Goal: Task Accomplishment & Management: Manage account settings

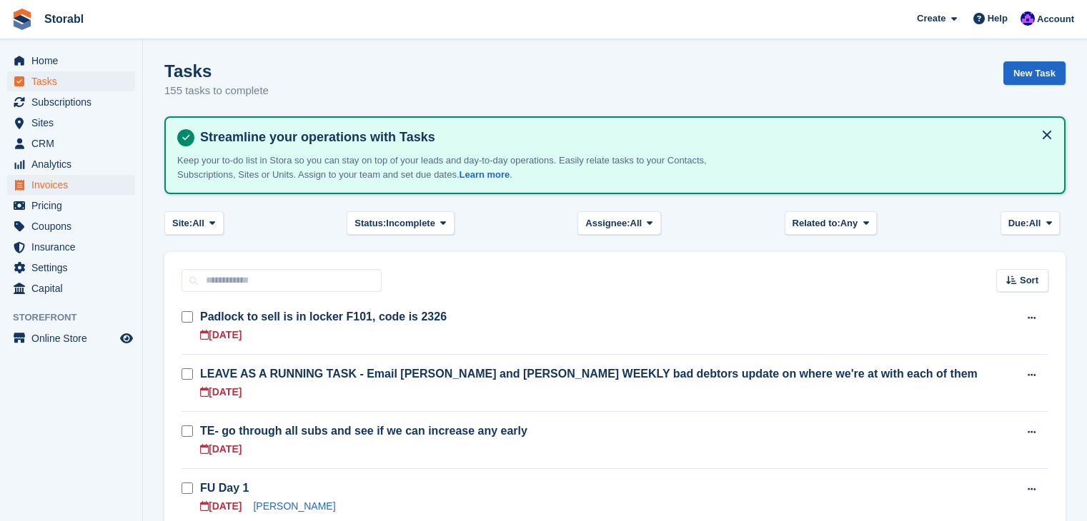
scroll to position [357, 0]
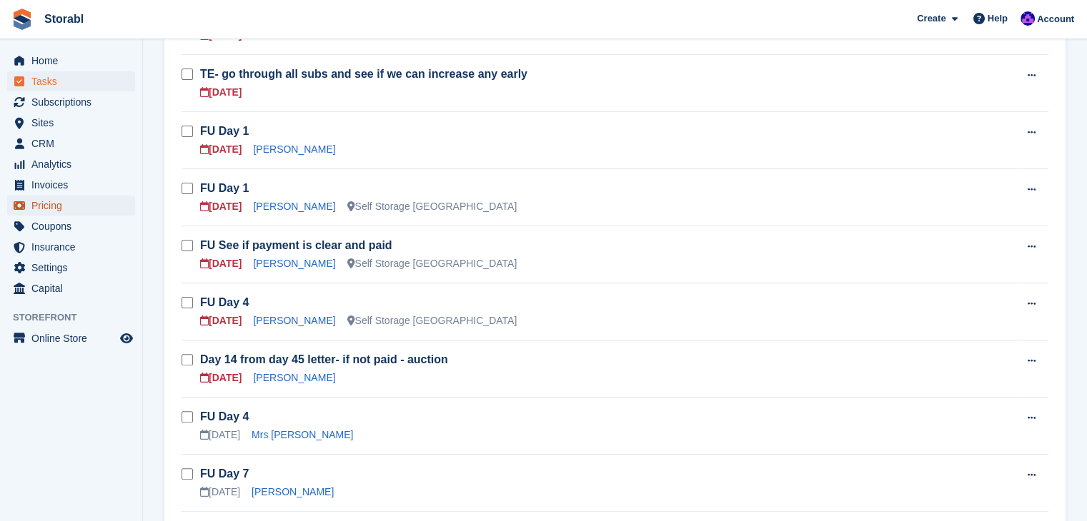
click at [64, 202] on span "Pricing" at bounding box center [74, 206] width 86 height 20
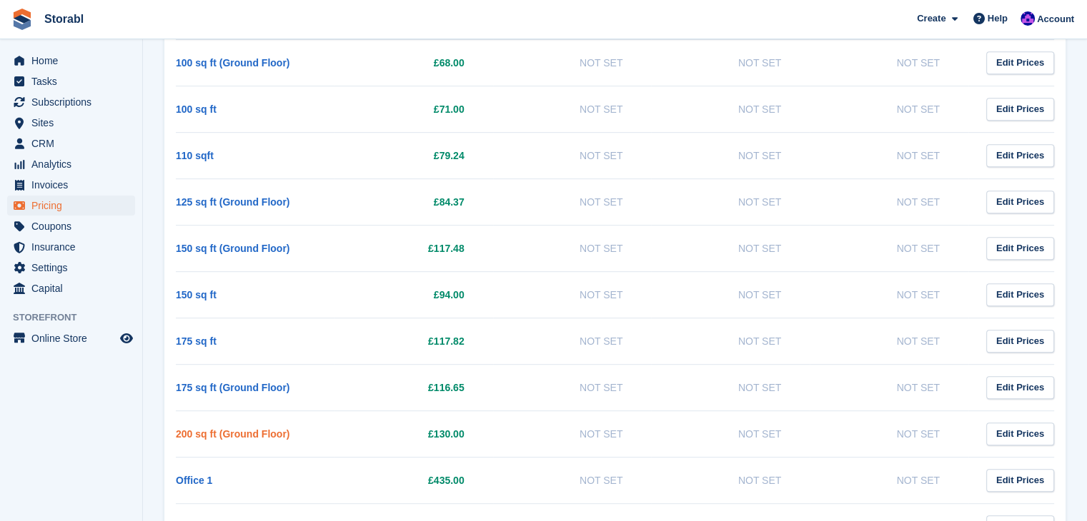
scroll to position [786, 0]
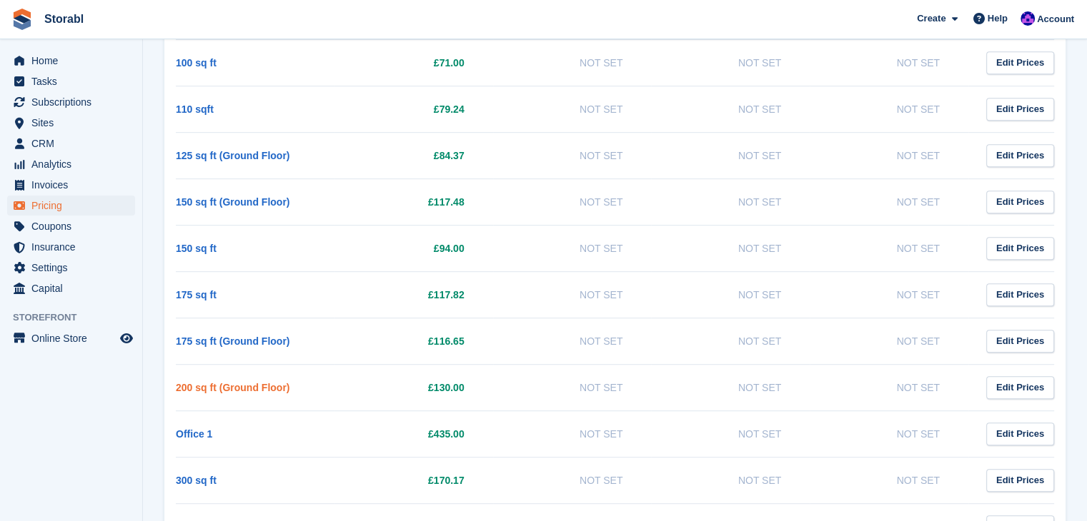
click at [257, 382] on link "200 sq ft (Ground Floor)" at bounding box center [233, 387] width 114 height 11
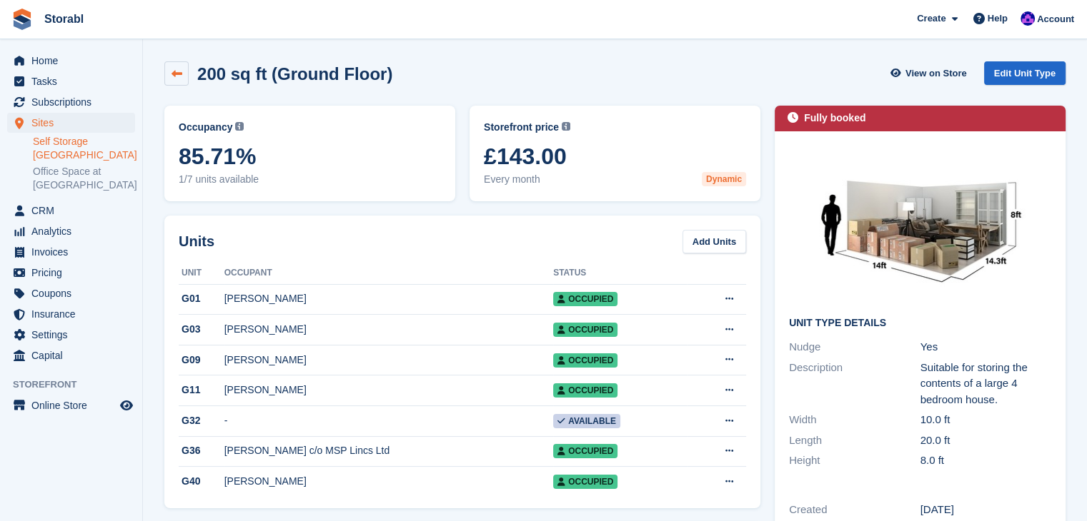
click at [172, 77] on icon at bounding box center [176, 74] width 11 height 11
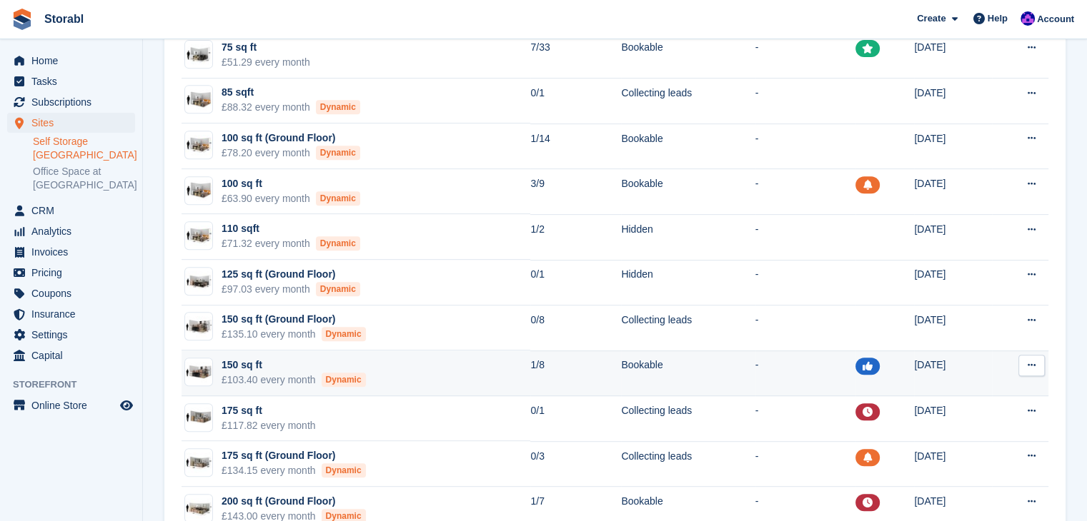
scroll to position [643, 0]
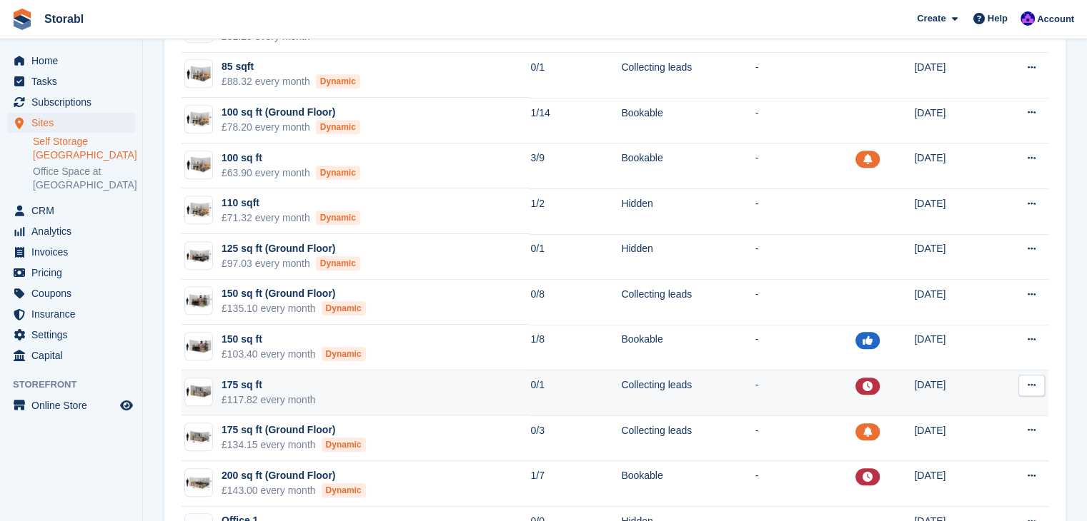
click at [252, 381] on div "175 sq ft" at bounding box center [268, 385] width 94 height 15
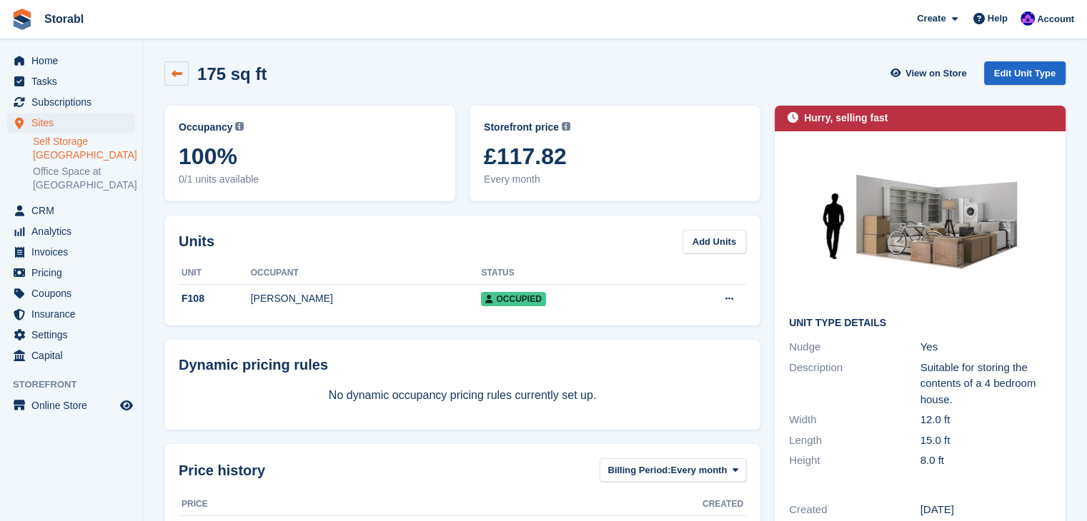
click at [170, 62] on link at bounding box center [176, 73] width 24 height 24
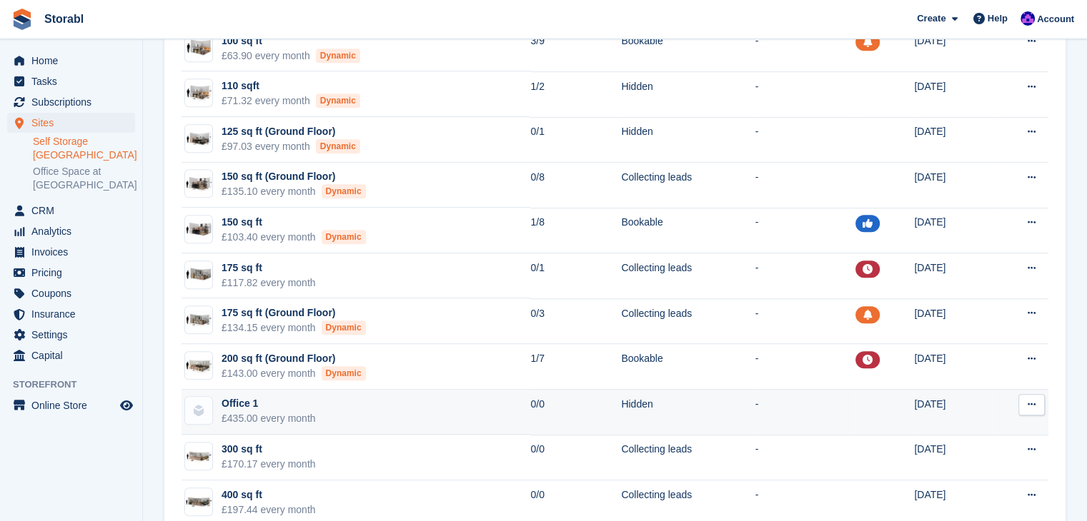
scroll to position [786, 0]
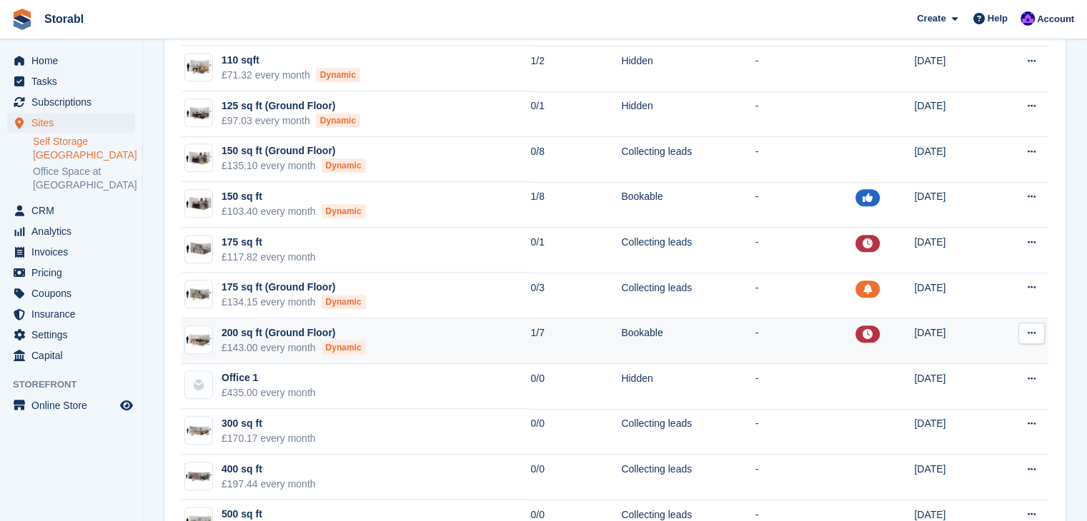
click at [237, 321] on td "200 sq ft (Ground Floor) £143.00 every month Dynamic" at bounding box center [355, 342] width 349 height 46
click at [238, 329] on div "200 sq ft (Ground Floor)" at bounding box center [293, 333] width 144 height 15
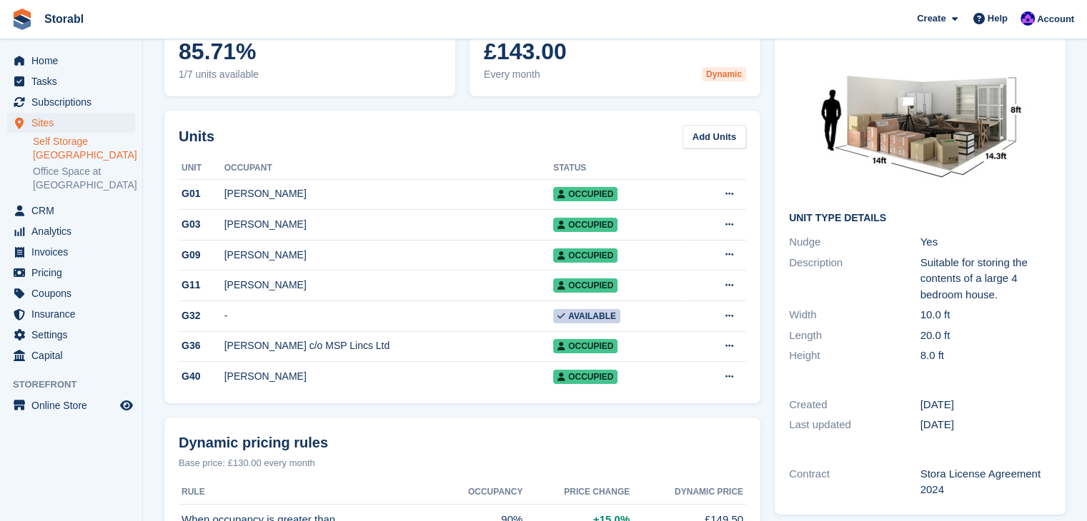
scroll to position [71, 0]
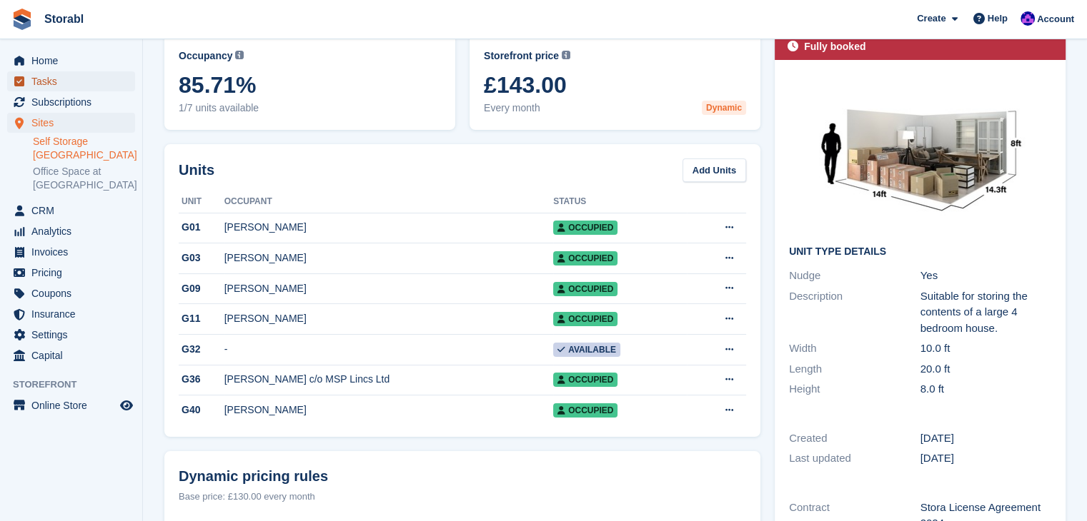
click at [77, 86] on span "Tasks" at bounding box center [74, 81] width 86 height 20
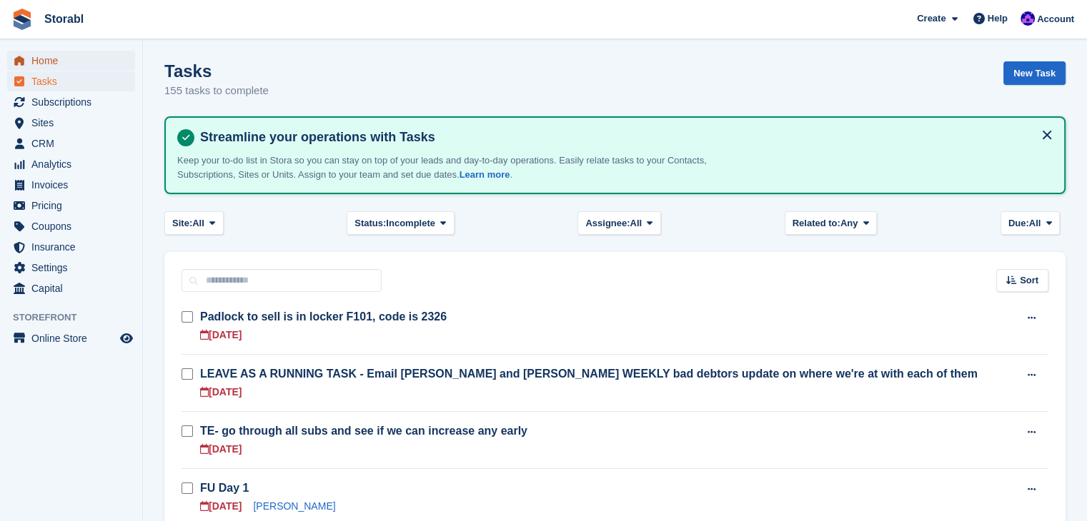
click at [71, 61] on span "Home" at bounding box center [74, 61] width 86 height 20
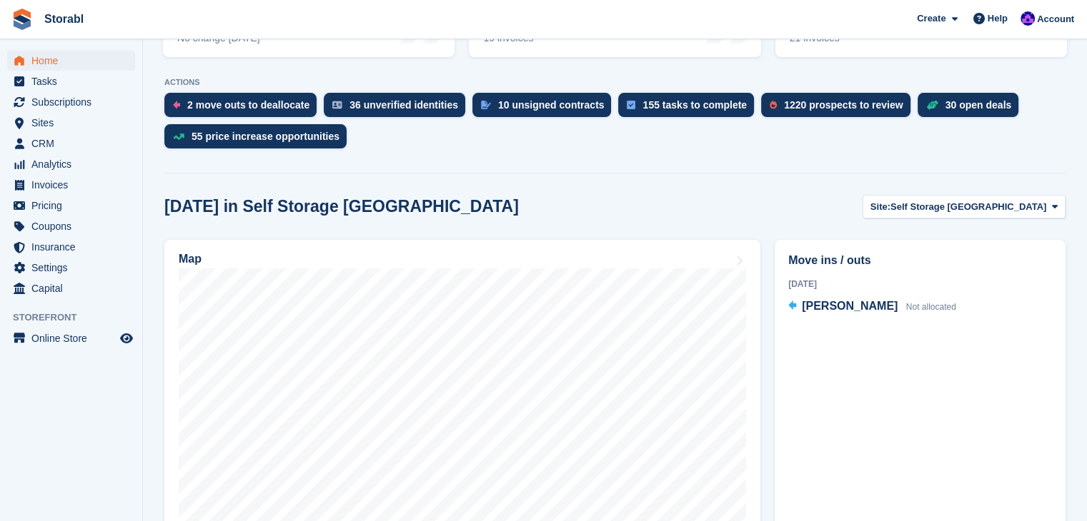
scroll to position [429, 0]
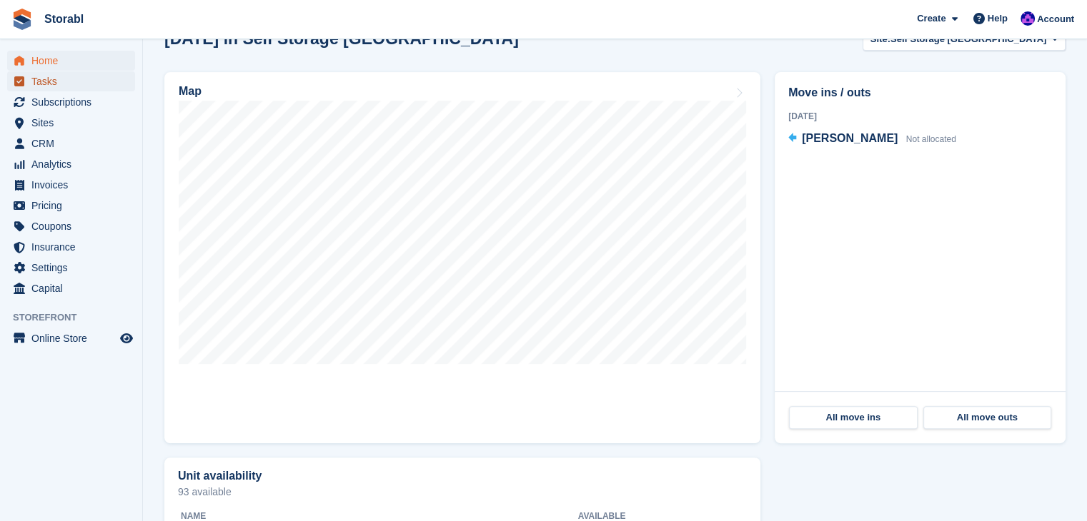
click at [85, 89] on span "Tasks" at bounding box center [74, 81] width 86 height 20
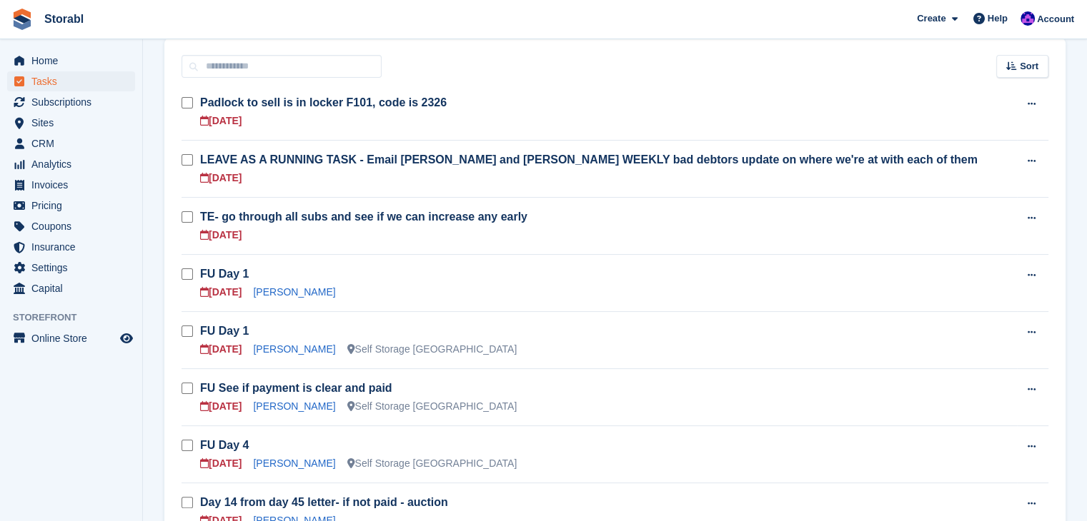
scroll to position [214, 0]
click at [311, 297] on link "Charlotte Thompson" at bounding box center [294, 291] width 82 height 11
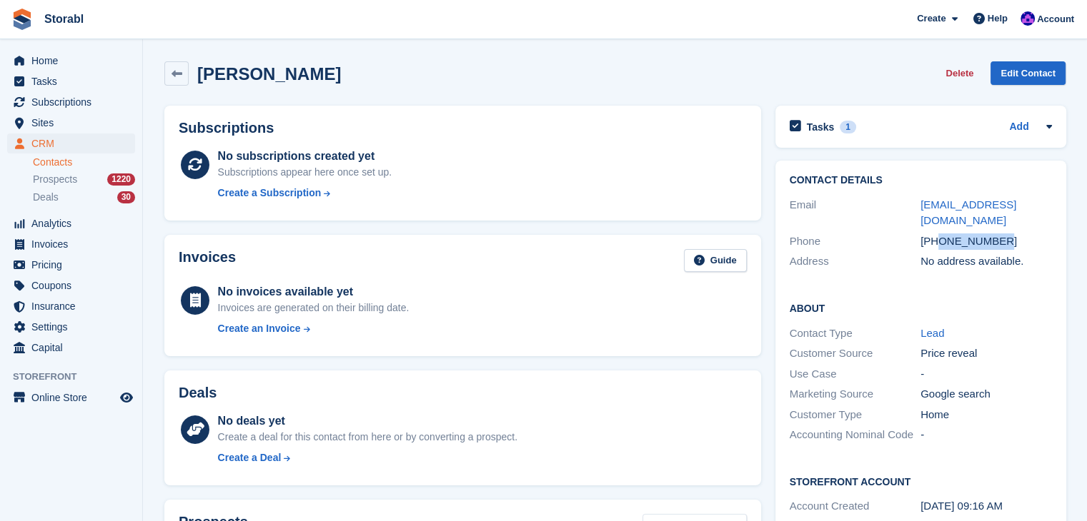
drag, startPoint x: 1011, startPoint y: 235, endPoint x: 938, endPoint y: 241, distance: 73.1
click at [938, 241] on div "+447510114595" at bounding box center [985, 242] width 131 height 16
copy div "7510114595"
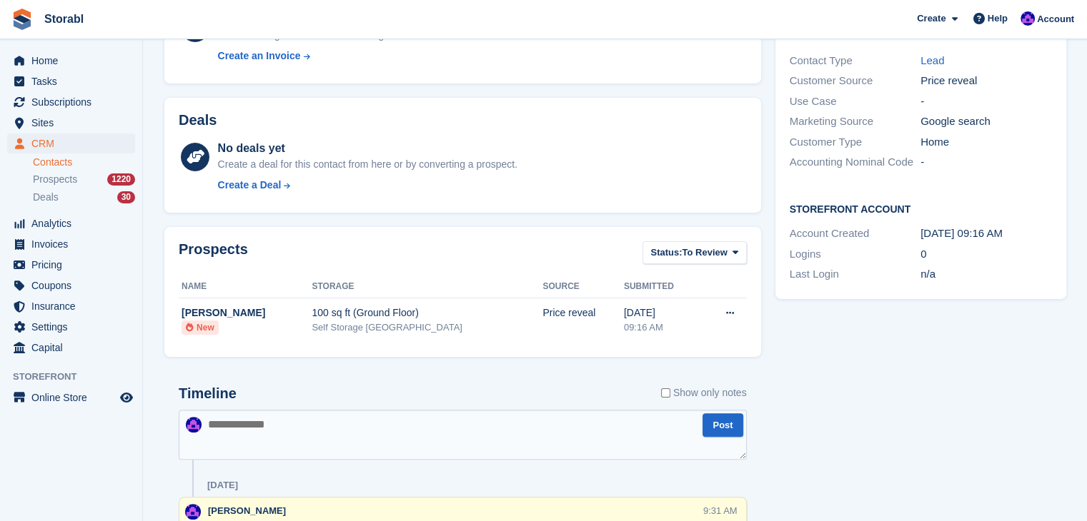
scroll to position [357, 0]
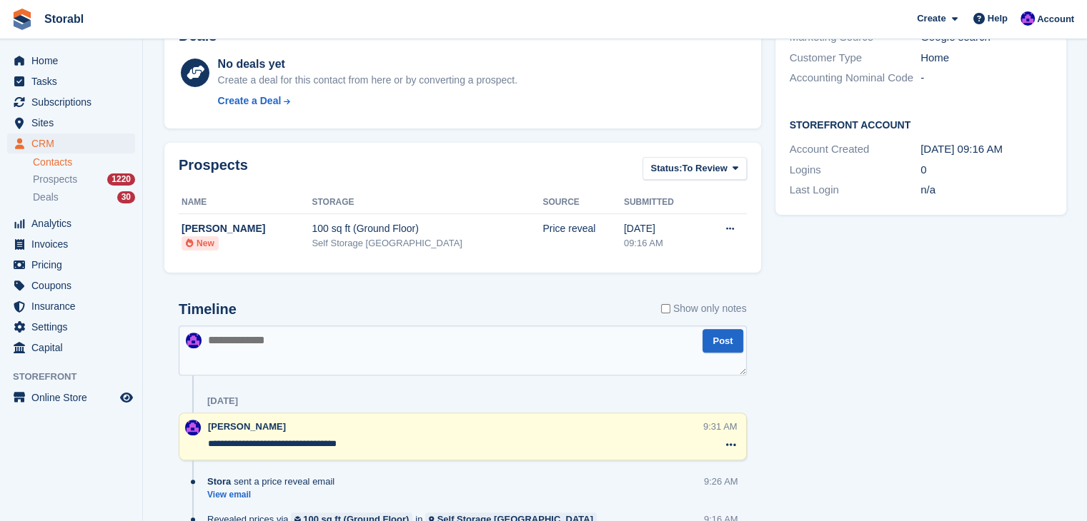
click at [331, 357] on textarea at bounding box center [463, 351] width 568 height 50
type textarea "**********"
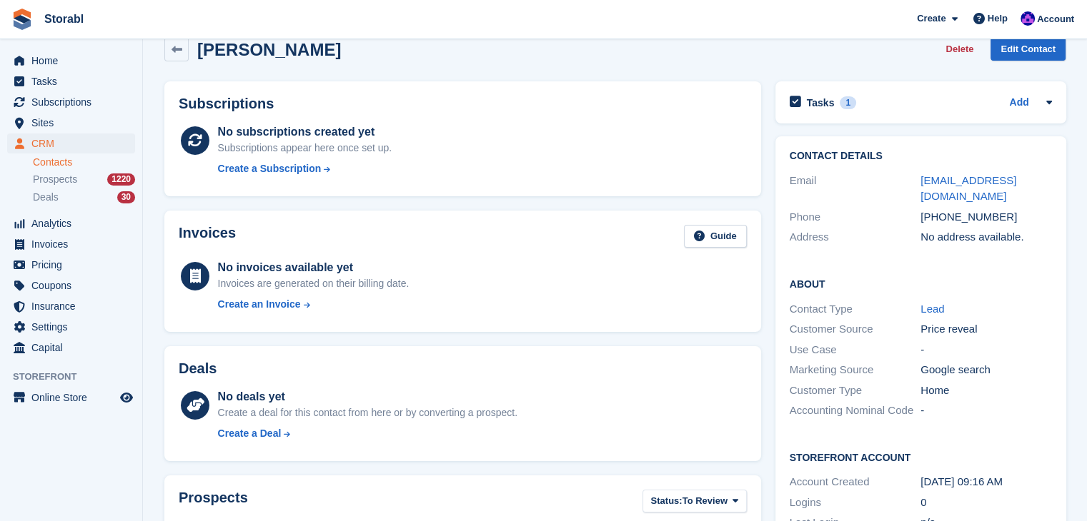
scroll to position [0, 0]
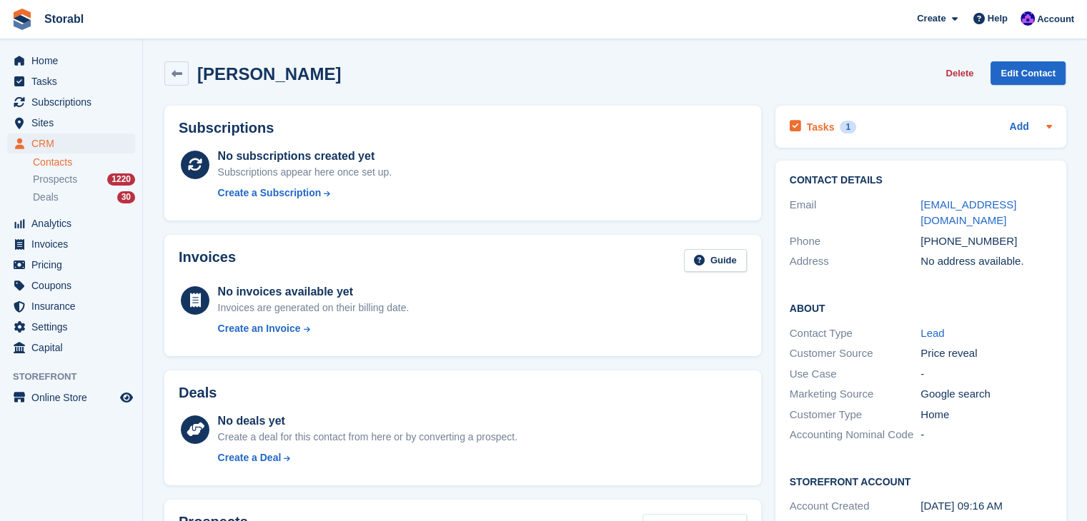
click at [1047, 126] on icon at bounding box center [1049, 127] width 6 height 4
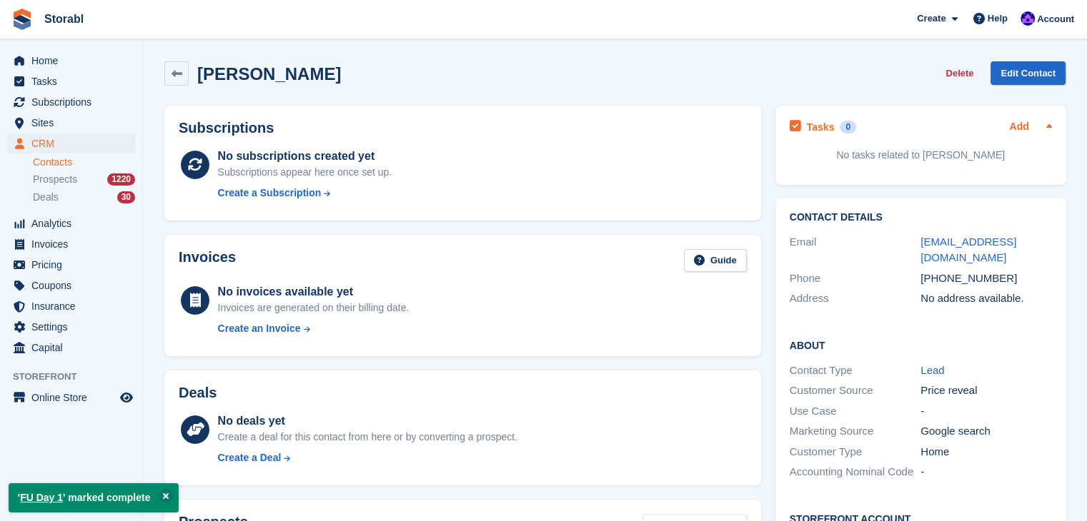
click at [1019, 126] on link "Add" at bounding box center [1018, 127] width 19 height 16
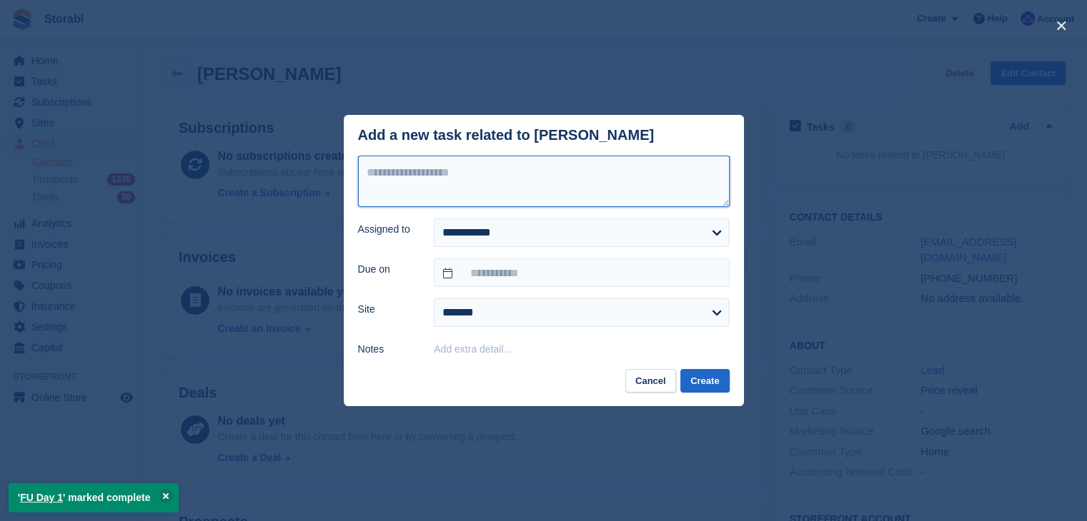
click at [481, 168] on textarea at bounding box center [543, 181] width 371 height 51
type textarea "********"
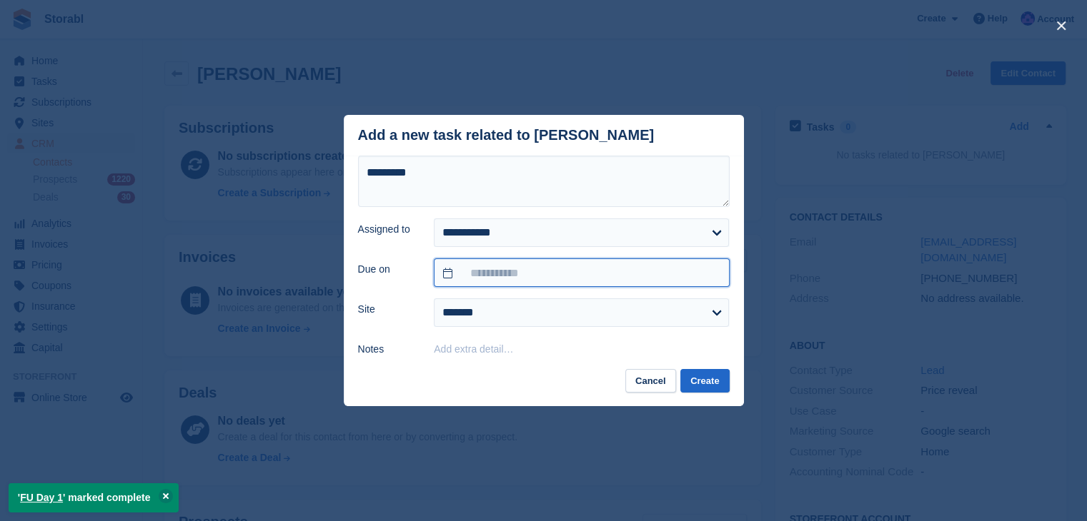
click at [506, 271] on input "text" at bounding box center [581, 273] width 295 height 29
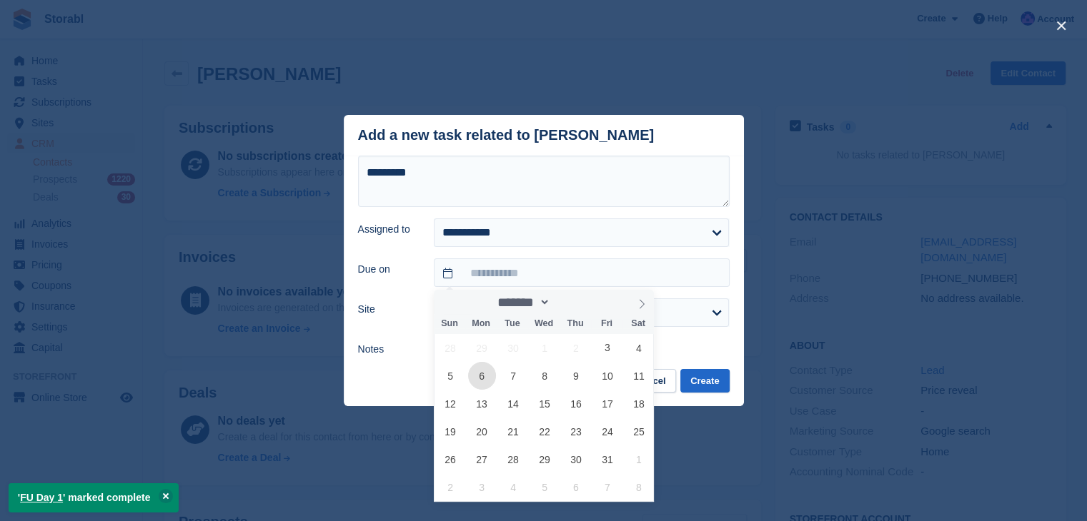
click at [474, 370] on span "6" at bounding box center [482, 376] width 28 height 28
type input "**********"
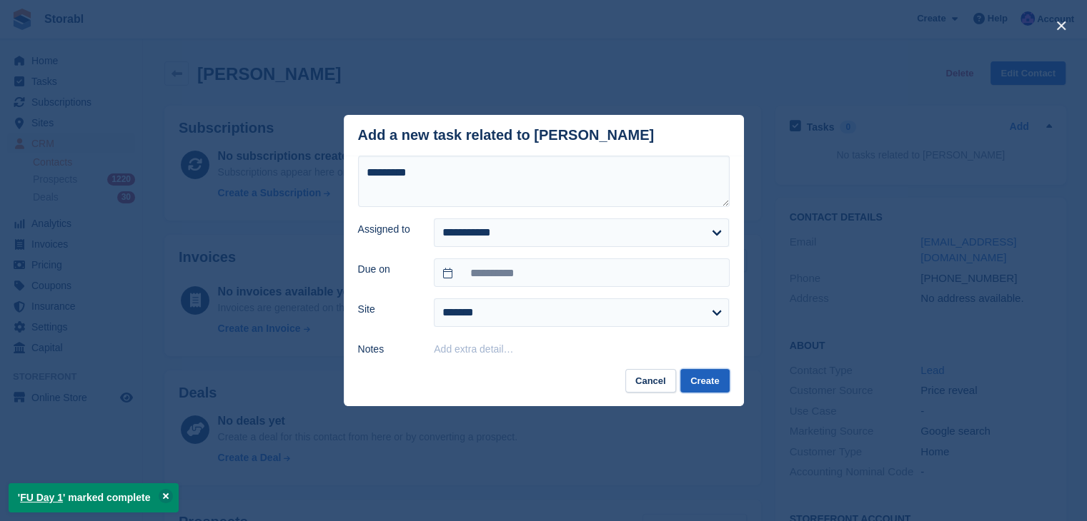
click at [697, 375] on button "Create" at bounding box center [704, 381] width 49 height 24
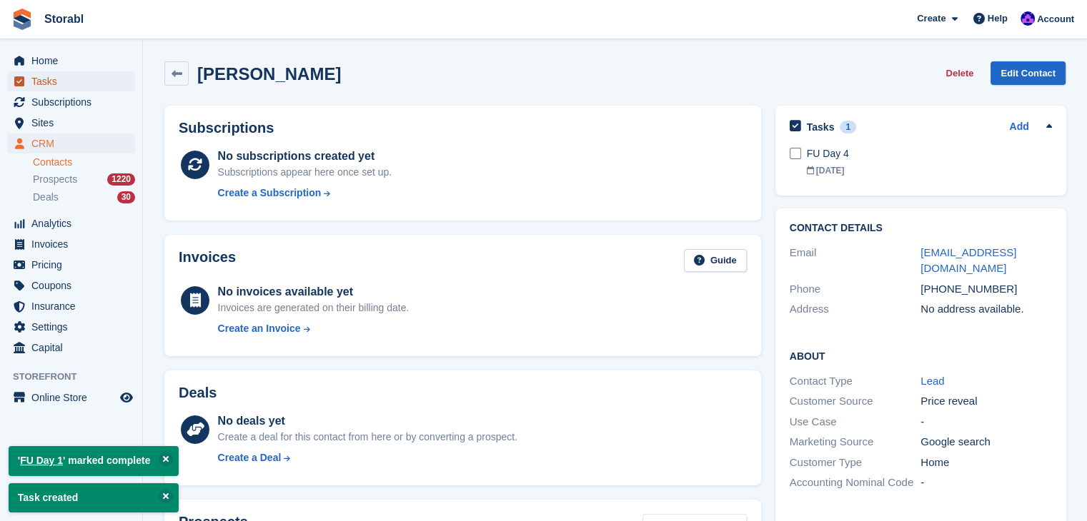
click at [75, 86] on span "Tasks" at bounding box center [74, 81] width 86 height 20
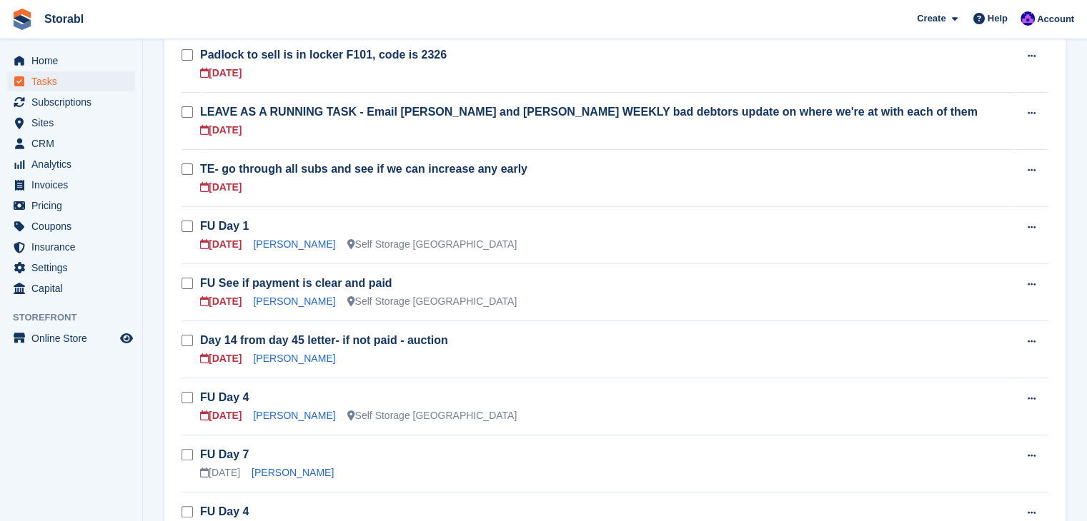
scroll to position [286, 0]
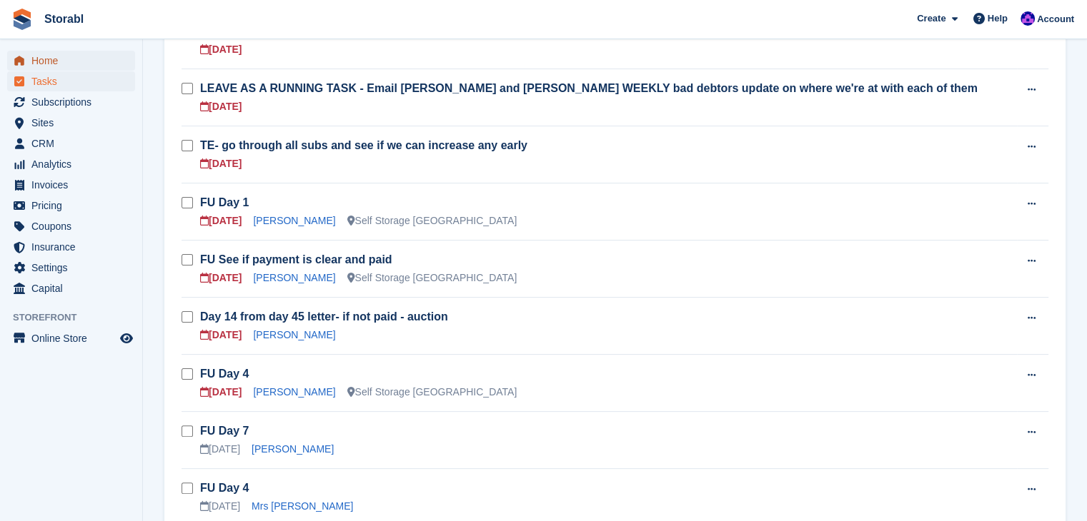
click at [83, 61] on span "Home" at bounding box center [74, 61] width 86 height 20
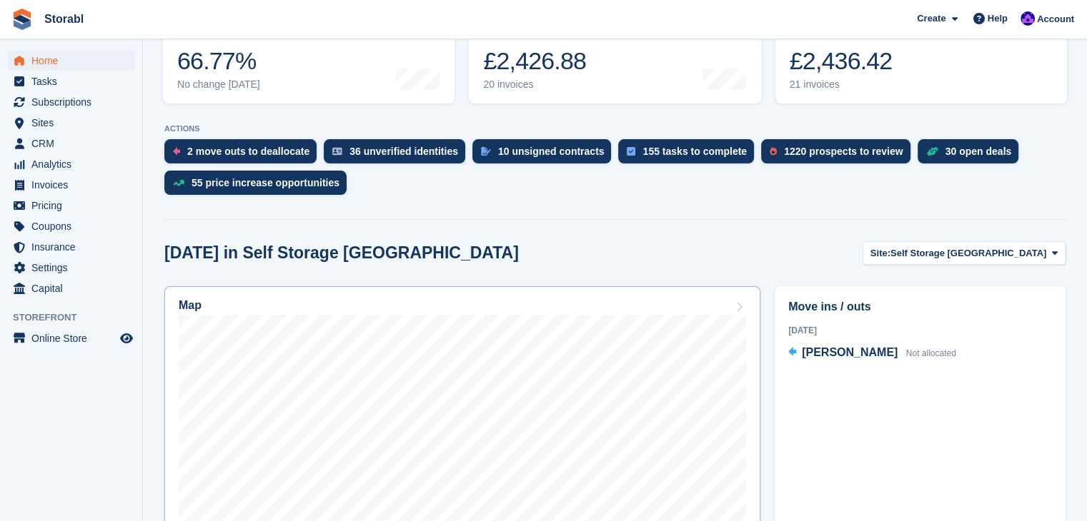
scroll to position [357, 0]
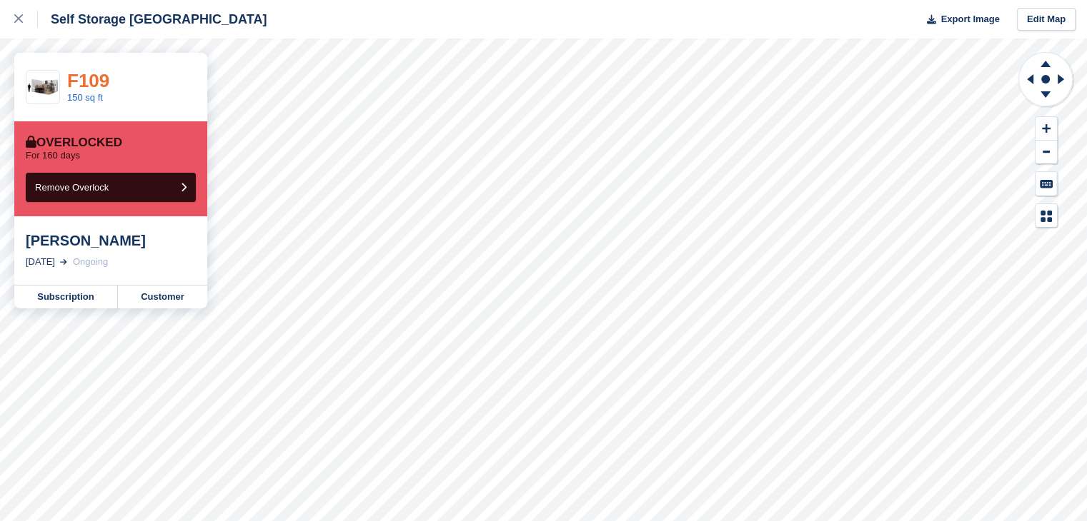
click at [99, 83] on link "F109" at bounding box center [88, 80] width 42 height 21
click at [97, 80] on link "G08" at bounding box center [84, 80] width 35 height 21
click at [10, 24] on link at bounding box center [19, 19] width 38 height 39
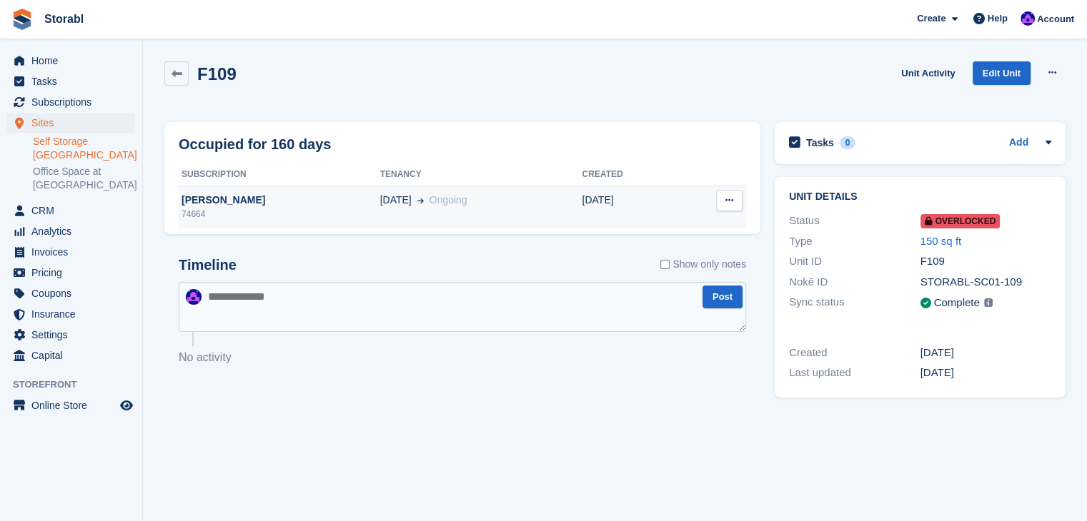
click at [350, 215] on div "74664" at bounding box center [279, 214] width 201 height 13
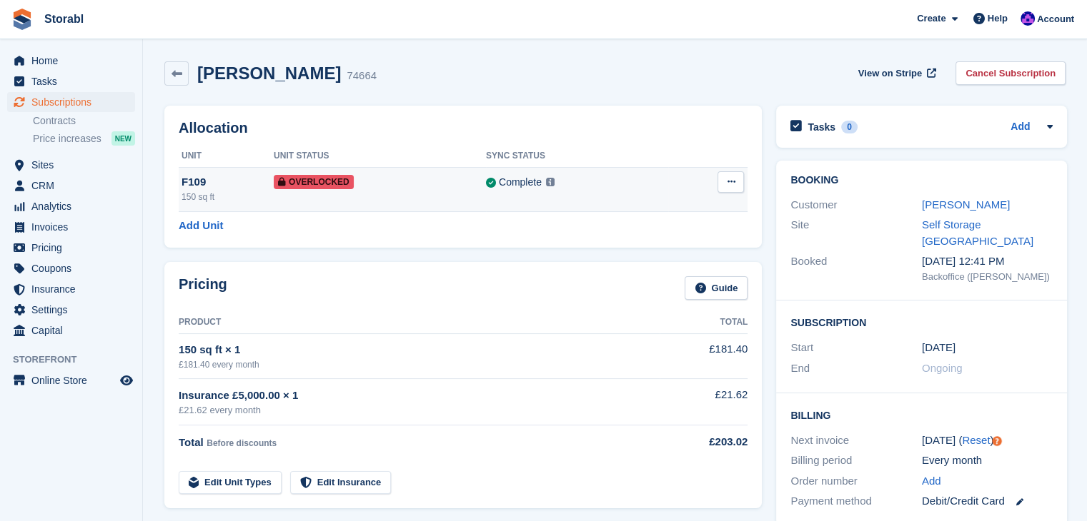
click at [603, 182] on div "Complete Last synced at 29 Sep, 1:13 PM Learn more →" at bounding box center [577, 182] width 182 height 16
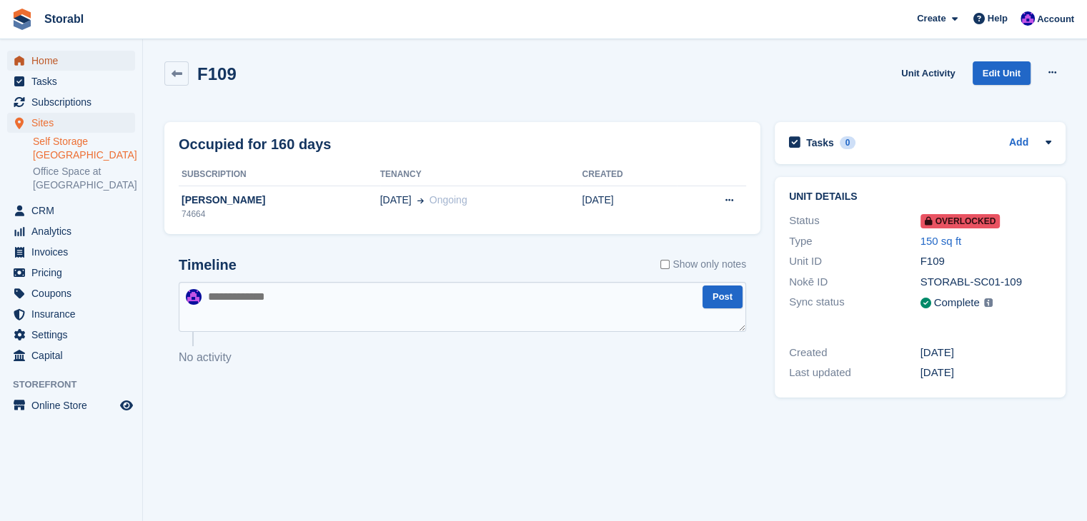
click at [113, 58] on span "Home" at bounding box center [74, 61] width 86 height 20
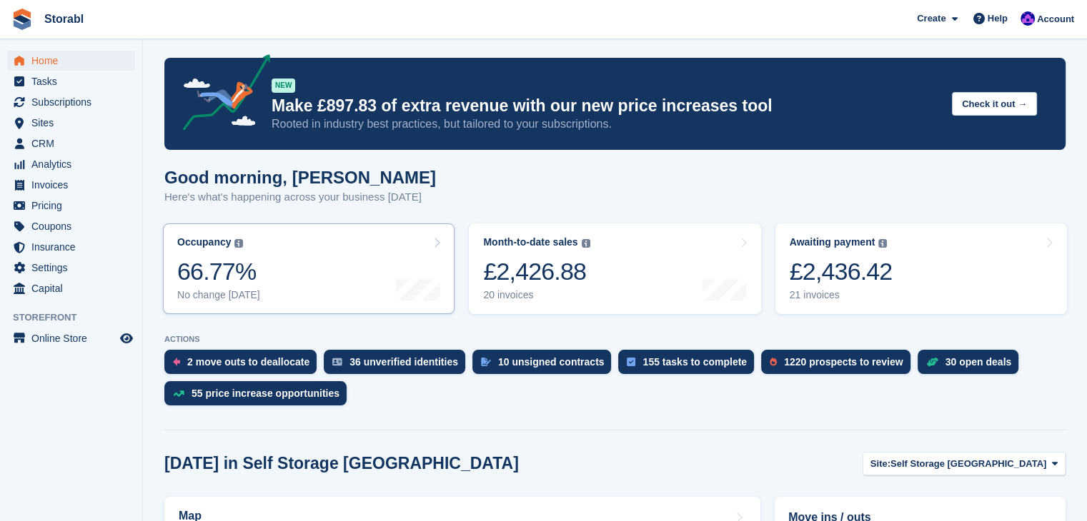
scroll to position [429, 0]
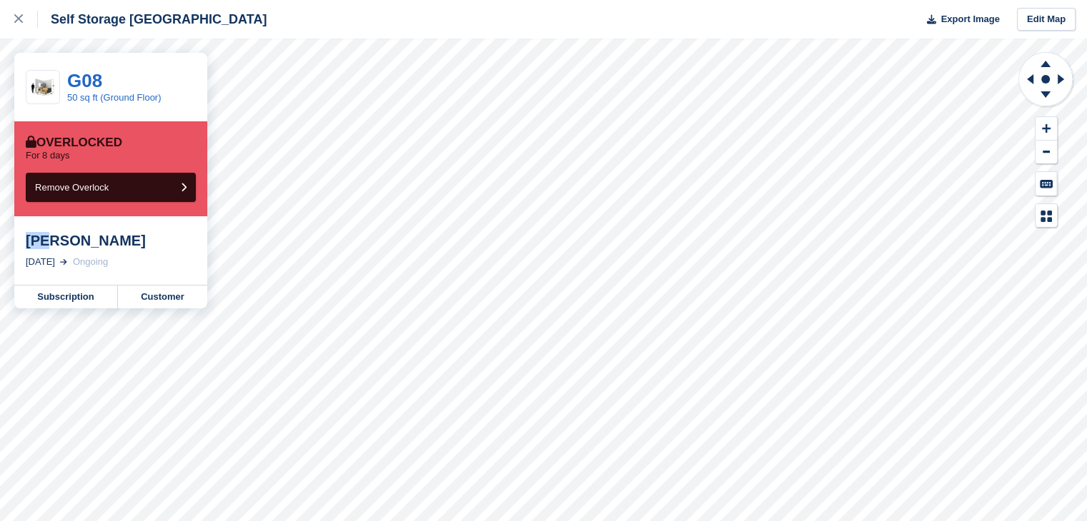
drag, startPoint x: 27, startPoint y: 244, endPoint x: 54, endPoint y: 241, distance: 27.3
click at [54, 241] on div "Kai" at bounding box center [111, 240] width 170 height 17
click at [49, 242] on div "Kai" at bounding box center [111, 240] width 170 height 17
click at [52, 241] on div "Kai" at bounding box center [111, 240] width 170 height 17
click at [85, 70] on link "G08" at bounding box center [84, 80] width 35 height 21
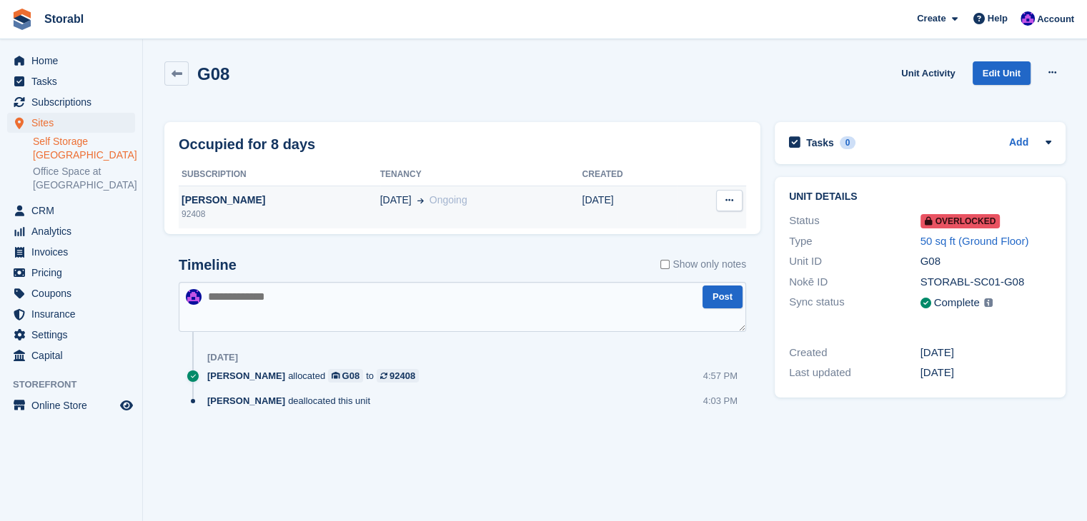
click at [506, 224] on td "[DATE] Ongoing" at bounding box center [481, 207] width 202 height 43
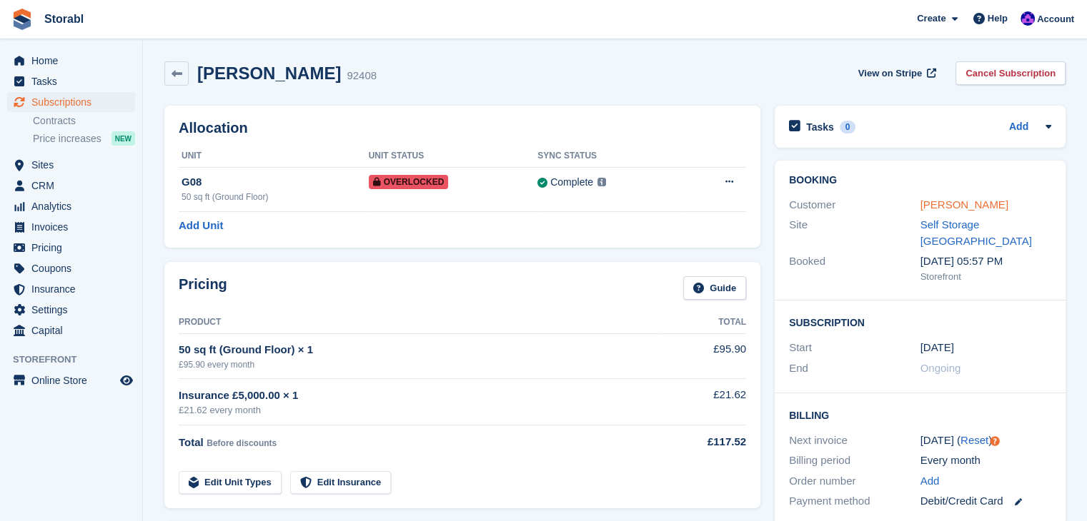
click at [920, 206] on link "Kai" at bounding box center [964, 205] width 88 height 12
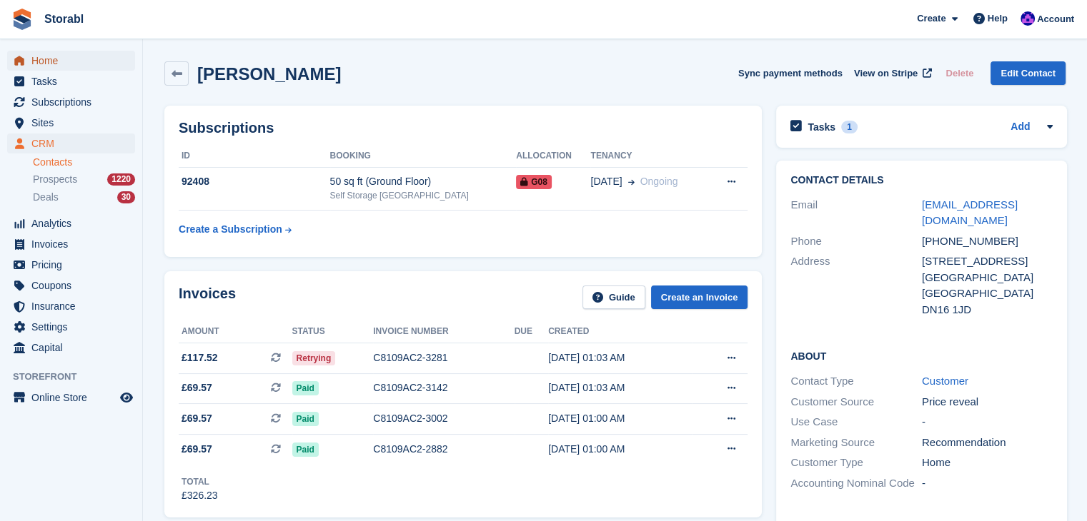
click at [84, 61] on span "Home" at bounding box center [74, 61] width 86 height 20
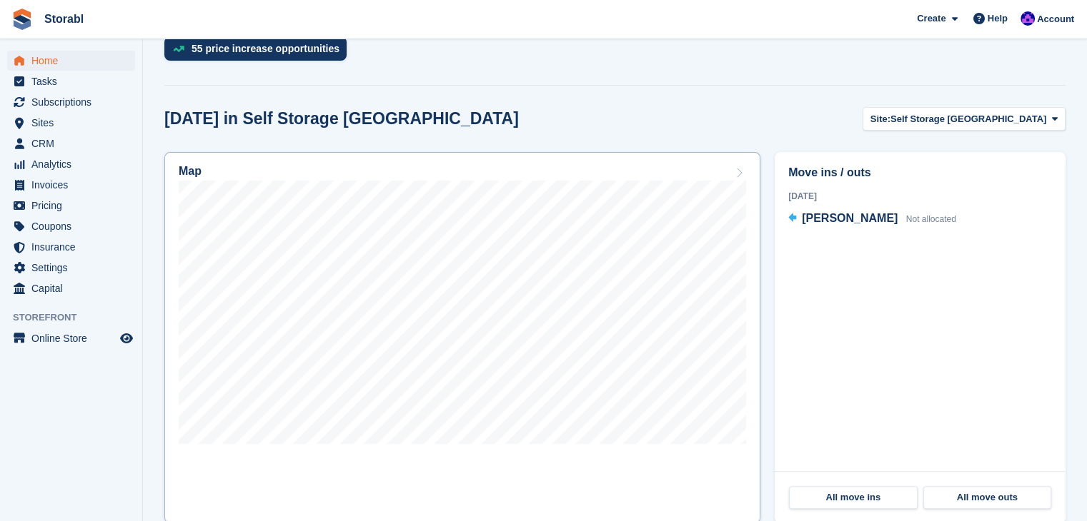
scroll to position [357, 0]
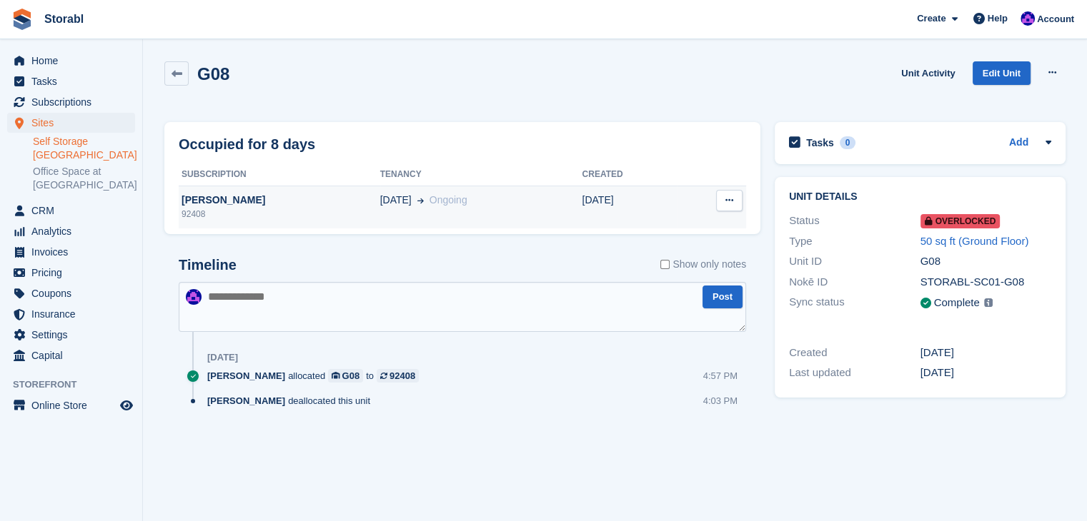
click at [204, 196] on div "[PERSON_NAME]" at bounding box center [279, 200] width 201 height 15
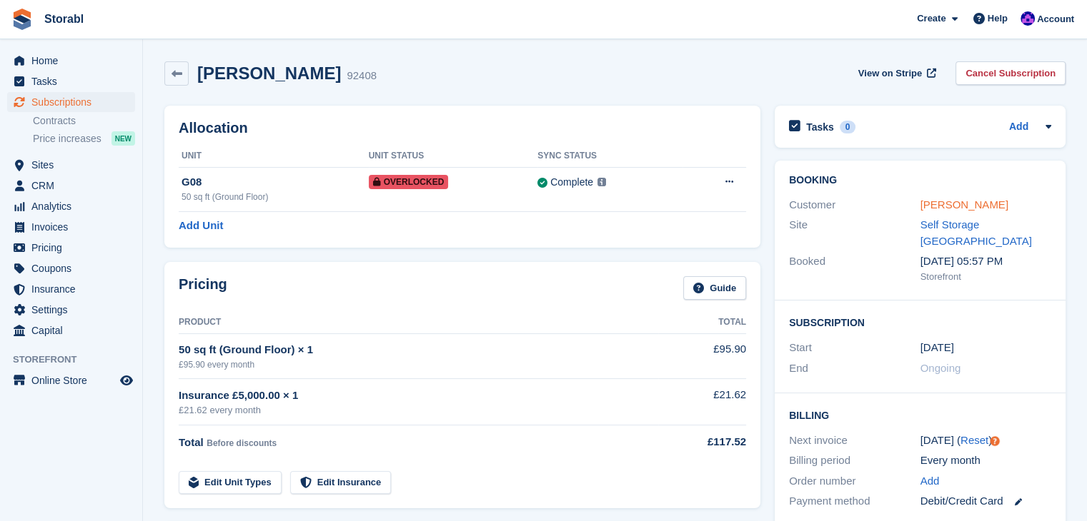
click at [932, 201] on link "Kai" at bounding box center [964, 205] width 88 height 12
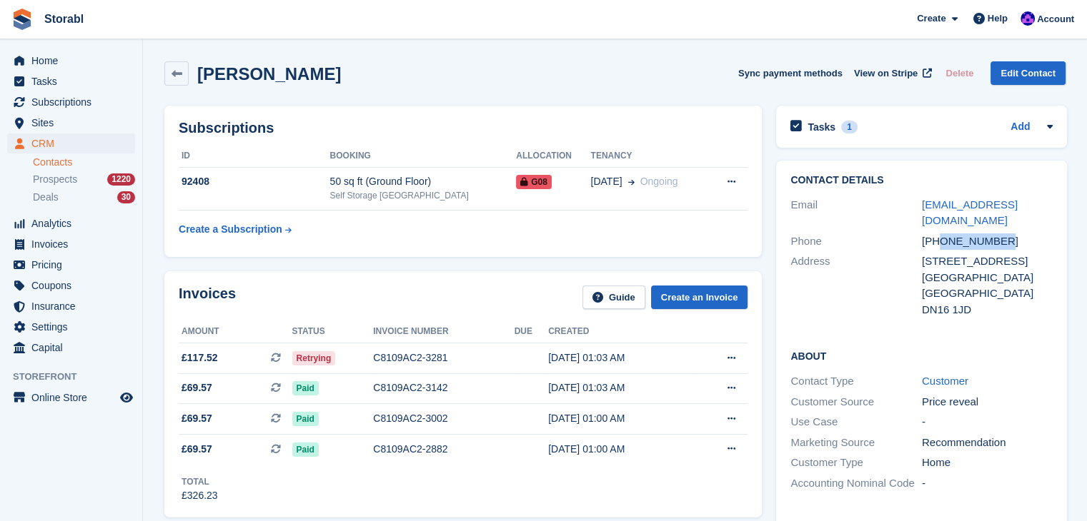
drag, startPoint x: 997, startPoint y: 227, endPoint x: 936, endPoint y: 225, distance: 61.5
click at [936, 234] on div "+447849000974" at bounding box center [987, 242] width 131 height 16
copy div "7849000974"
drag, startPoint x: 1042, startPoint y: 204, endPoint x: 908, endPoint y: 205, distance: 134.3
click at [908, 205] on div "Email kaipower10@gmail.com" at bounding box center [921, 213] width 262 height 36
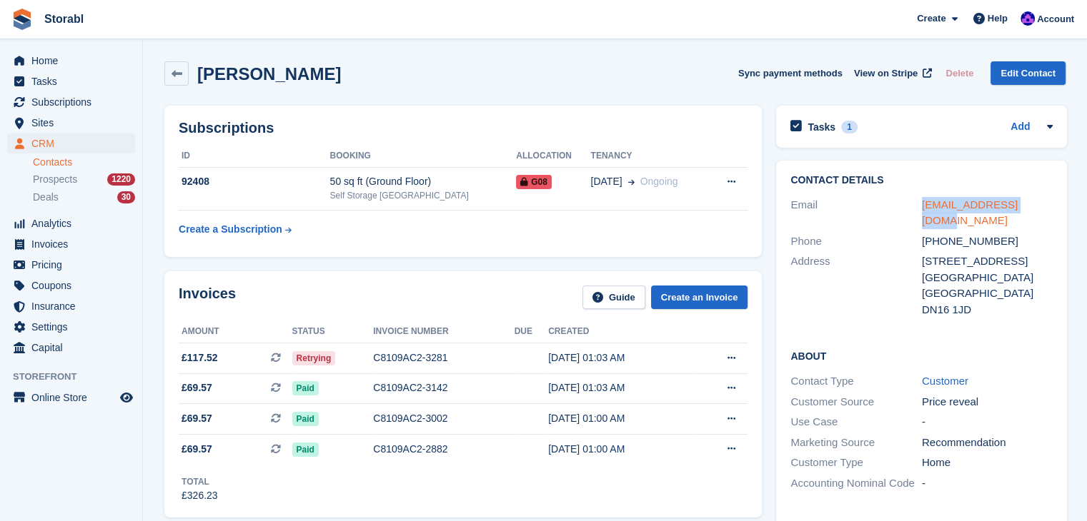
copy div "kaipower10@gmail.com"
drag, startPoint x: 227, startPoint y: 73, endPoint x: 199, endPoint y: 81, distance: 29.6
click at [199, 81] on div "Kai Sync payment methods View on Stripe Delete Edit Contact" at bounding box center [614, 73] width 901 height 24
copy h2 "Kai"
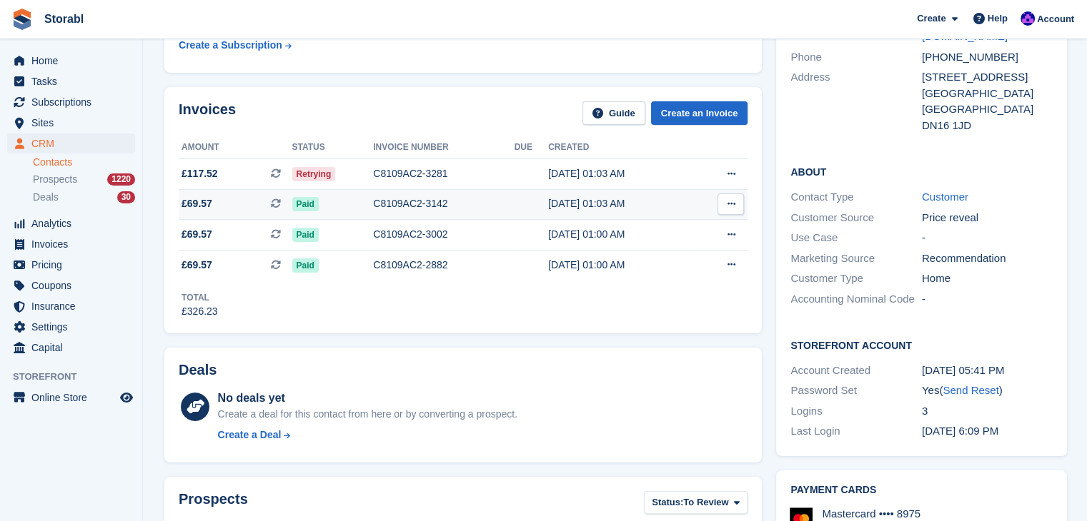
scroll to position [143, 0]
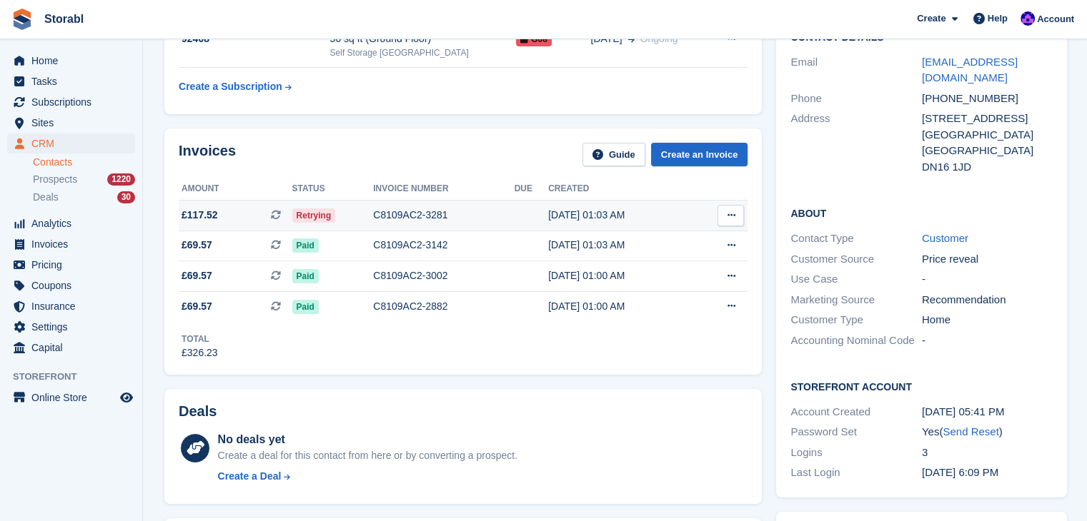
drag, startPoint x: 729, startPoint y: 215, endPoint x: 731, endPoint y: 240, distance: 25.0
click at [729, 215] on icon at bounding box center [731, 215] width 8 height 9
click at [672, 261] on p "View on Stripe" at bounding box center [675, 264] width 124 height 23
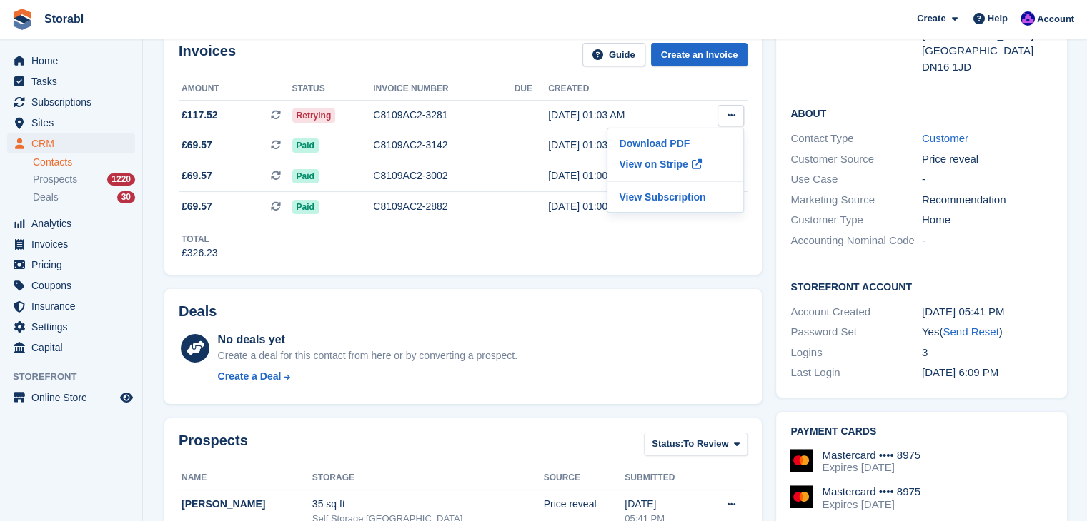
scroll to position [71, 0]
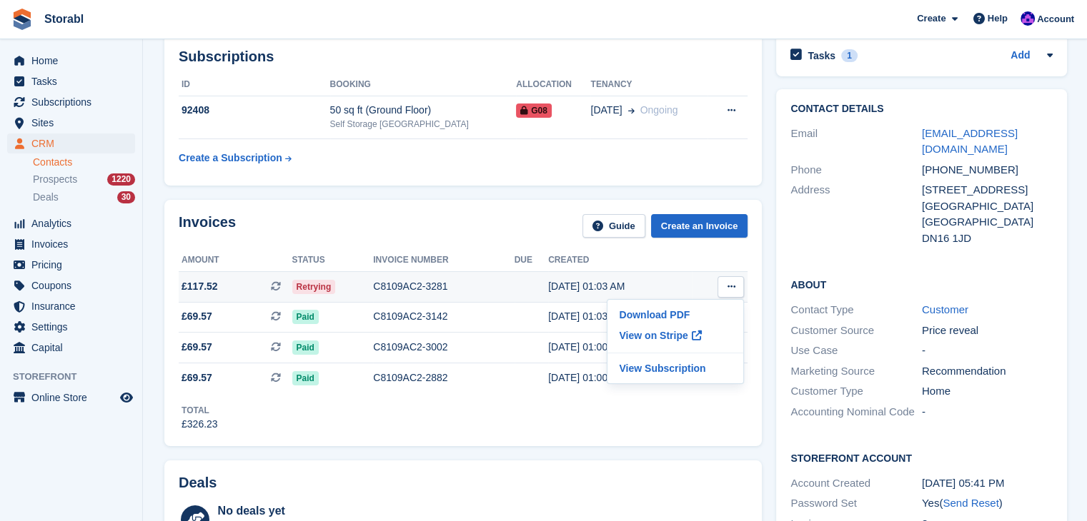
click at [473, 292] on div "C8109AC2-3281" at bounding box center [443, 286] width 141 height 15
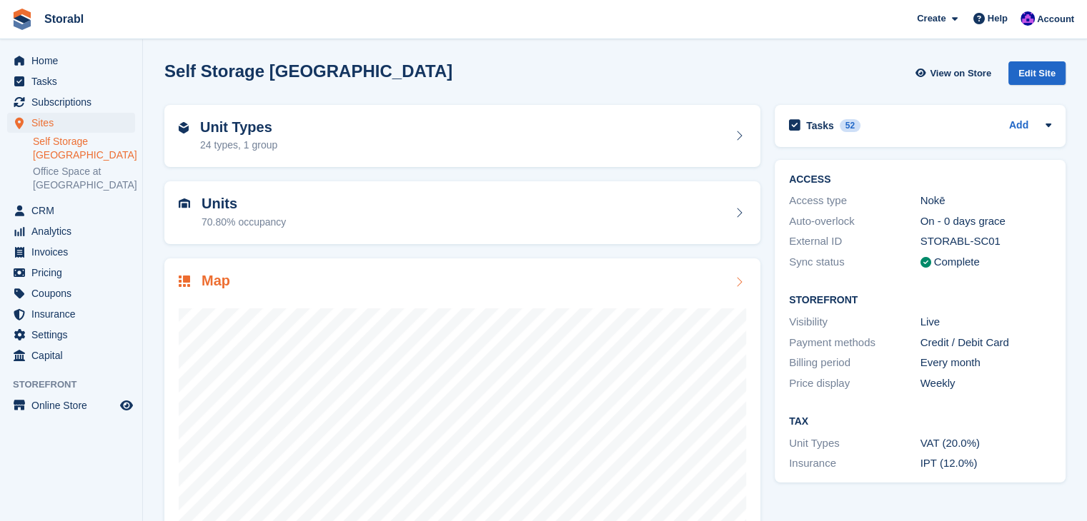
drag, startPoint x: 157, startPoint y: 289, endPoint x: 206, endPoint y: 301, distance: 50.9
click at [157, 289] on div "Map" at bounding box center [462, 425] width 610 height 348
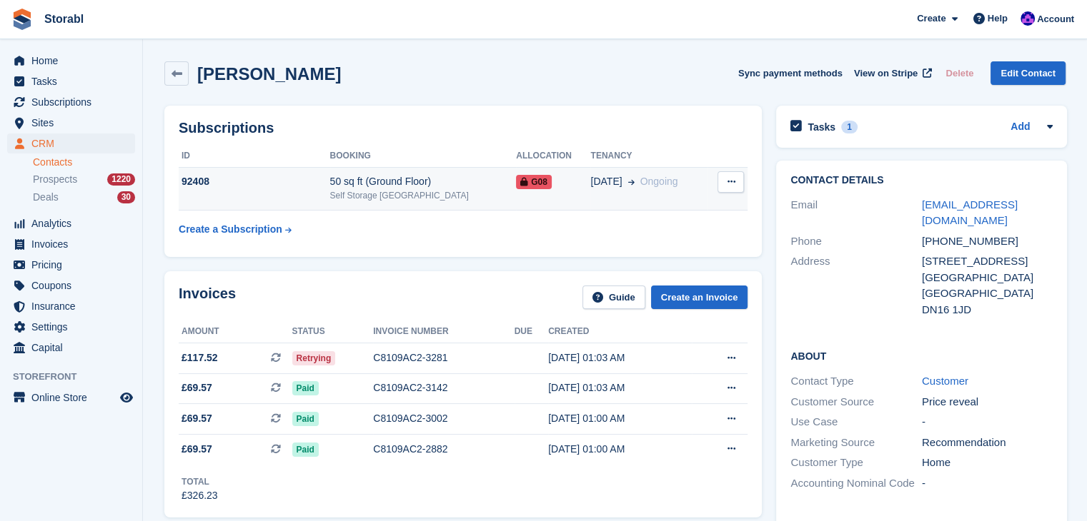
click at [280, 189] on div "92408" at bounding box center [254, 181] width 151 height 15
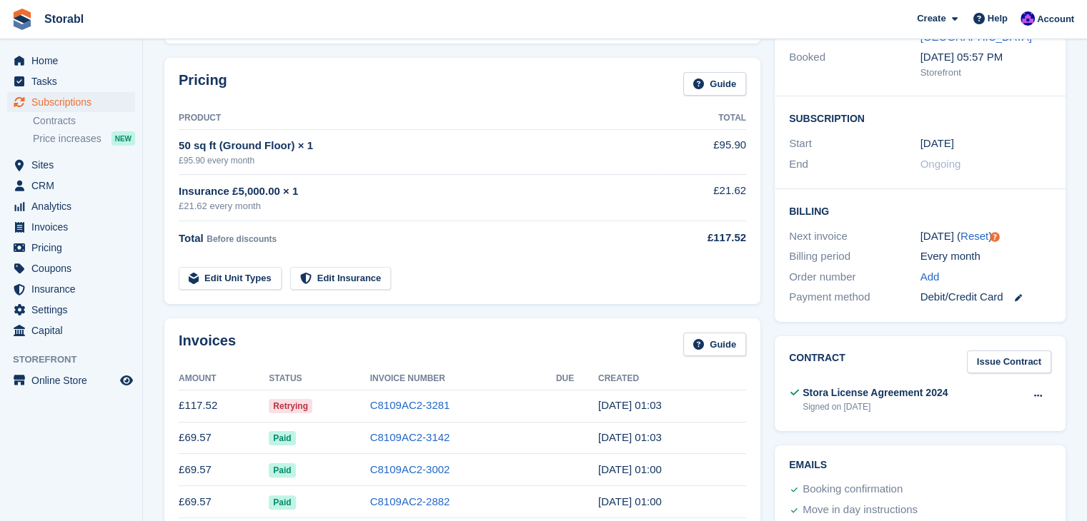
scroll to position [214, 0]
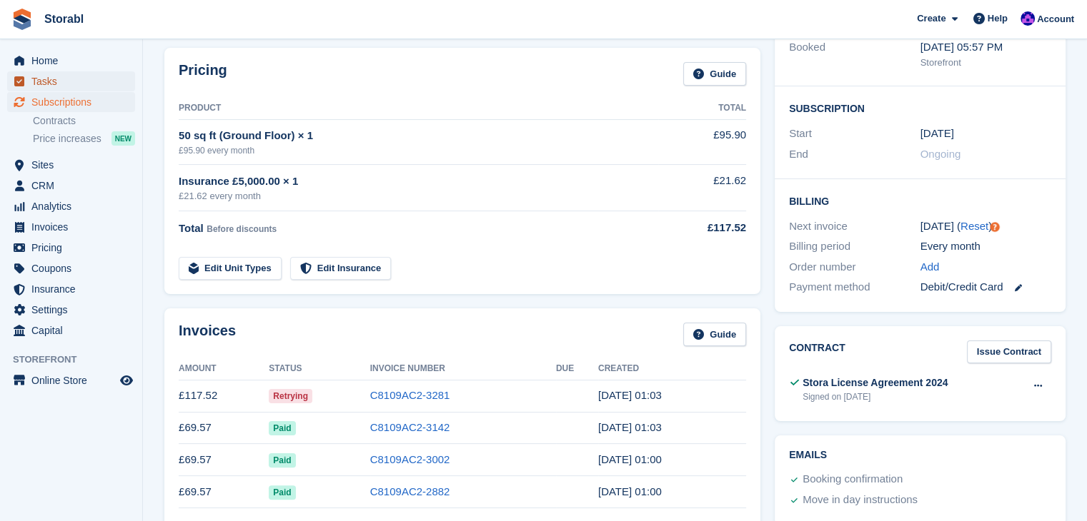
click at [91, 74] on span "Tasks" at bounding box center [74, 81] width 86 height 20
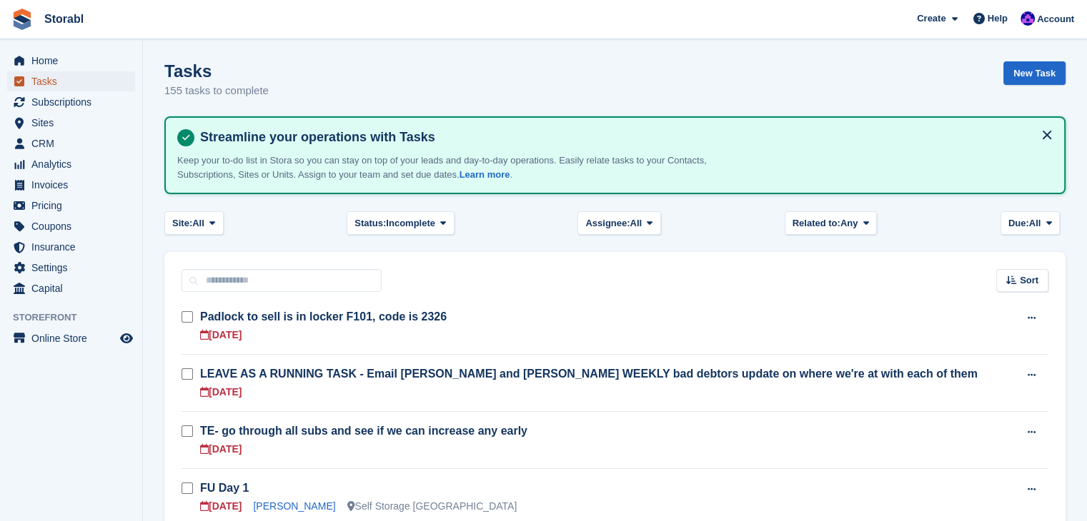
click at [70, 74] on span "Tasks" at bounding box center [74, 81] width 86 height 20
click at [69, 67] on span "Home" at bounding box center [74, 61] width 86 height 20
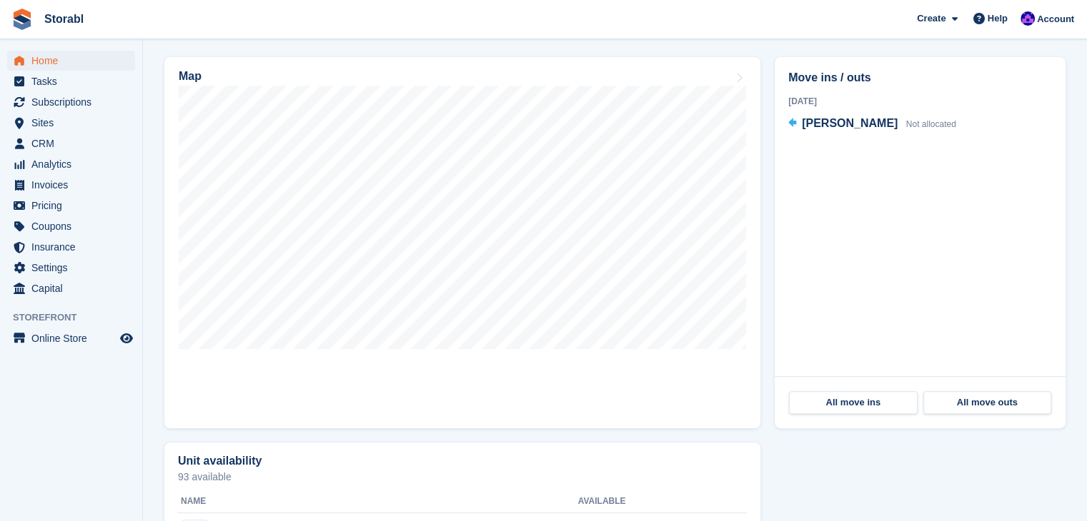
scroll to position [500, 0]
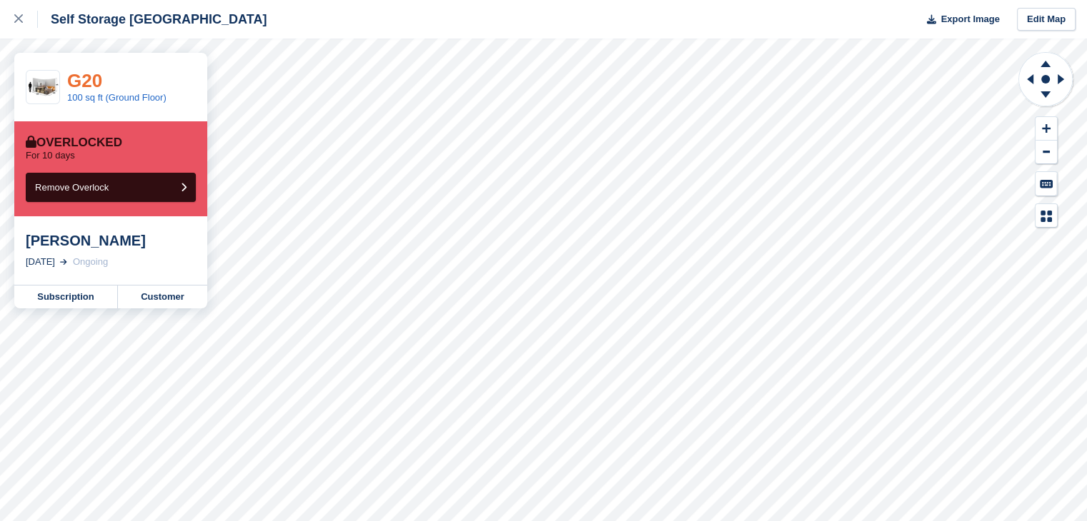
click at [98, 81] on link "G20" at bounding box center [84, 80] width 35 height 21
click at [97, 82] on link "F325" at bounding box center [88, 80] width 42 height 21
click at [85, 86] on link "G20" at bounding box center [84, 80] width 35 height 21
click at [86, 85] on link "G20" at bounding box center [84, 80] width 35 height 21
click at [7, 15] on link at bounding box center [19, 19] width 38 height 39
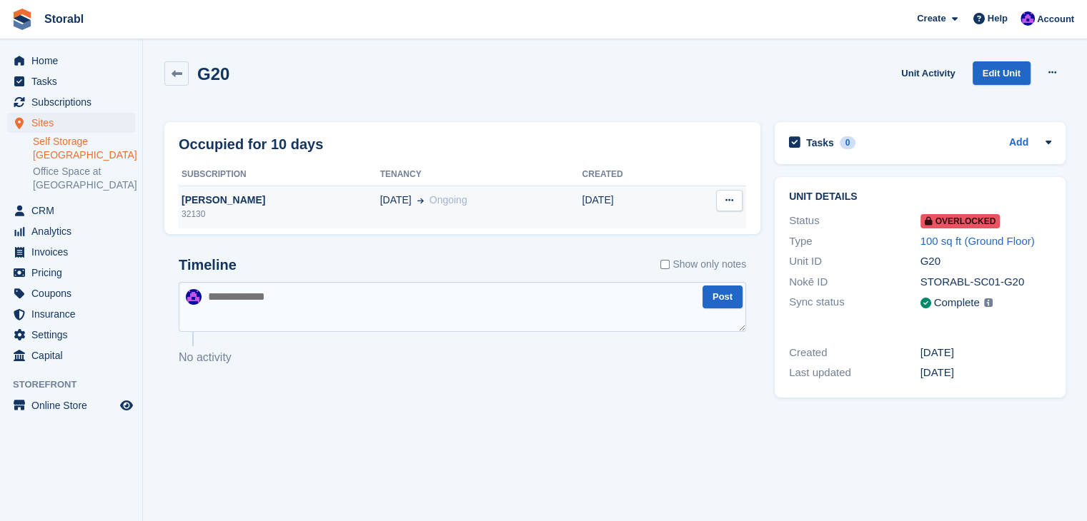
click at [279, 196] on div "[PERSON_NAME]" at bounding box center [279, 200] width 201 height 15
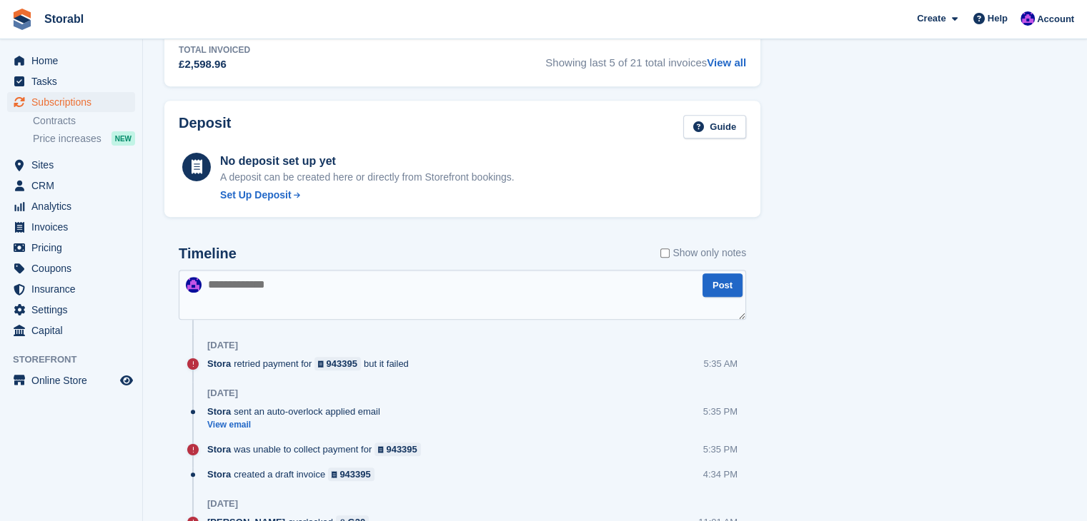
scroll to position [643, 0]
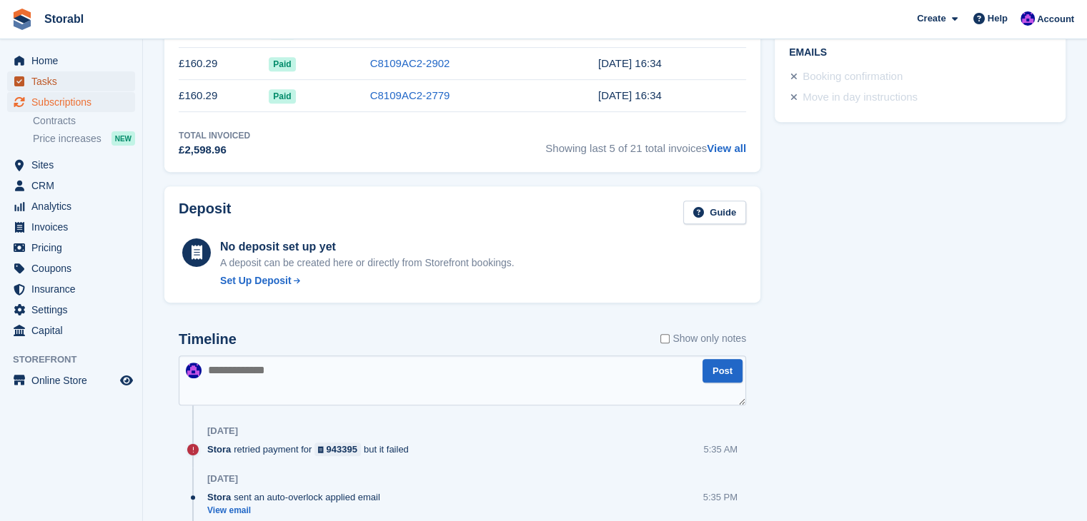
click at [82, 80] on span "Tasks" at bounding box center [74, 81] width 86 height 20
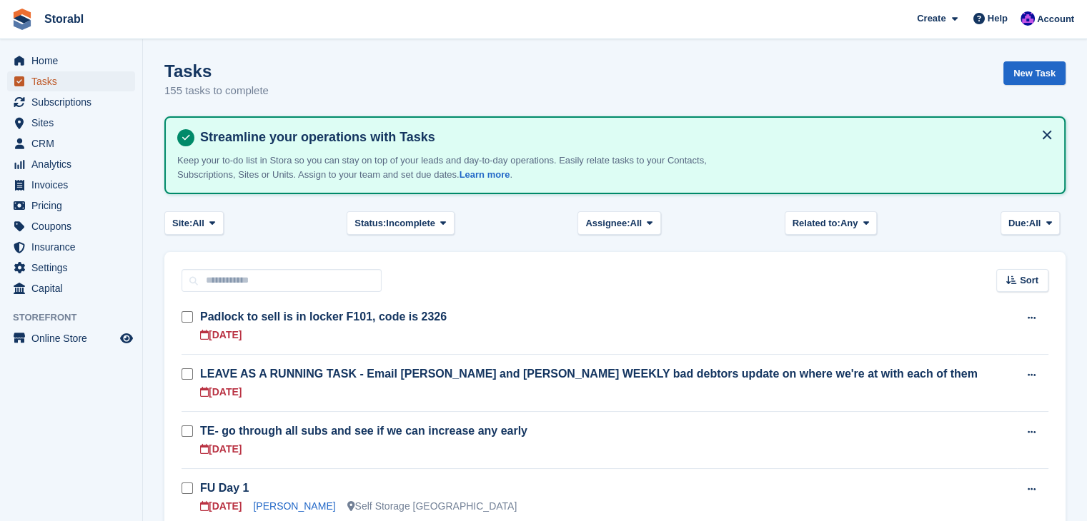
click at [82, 71] on span "Tasks" at bounding box center [74, 81] width 86 height 20
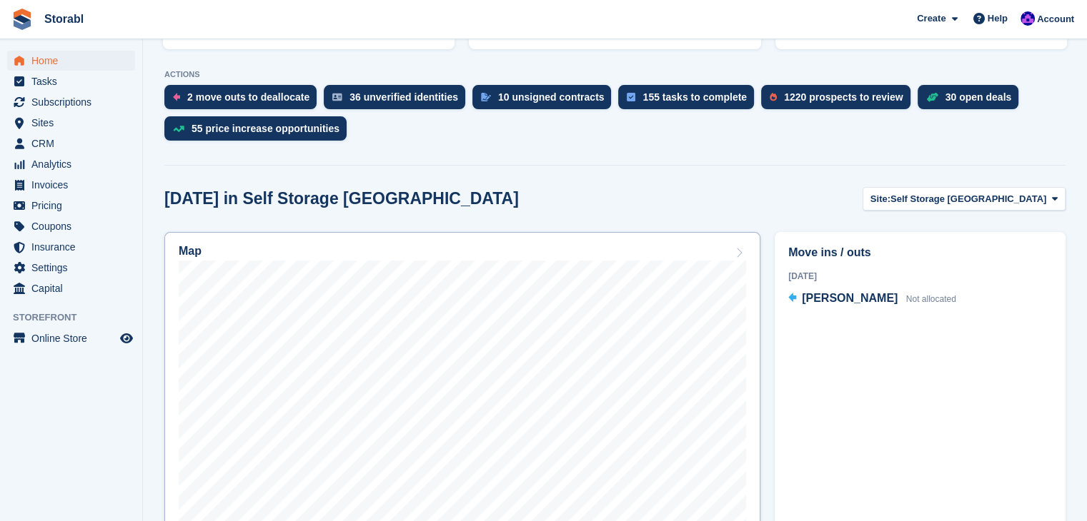
scroll to position [357, 0]
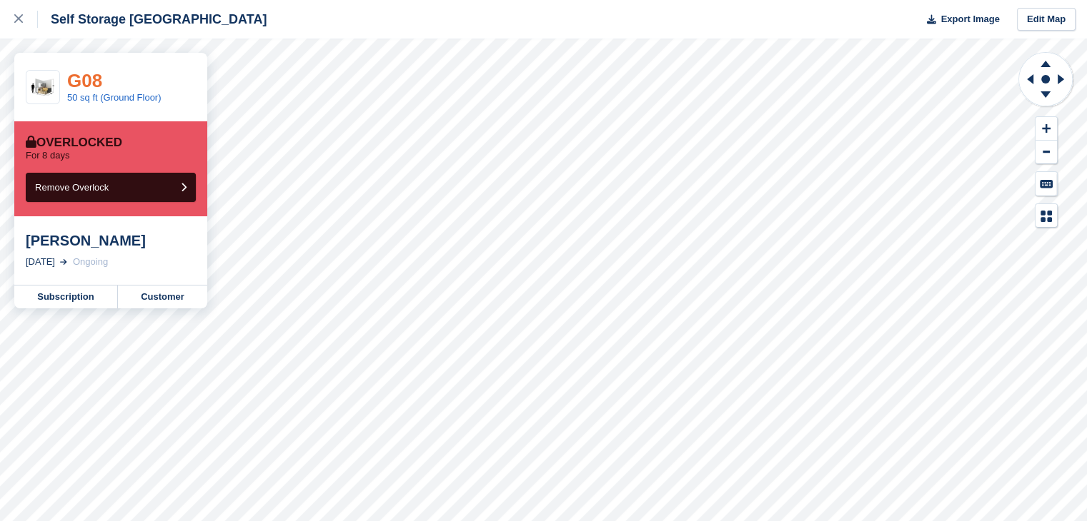
click at [97, 81] on link "G08" at bounding box center [84, 80] width 35 height 21
click at [91, 70] on link "F325" at bounding box center [88, 80] width 42 height 21
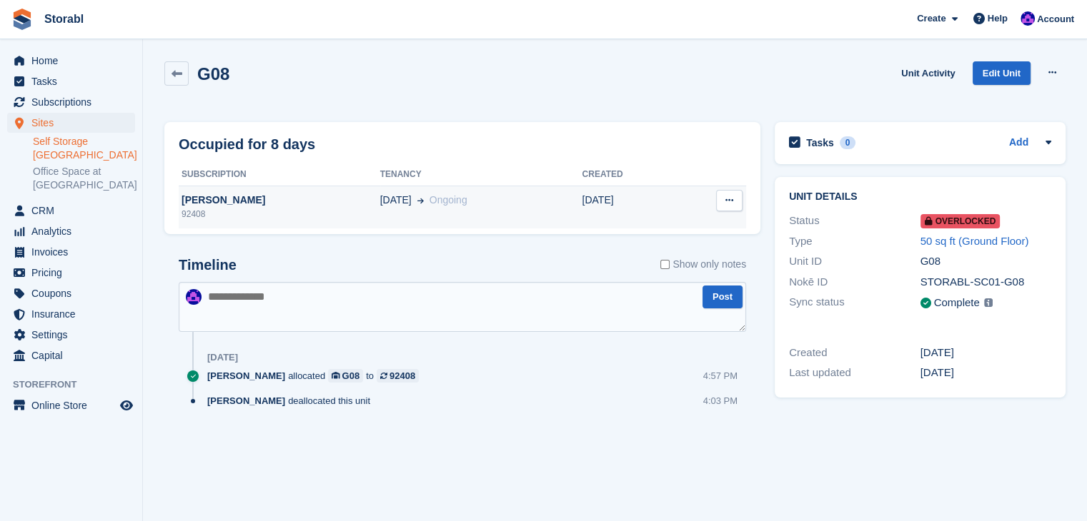
click at [226, 219] on div "92408" at bounding box center [279, 214] width 201 height 13
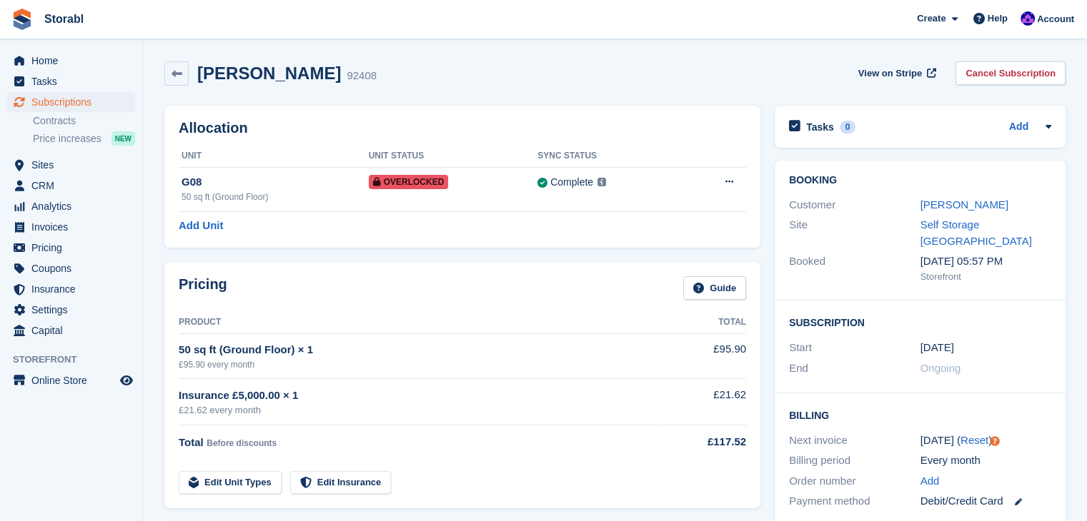
drag, startPoint x: 76, startPoint y: 429, endPoint x: 135, endPoint y: 429, distance: 59.3
click at [76, 429] on aside "Home Tasks Subscriptions Subscriptions Subscriptions Contracts Price increases …" at bounding box center [71, 264] width 142 height 450
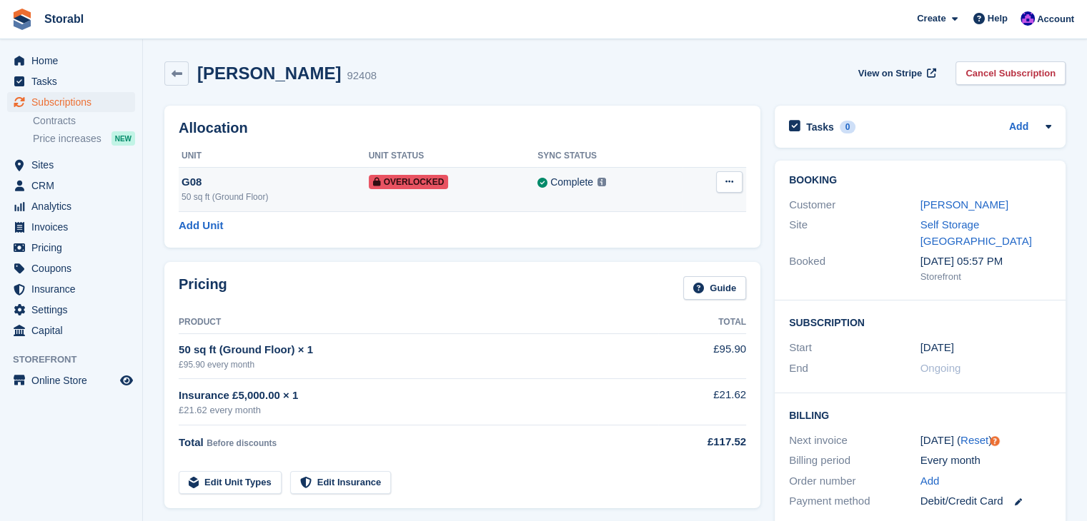
click at [309, 177] on div "G08" at bounding box center [274, 182] width 187 height 16
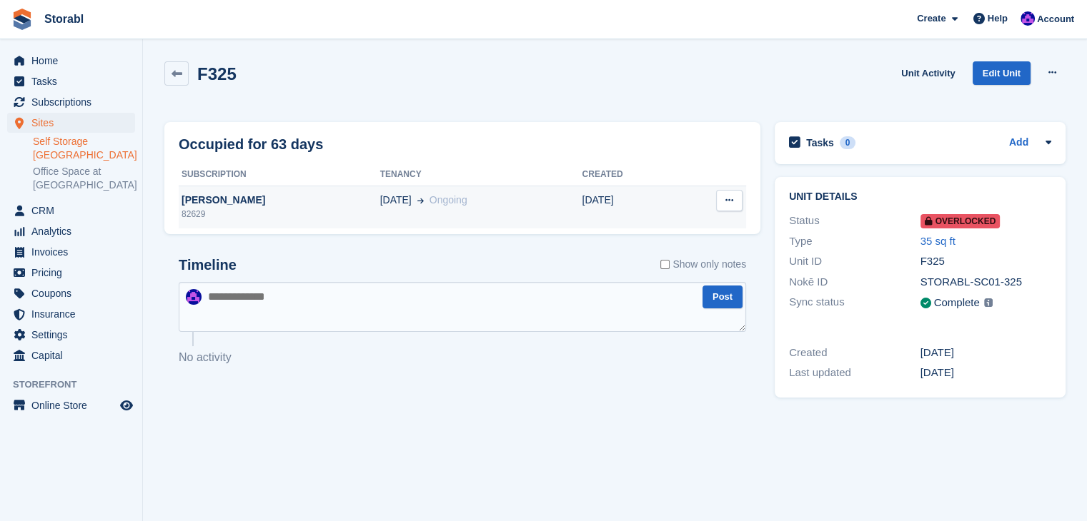
click at [283, 215] on div "82629" at bounding box center [279, 214] width 201 height 13
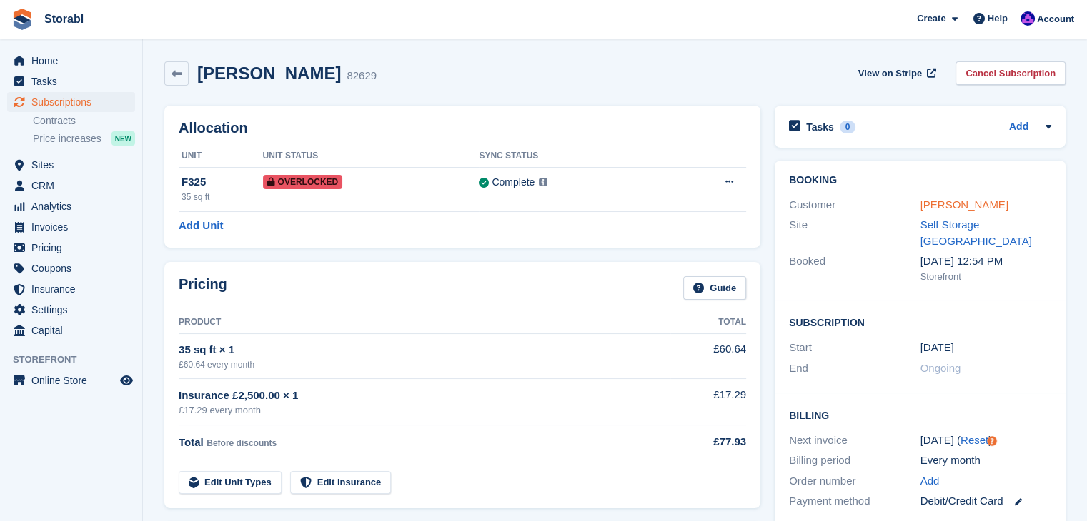
click at [929, 205] on link "[PERSON_NAME]" at bounding box center [964, 205] width 88 height 12
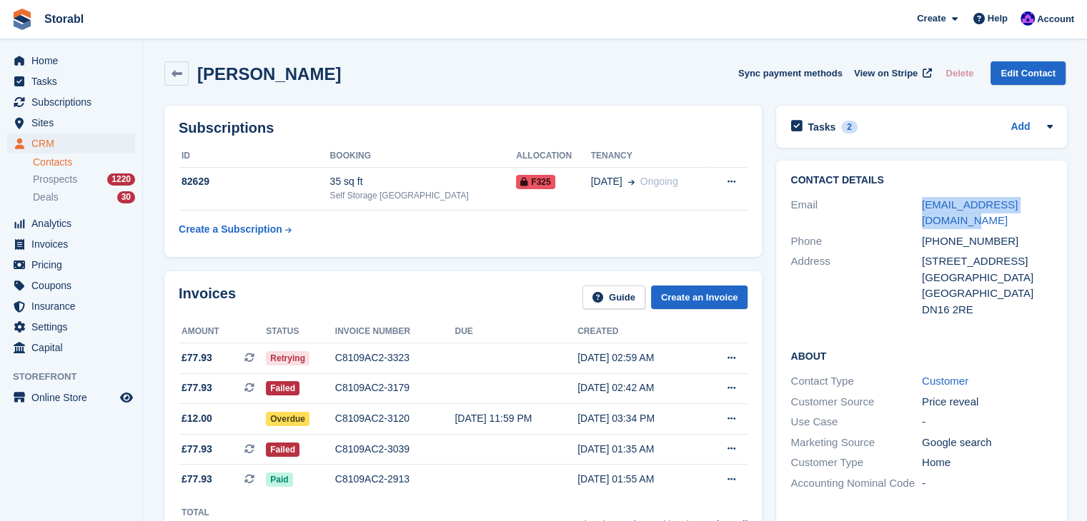
drag, startPoint x: 950, startPoint y: 221, endPoint x: 897, endPoint y: 211, distance: 54.5
click at [897, 211] on div "Email [EMAIL_ADDRESS][DOMAIN_NAME]" at bounding box center [921, 213] width 262 height 36
copy div "mollieambrose8@gmail.com"
click at [174, 69] on icon at bounding box center [176, 74] width 11 height 11
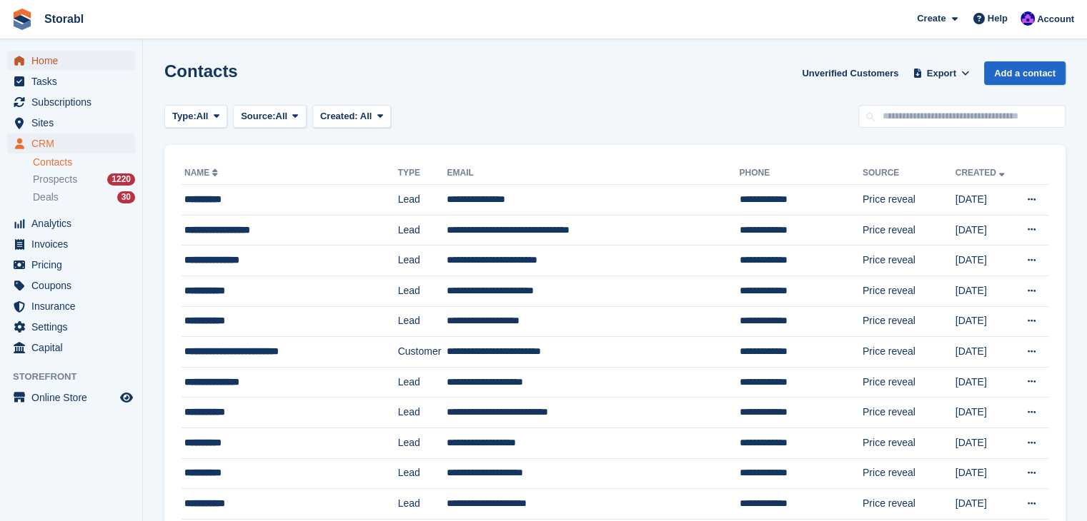
click at [77, 65] on span "Home" at bounding box center [74, 61] width 86 height 20
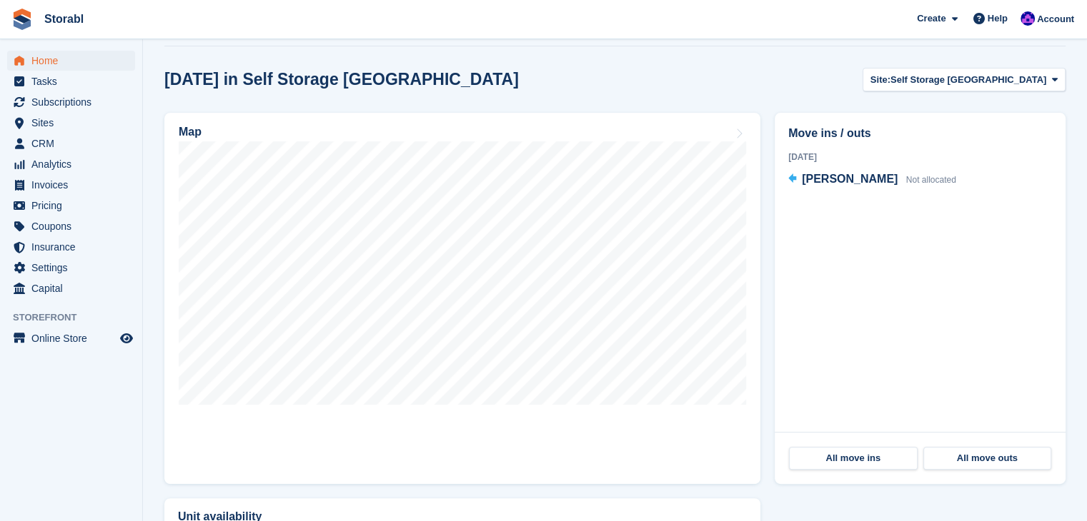
scroll to position [500, 0]
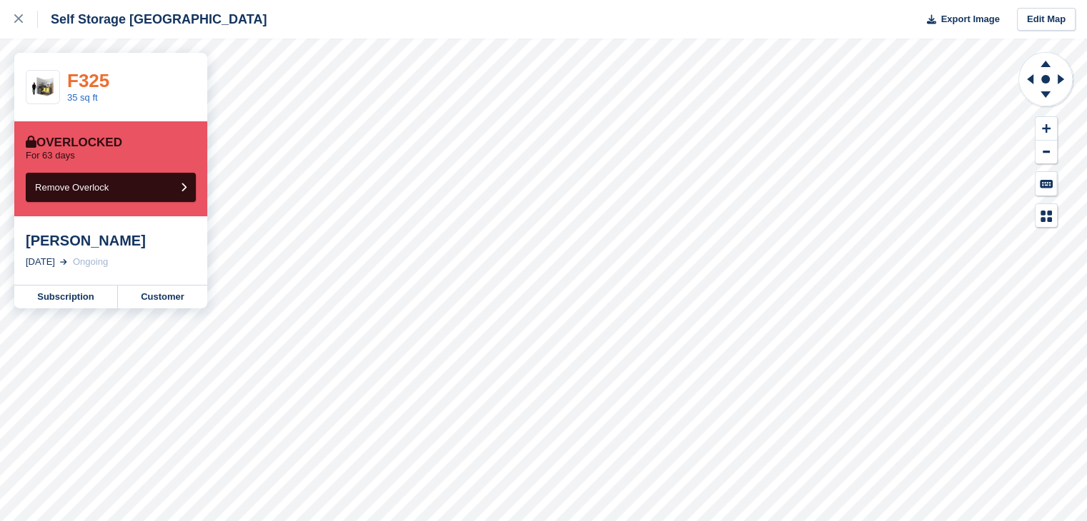
click at [89, 84] on link "F325" at bounding box center [88, 80] width 42 height 21
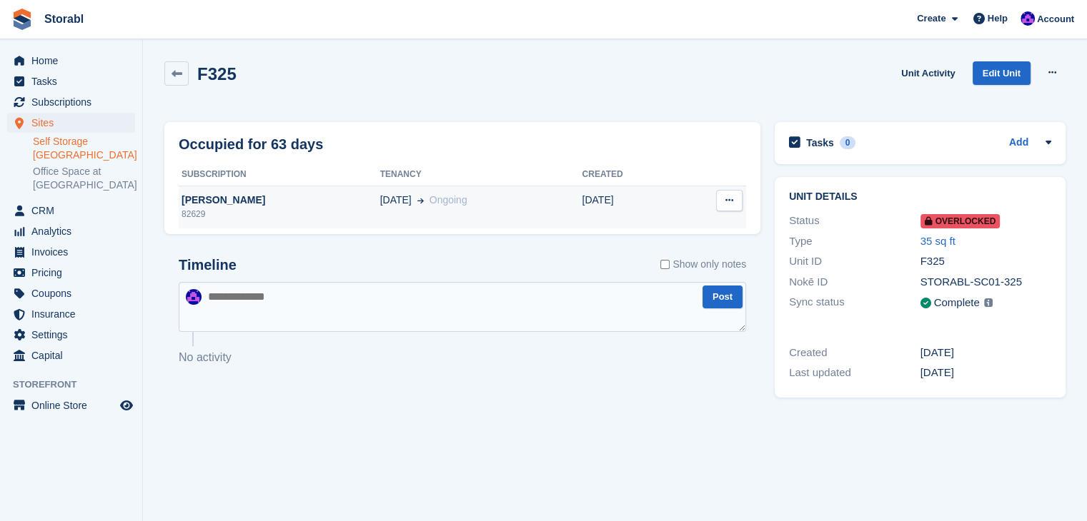
click at [278, 199] on div "[PERSON_NAME]" at bounding box center [279, 200] width 201 height 15
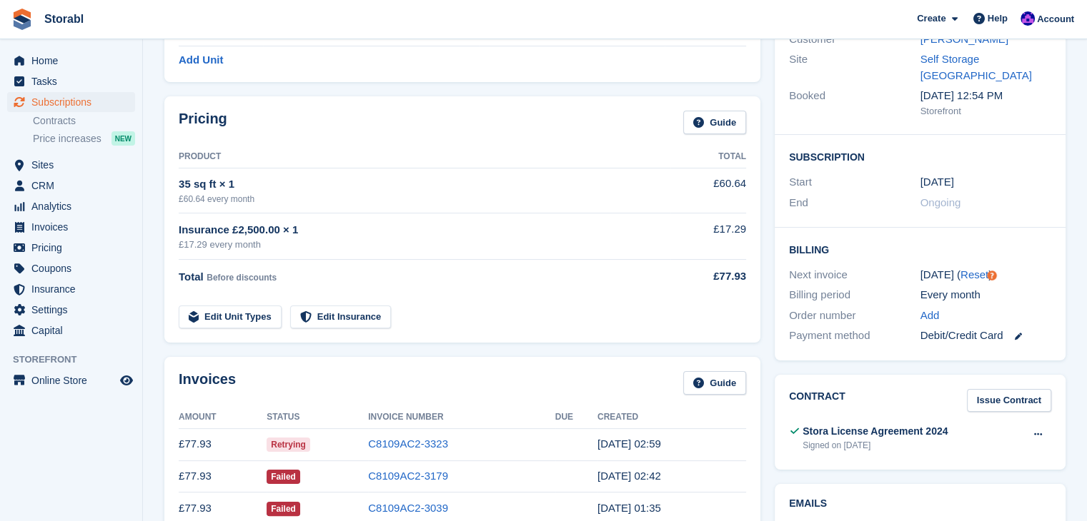
scroll to position [143, 0]
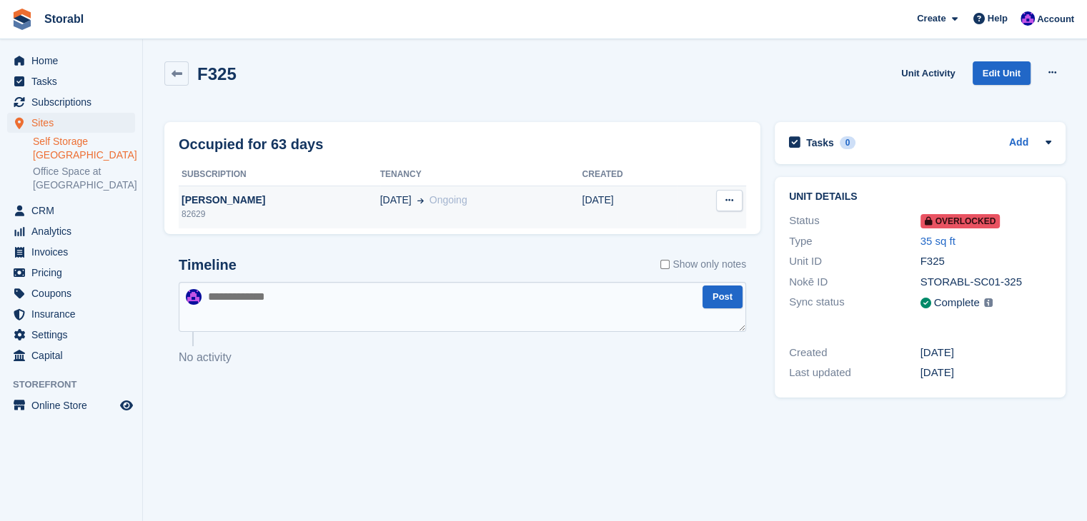
click at [299, 218] on div "82629" at bounding box center [279, 214] width 201 height 13
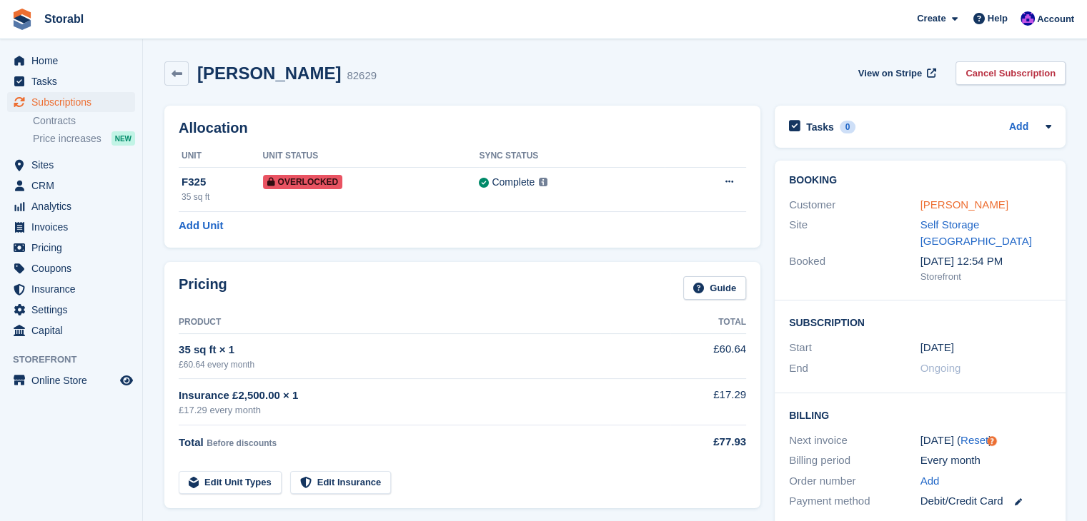
click at [962, 199] on link "Mollie ambrose" at bounding box center [964, 205] width 88 height 12
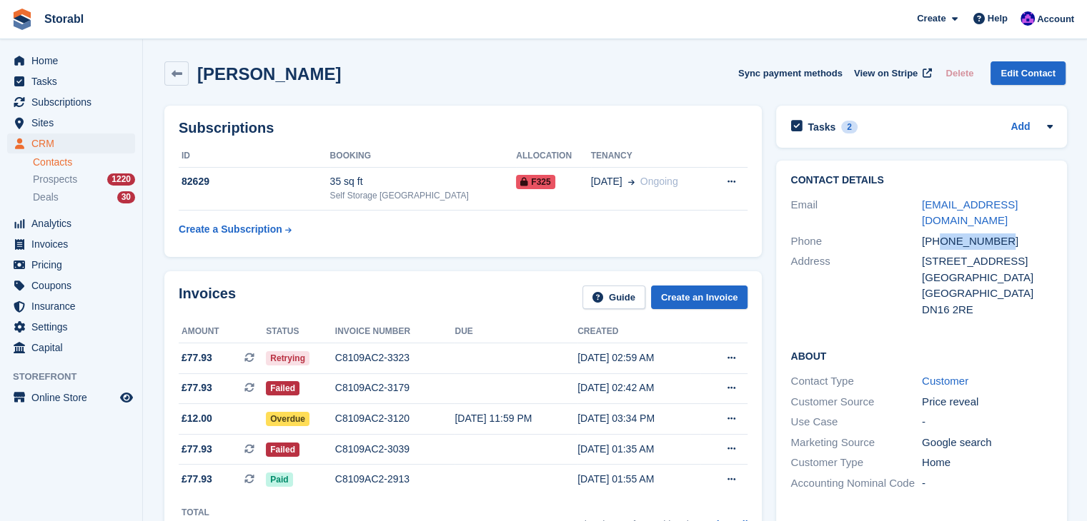
drag, startPoint x: 1002, startPoint y: 236, endPoint x: 940, endPoint y: 241, distance: 61.6
click at [940, 241] on div "+447476610092" at bounding box center [987, 242] width 131 height 16
copy div "7476610092"
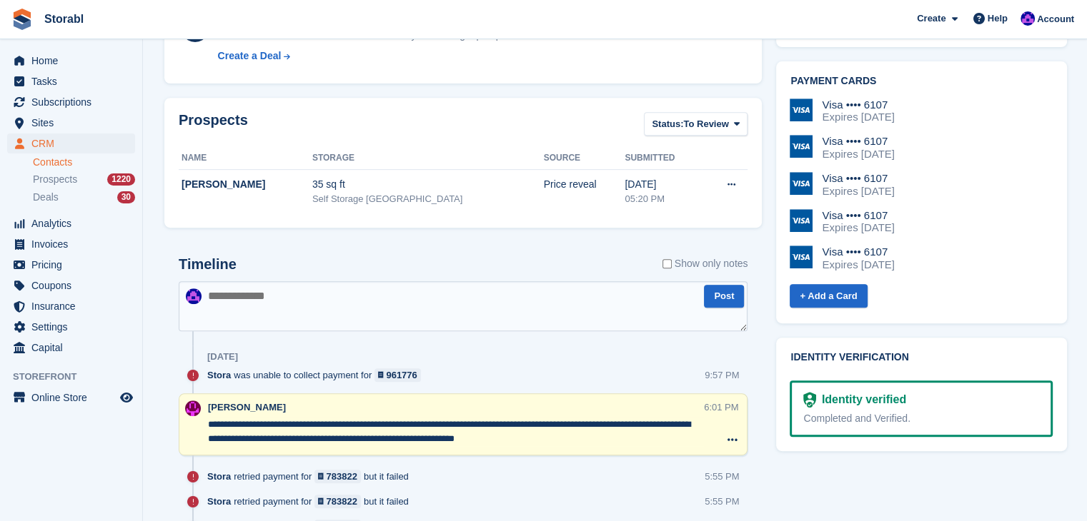
scroll to position [571, 0]
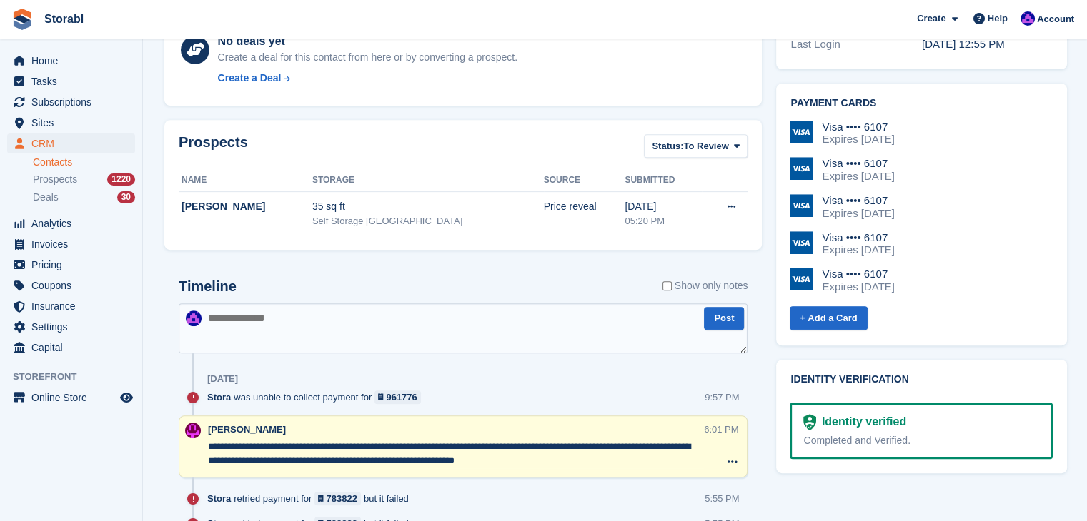
click at [269, 316] on textarea at bounding box center [463, 329] width 569 height 50
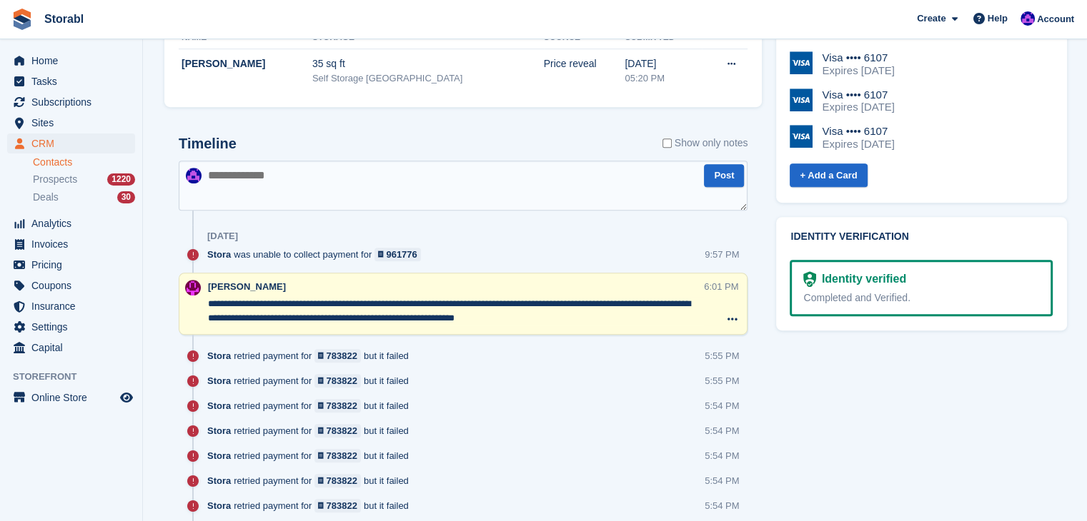
scroll to position [786, 0]
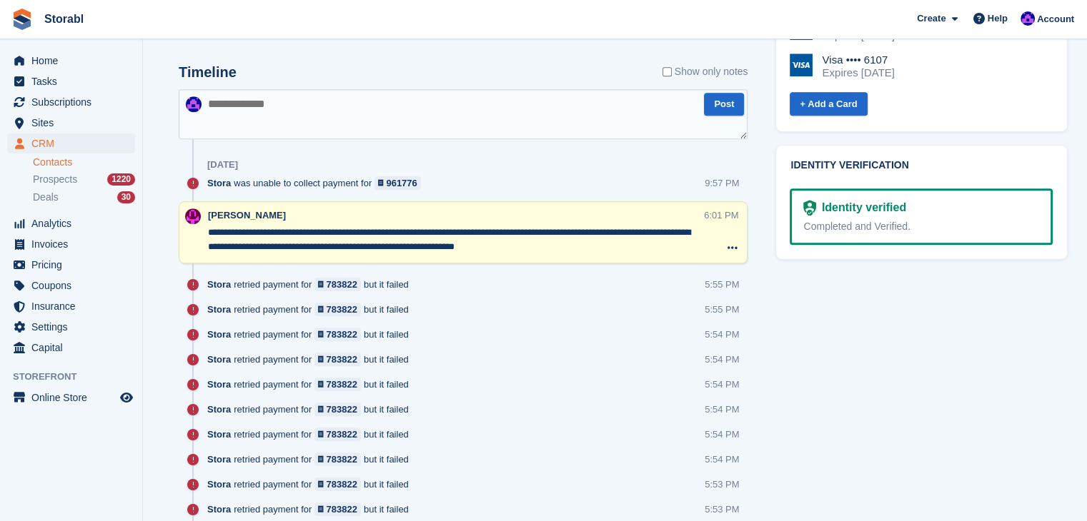
click at [254, 80] on div "Timeline Show only notes" at bounding box center [463, 76] width 569 height 25
click at [254, 92] on textarea at bounding box center [463, 114] width 569 height 50
type textarea "**********"
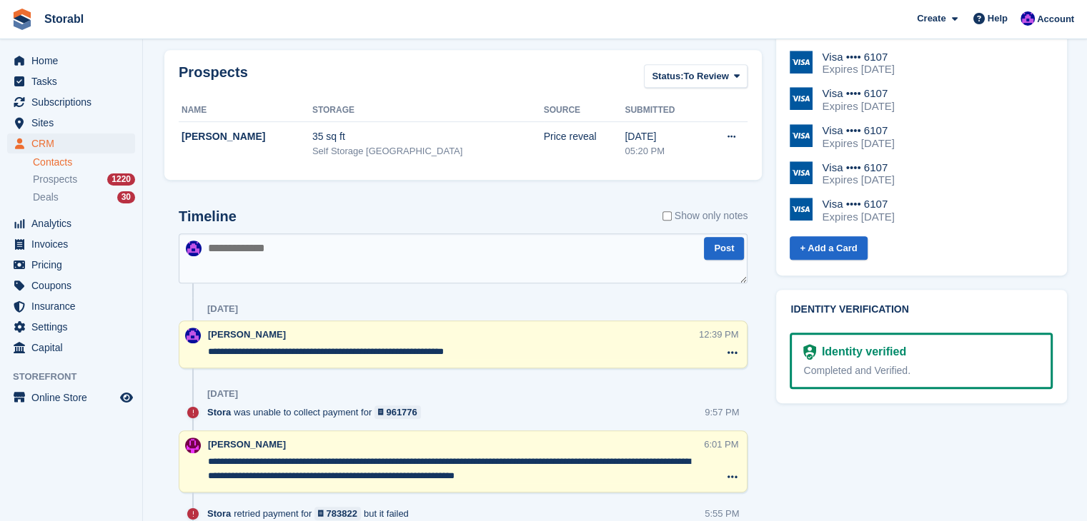
scroll to position [571, 0]
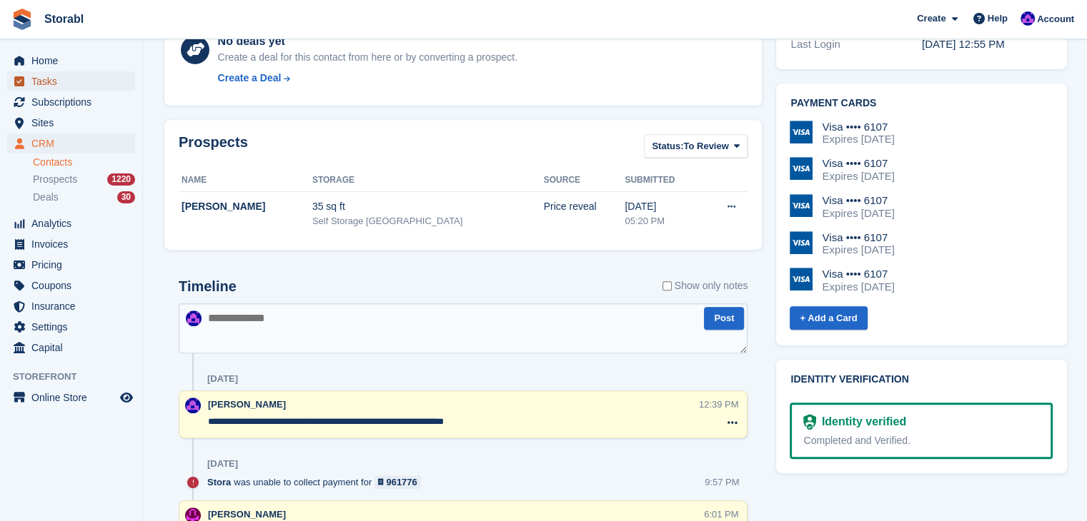
drag, startPoint x: 64, startPoint y: 71, endPoint x: 66, endPoint y: 81, distance: 10.1
click at [64, 71] on span "Tasks" at bounding box center [74, 81] width 86 height 20
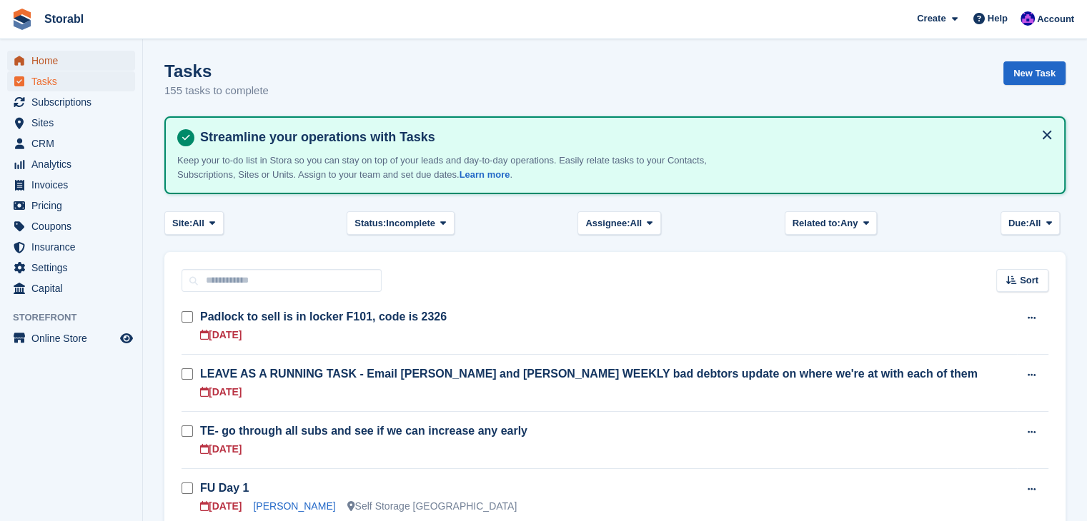
click at [79, 67] on span "Home" at bounding box center [74, 61] width 86 height 20
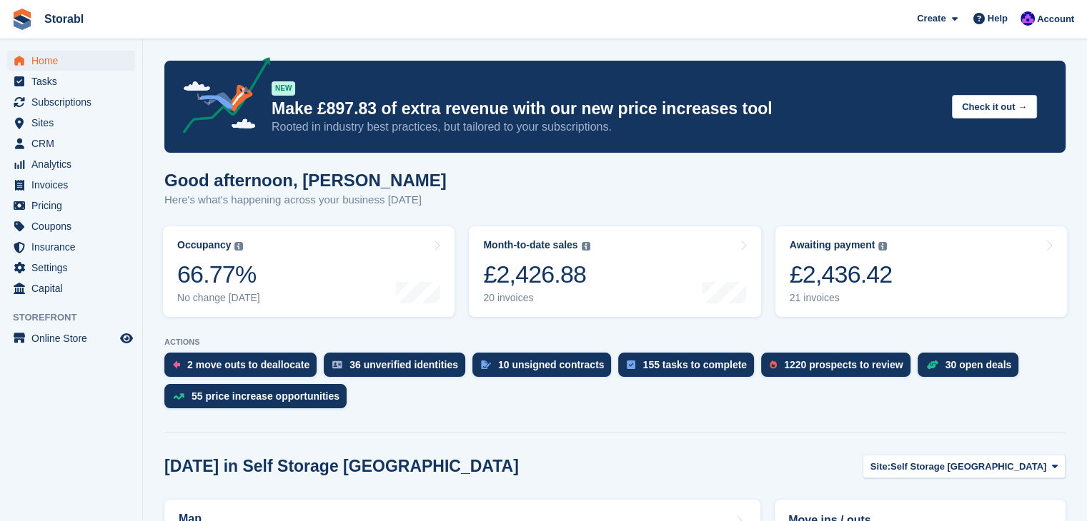
scroll to position [429, 0]
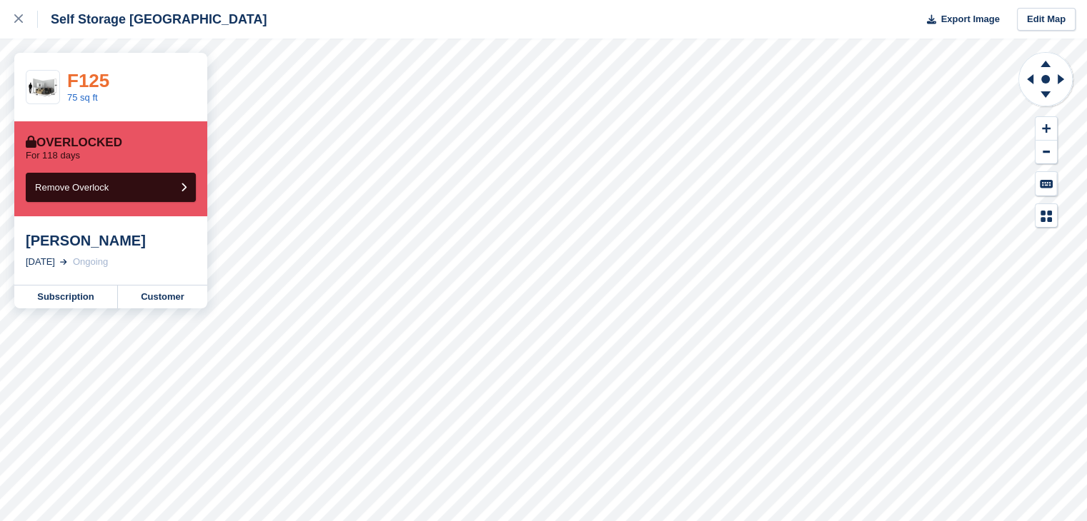
click at [94, 81] on link "F125" at bounding box center [88, 80] width 42 height 21
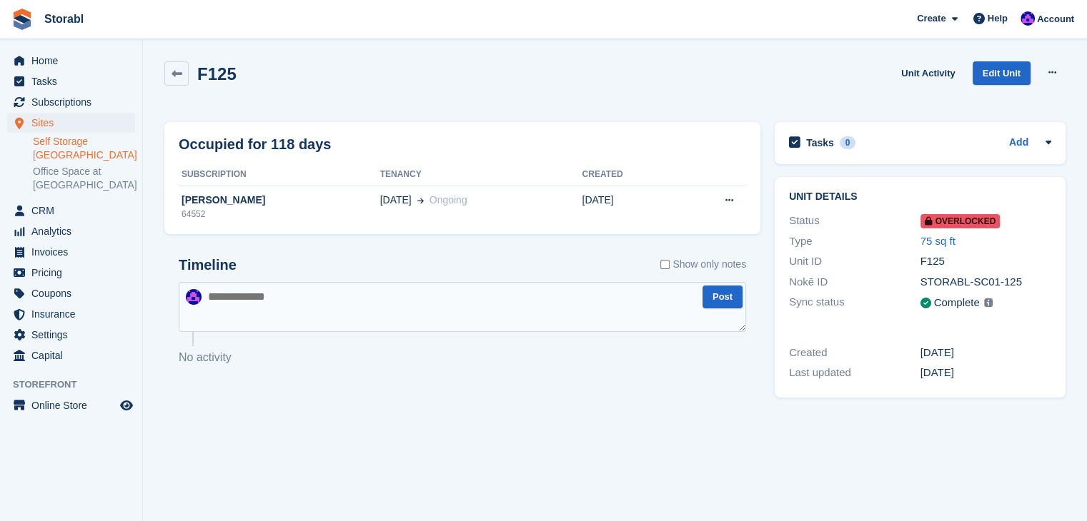
drag, startPoint x: 269, startPoint y: 199, endPoint x: 307, endPoint y: 260, distance: 72.5
click at [269, 199] on div "[PERSON_NAME]" at bounding box center [279, 200] width 201 height 15
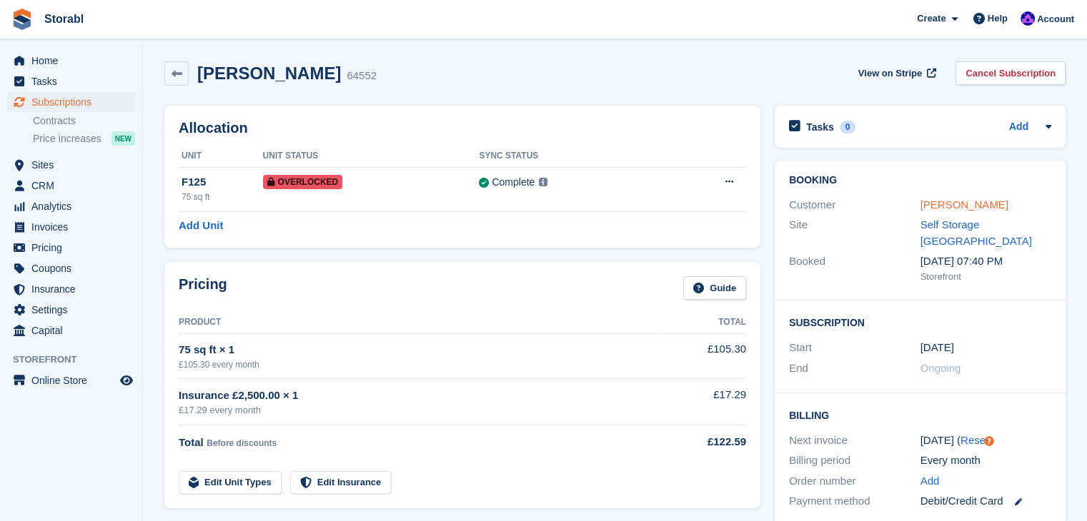
click at [937, 199] on link "James cook" at bounding box center [964, 205] width 88 height 12
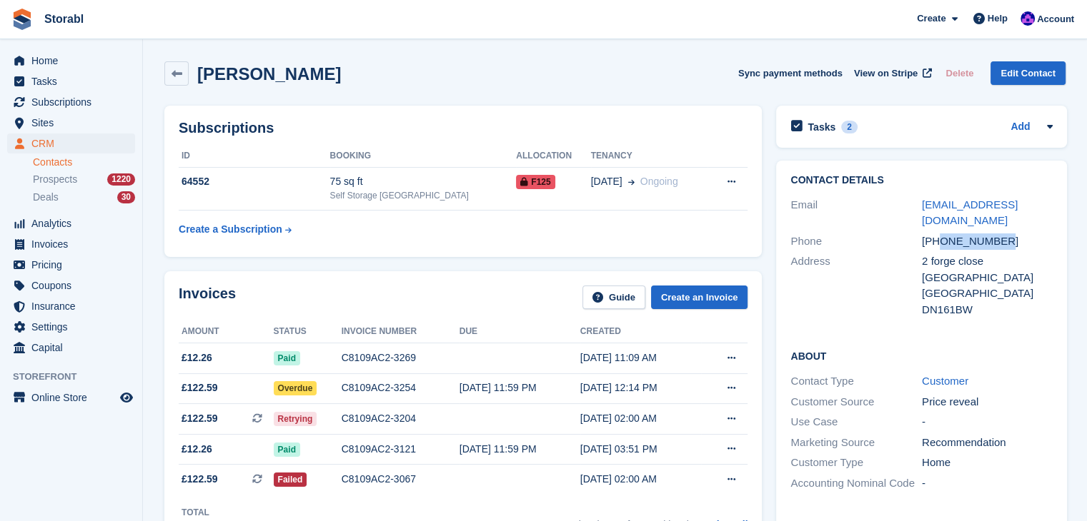
drag, startPoint x: 1009, startPoint y: 230, endPoint x: 940, endPoint y: 232, distance: 68.6
click at [940, 234] on div "+447729134331" at bounding box center [987, 242] width 131 height 16
copy div "7729134331"
click at [446, 65] on div "James cook Sync payment methods View on Stripe Delete Edit Contact" at bounding box center [614, 73] width 901 height 24
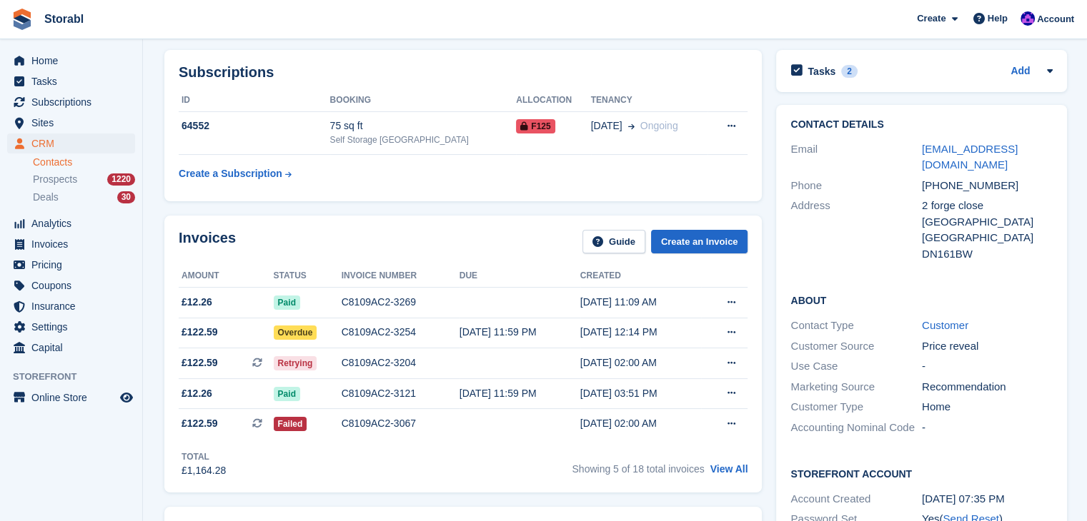
scroll to position [71, 0]
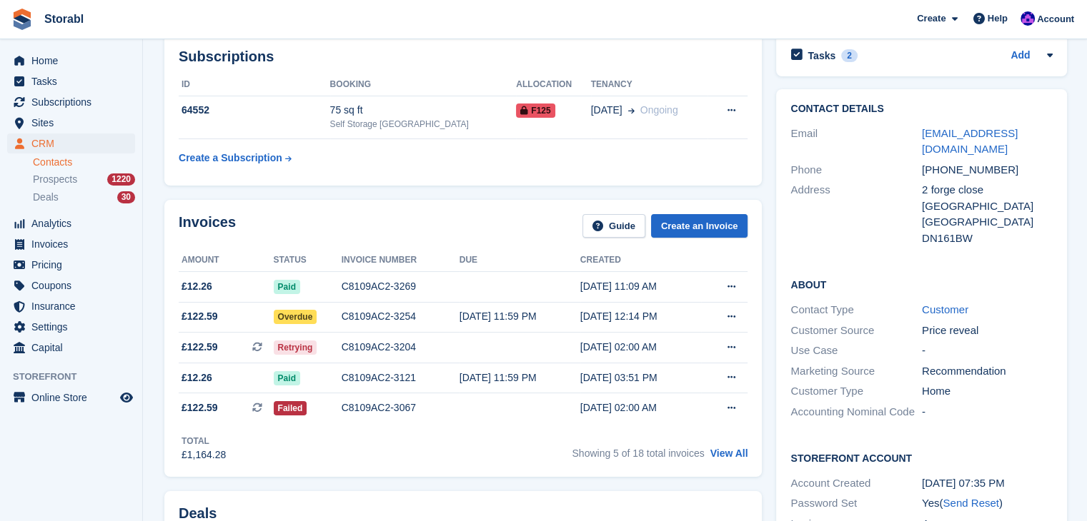
click at [23, 452] on aside "Home Tasks Subscriptions Subscriptions Subscriptions Contracts Price increases …" at bounding box center [71, 264] width 142 height 450
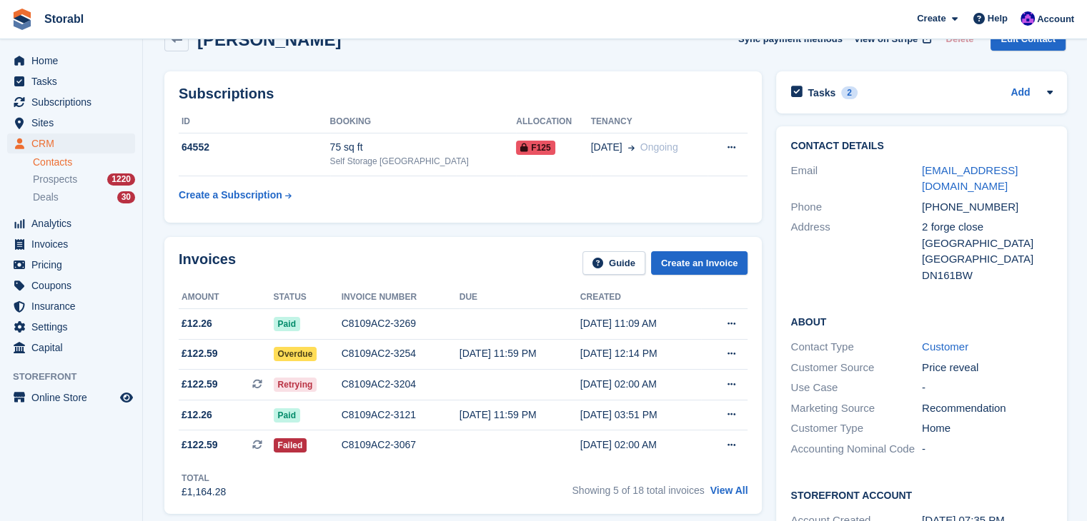
scroll to position [0, 0]
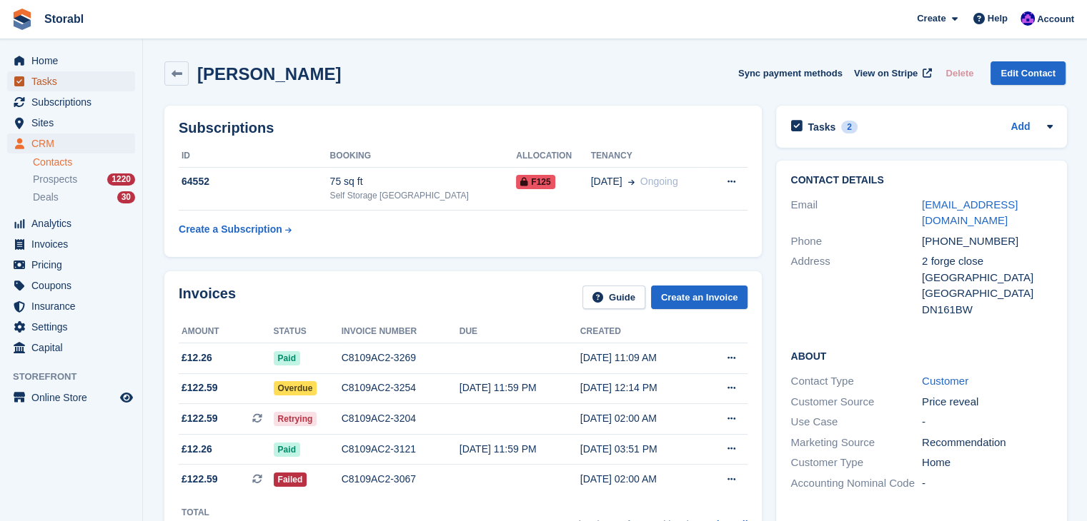
click at [43, 84] on span "Tasks" at bounding box center [74, 81] width 86 height 20
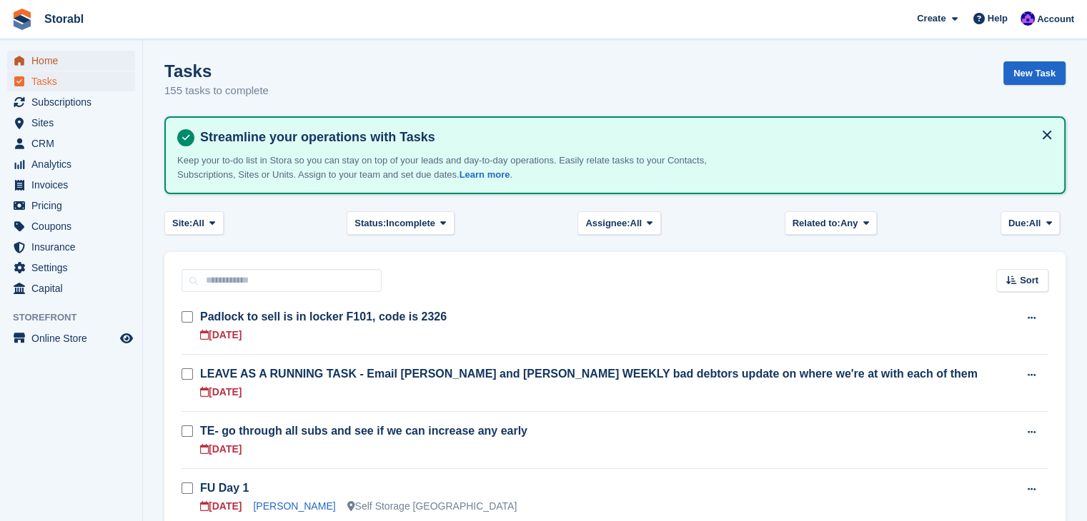
click at [53, 69] on span "Home" at bounding box center [74, 61] width 86 height 20
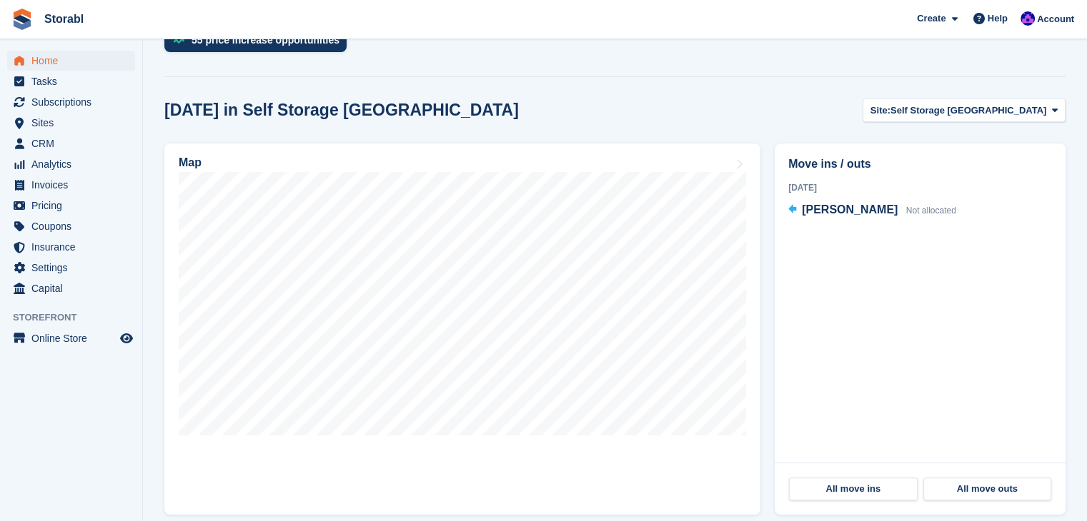
scroll to position [429, 0]
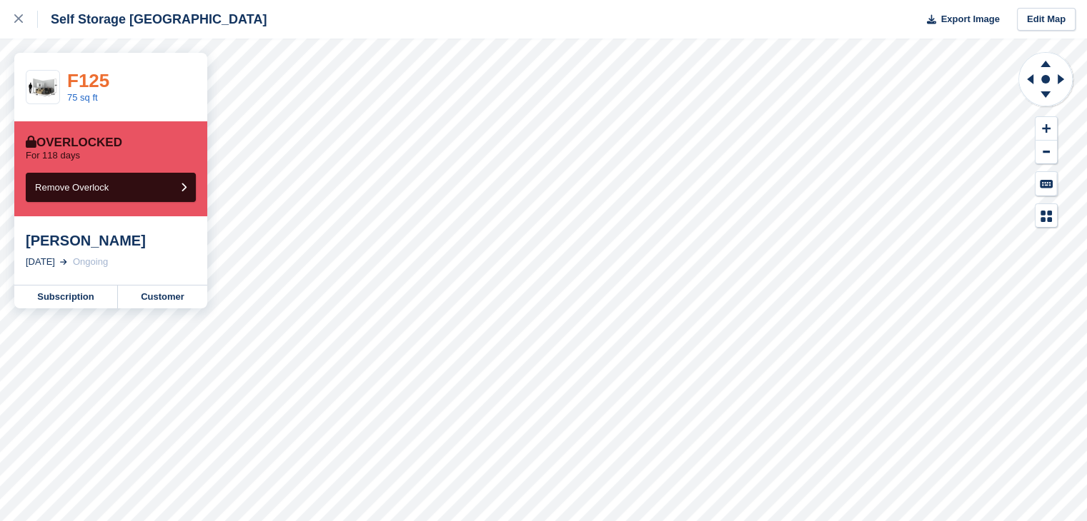
click at [90, 81] on link "F125" at bounding box center [88, 80] width 42 height 21
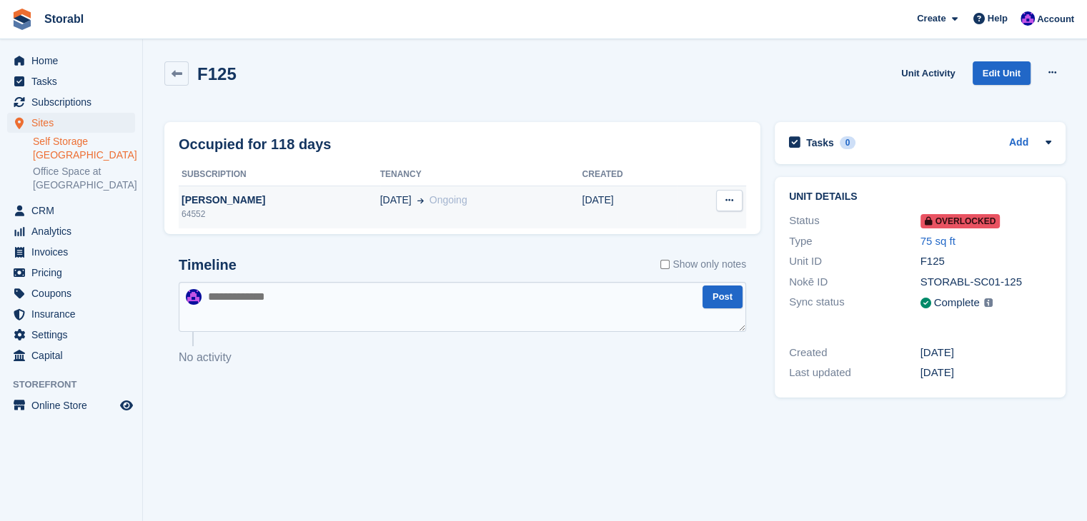
click at [284, 206] on div "[PERSON_NAME]" at bounding box center [279, 200] width 201 height 15
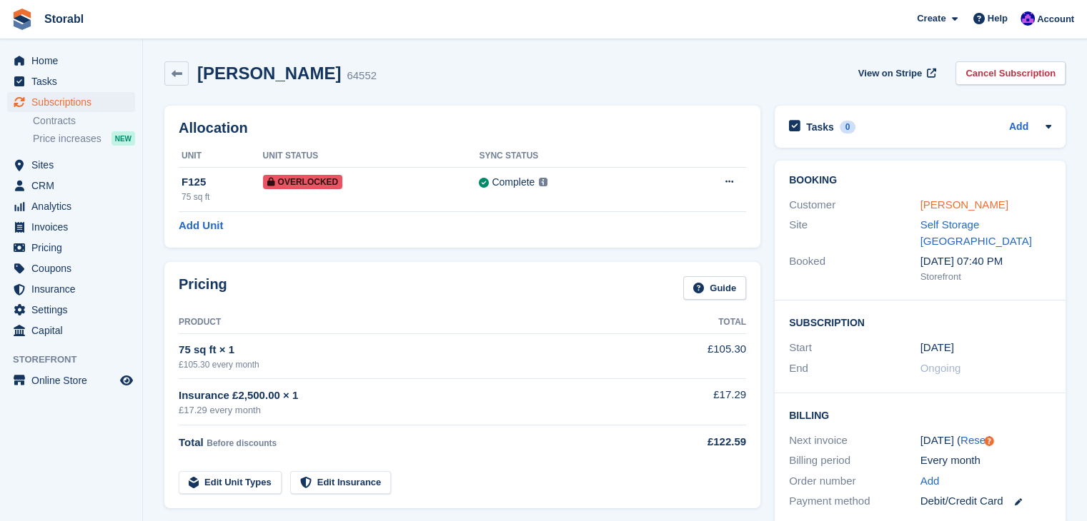
click at [954, 206] on link "James cook" at bounding box center [964, 205] width 88 height 12
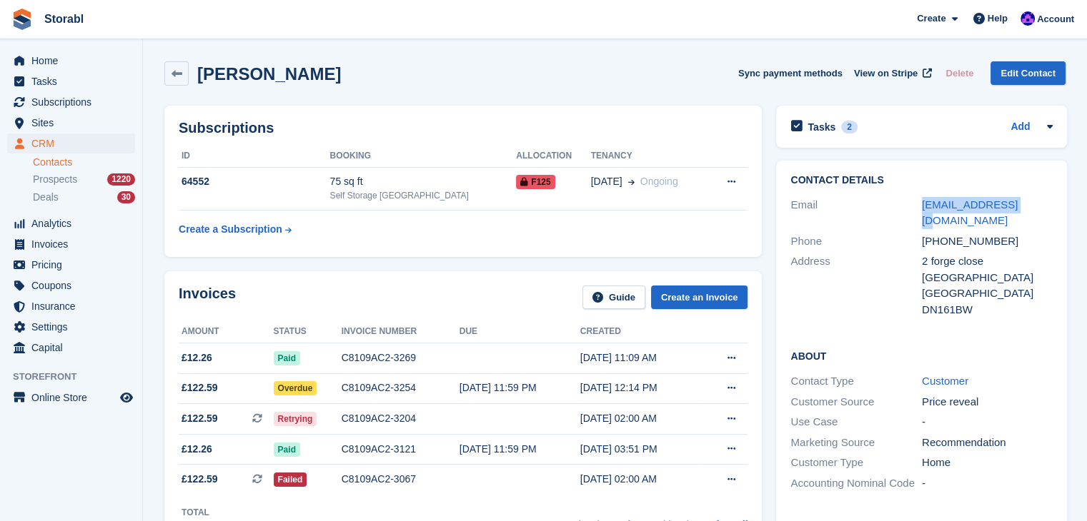
drag, startPoint x: 1028, startPoint y: 201, endPoint x: 916, endPoint y: 209, distance: 112.5
click at [916, 209] on div "Email j81cook@gmail.com" at bounding box center [921, 213] width 262 height 36
copy div "j81cook@gmail.com"
click at [1044, 124] on icon at bounding box center [1049, 126] width 11 height 11
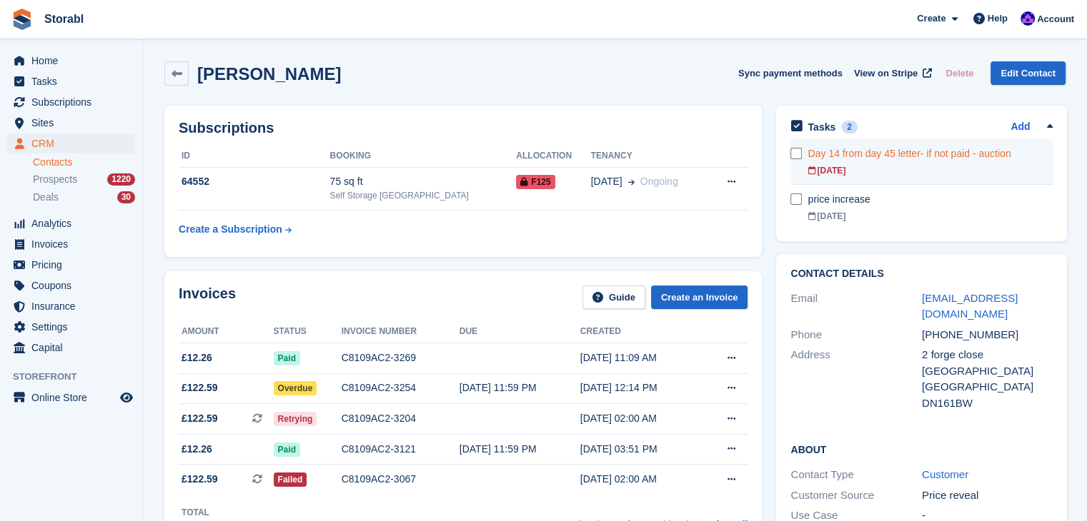
click at [885, 168] on div "[DATE]" at bounding box center [929, 170] width 245 height 13
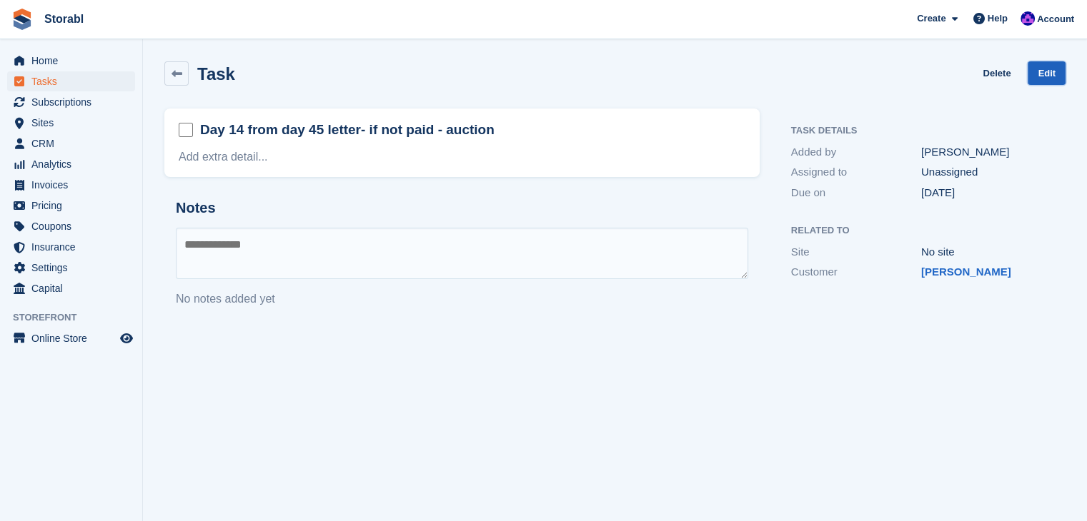
click at [1034, 71] on link "Edit" at bounding box center [1046, 73] width 38 height 24
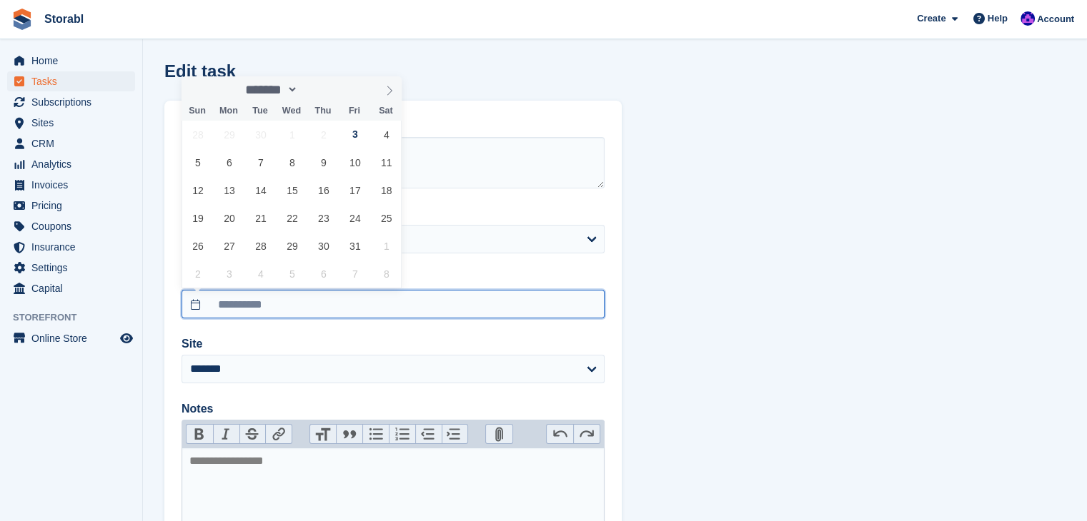
click at [254, 304] on input "**********" at bounding box center [392, 304] width 423 height 29
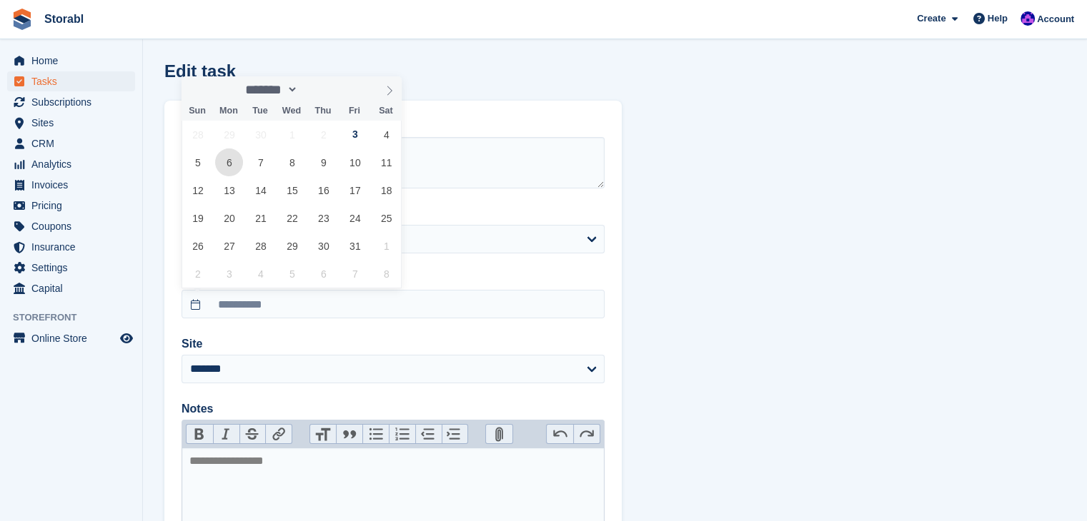
click at [220, 166] on span "6" at bounding box center [229, 163] width 28 height 28
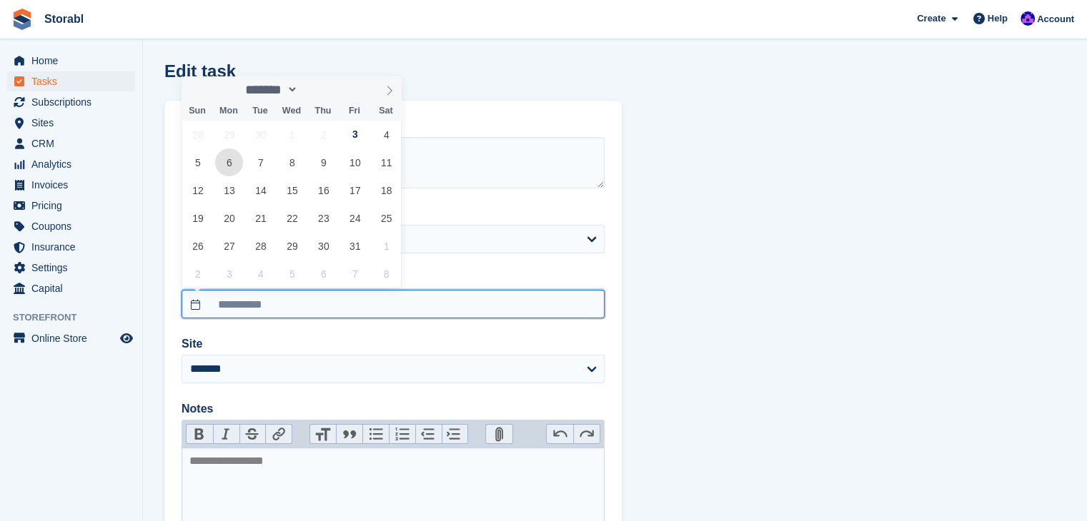
type input "**********"
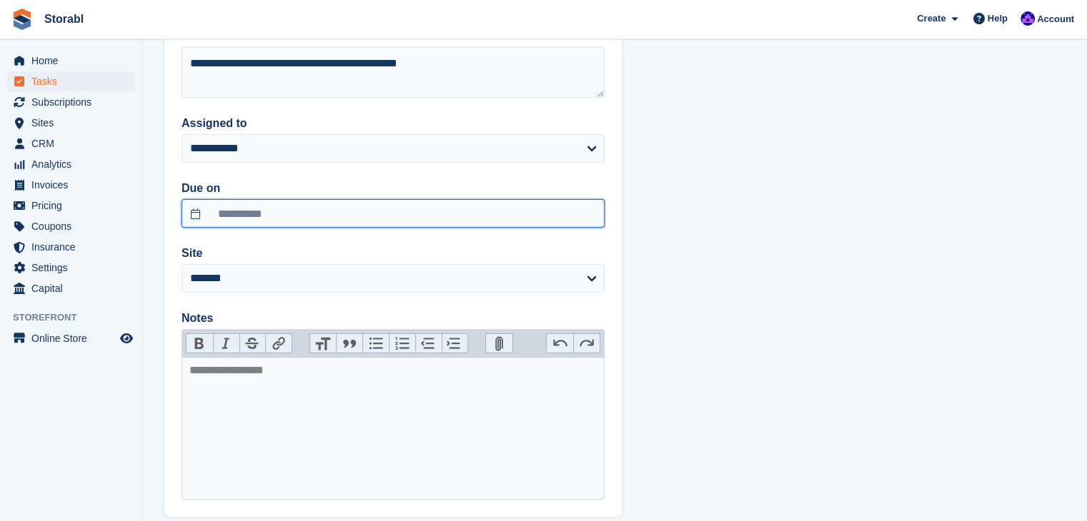
scroll to position [171, 0]
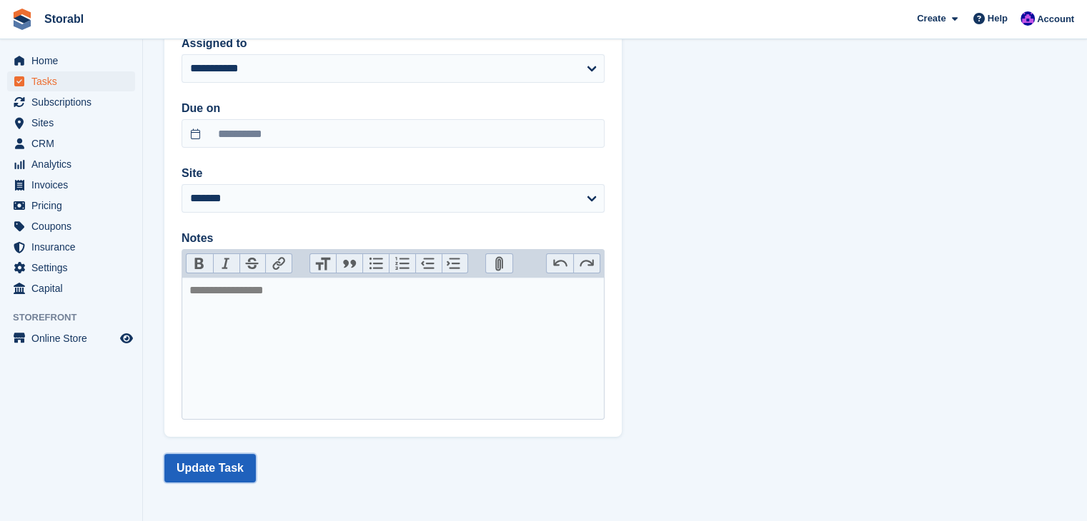
click at [240, 456] on button "Update Task" at bounding box center [209, 468] width 91 height 29
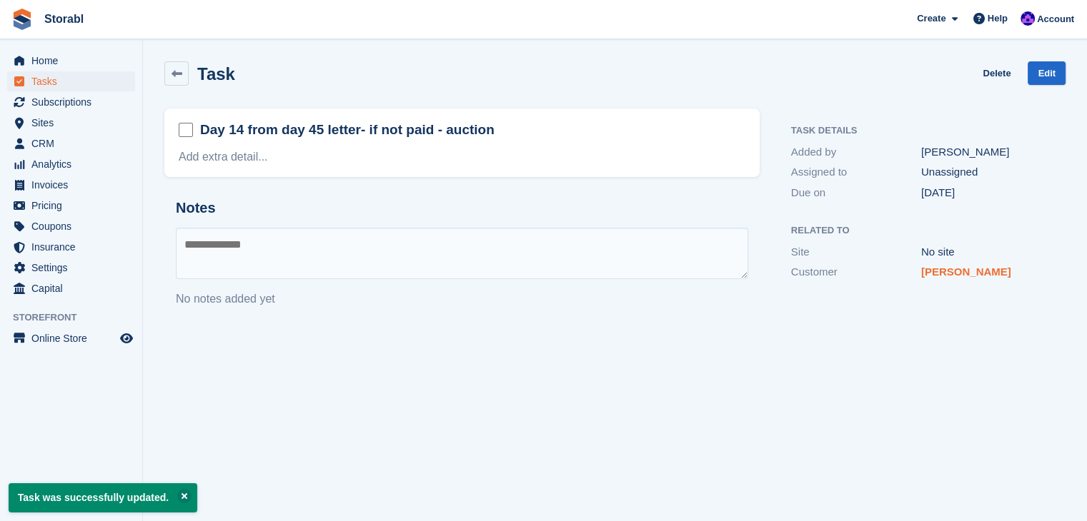
click at [952, 267] on link "James cook" at bounding box center [966, 272] width 90 height 12
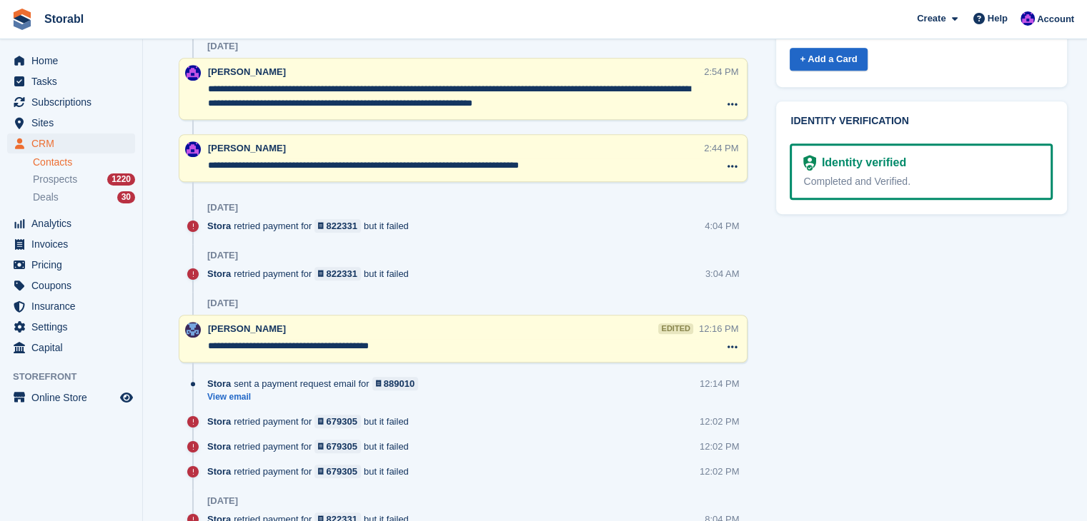
scroll to position [786, 0]
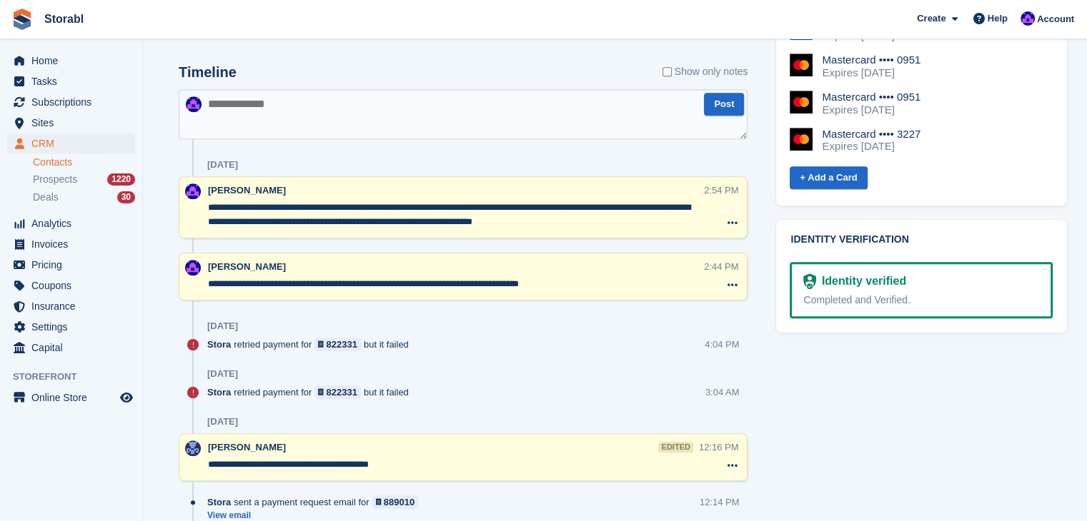
click at [392, 123] on textarea at bounding box center [463, 114] width 569 height 50
type textarea "**********"
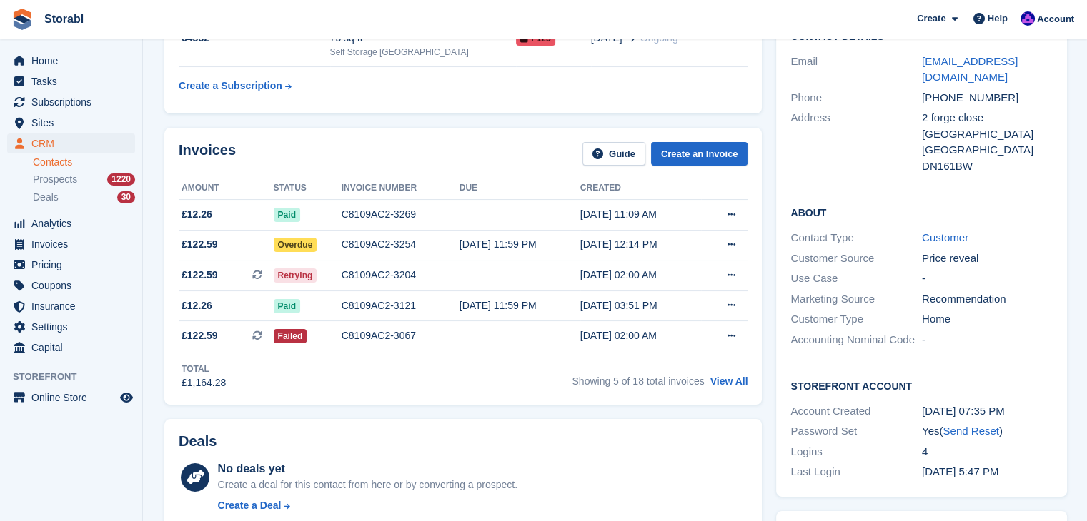
scroll to position [143, 0]
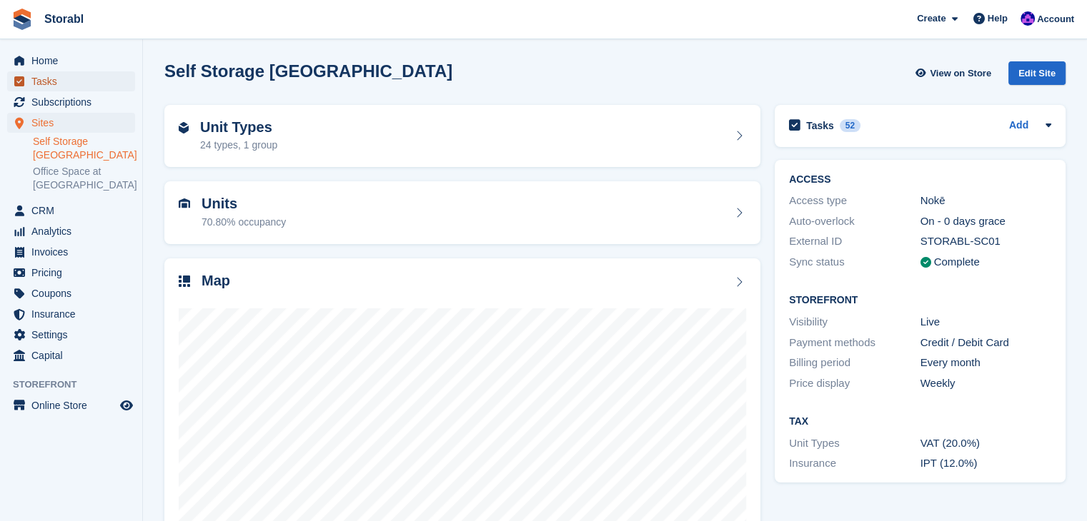
click at [49, 89] on span "Tasks" at bounding box center [74, 81] width 86 height 20
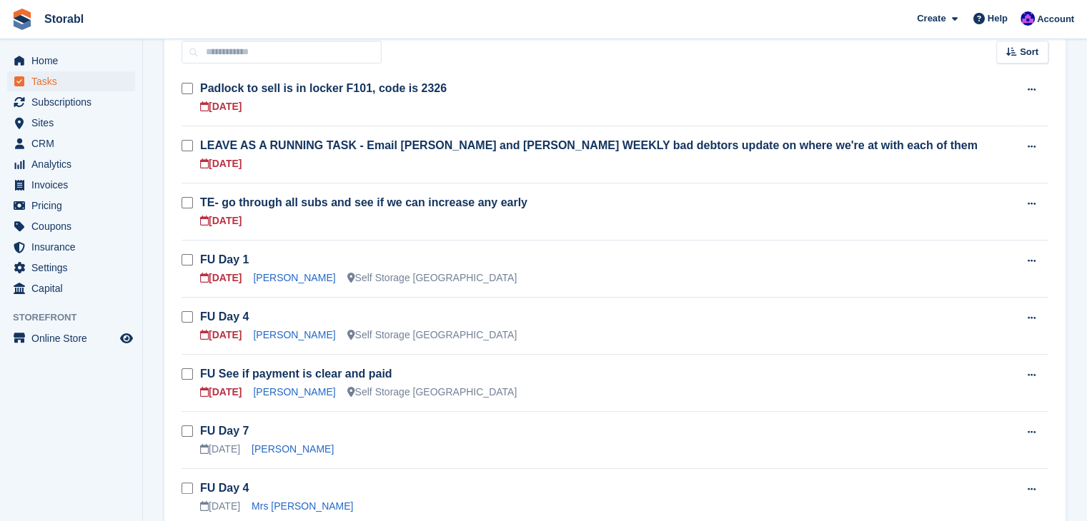
scroll to position [286, 0]
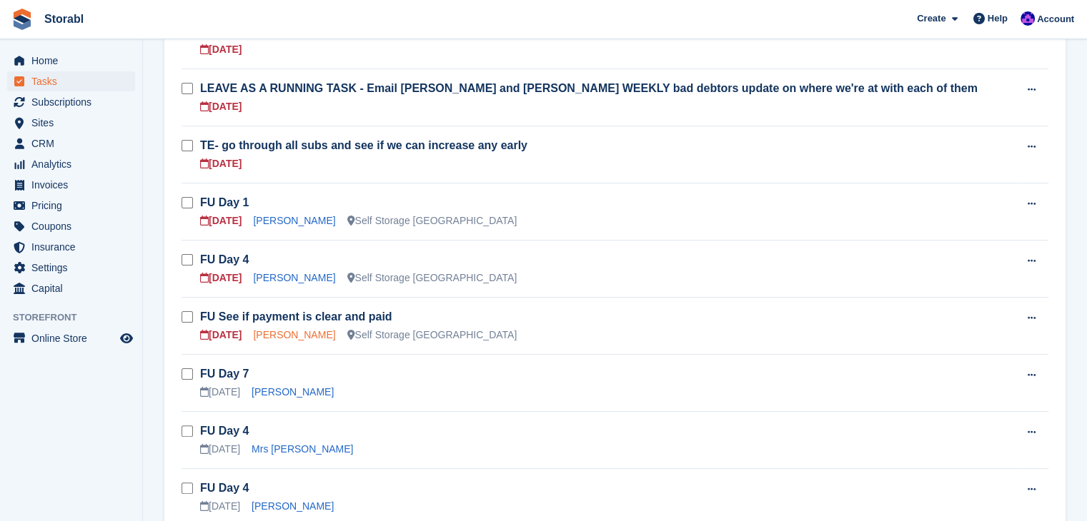
click at [283, 336] on link "[PERSON_NAME]" at bounding box center [294, 334] width 82 height 11
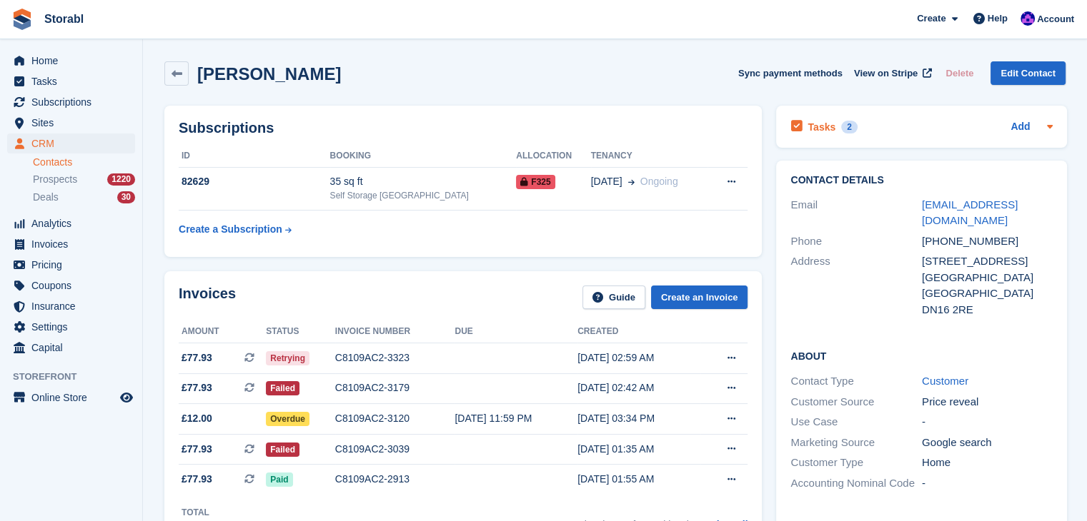
click at [1047, 128] on icon at bounding box center [1050, 127] width 6 height 4
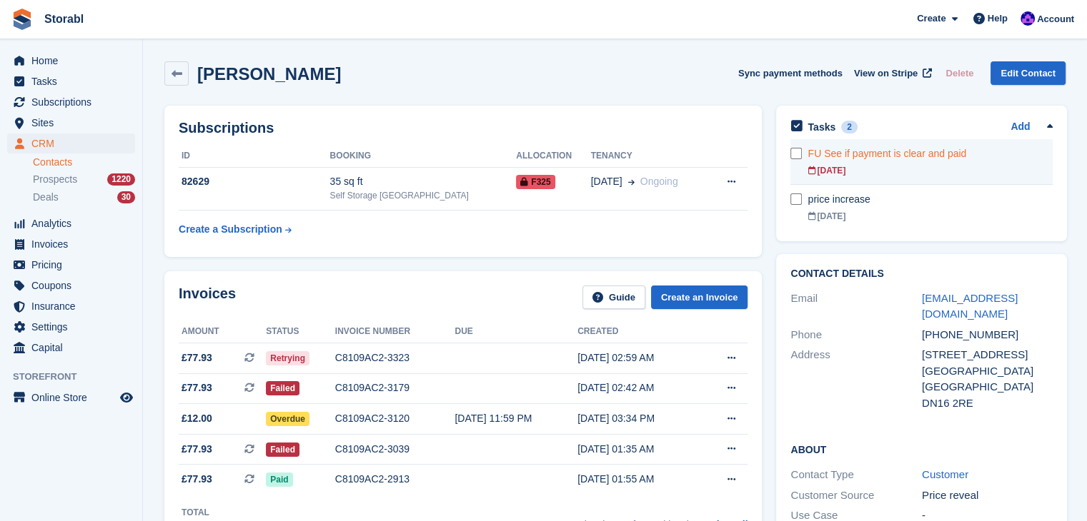
click at [875, 163] on link "FU See if payment is clear and paid [DATE]" at bounding box center [929, 161] width 245 height 45
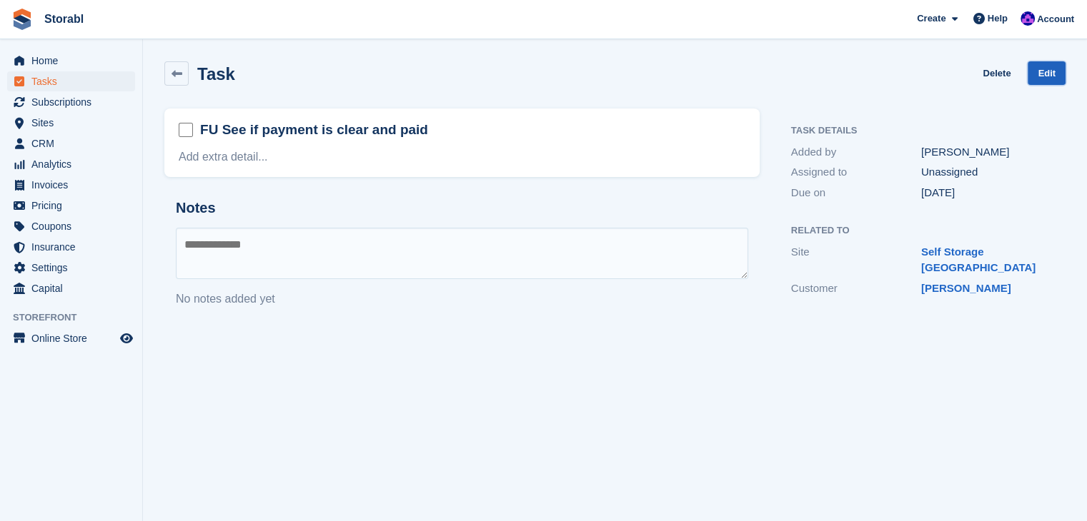
click at [1036, 69] on link "Edit" at bounding box center [1046, 73] width 38 height 24
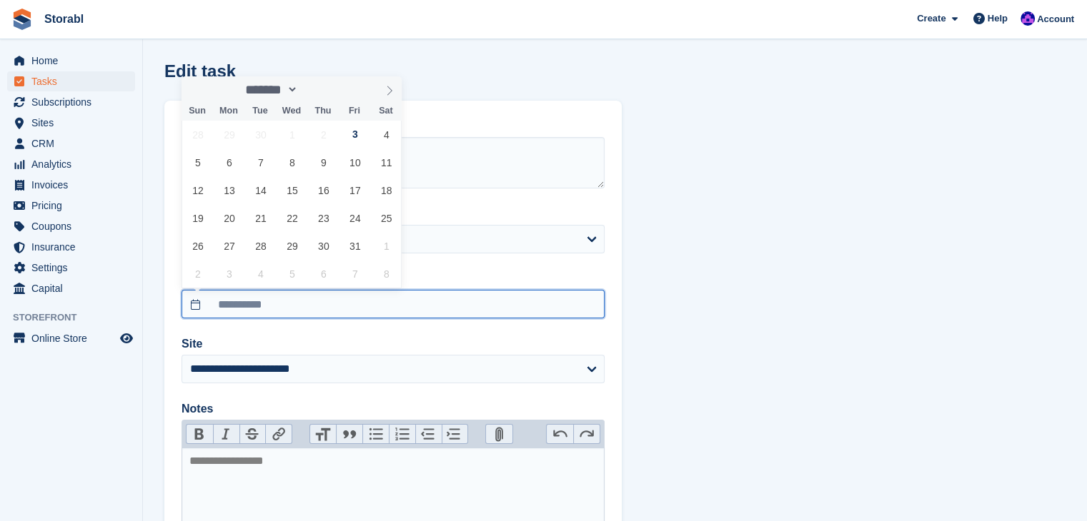
click at [264, 298] on input "**********" at bounding box center [392, 304] width 423 height 29
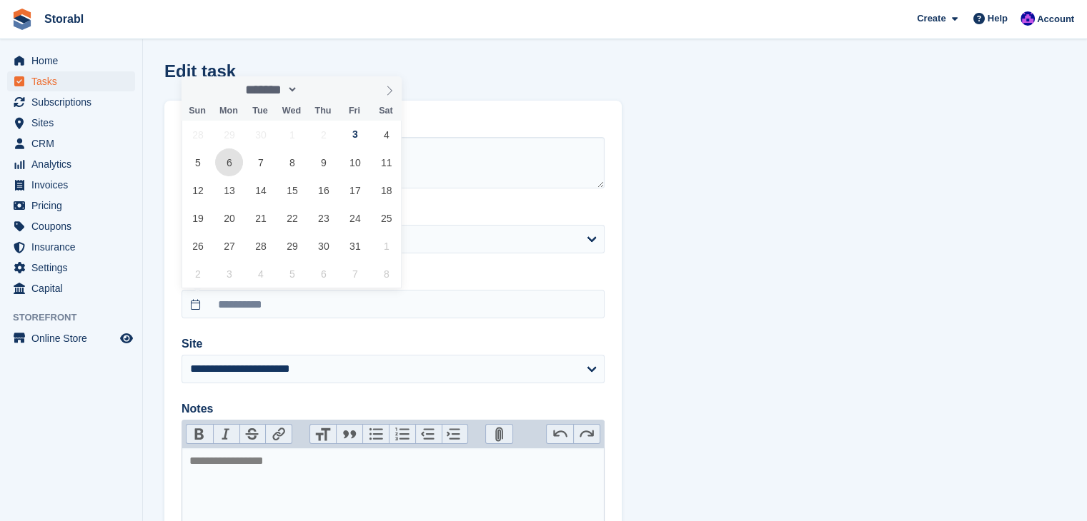
click at [220, 167] on span "6" at bounding box center [229, 163] width 28 height 28
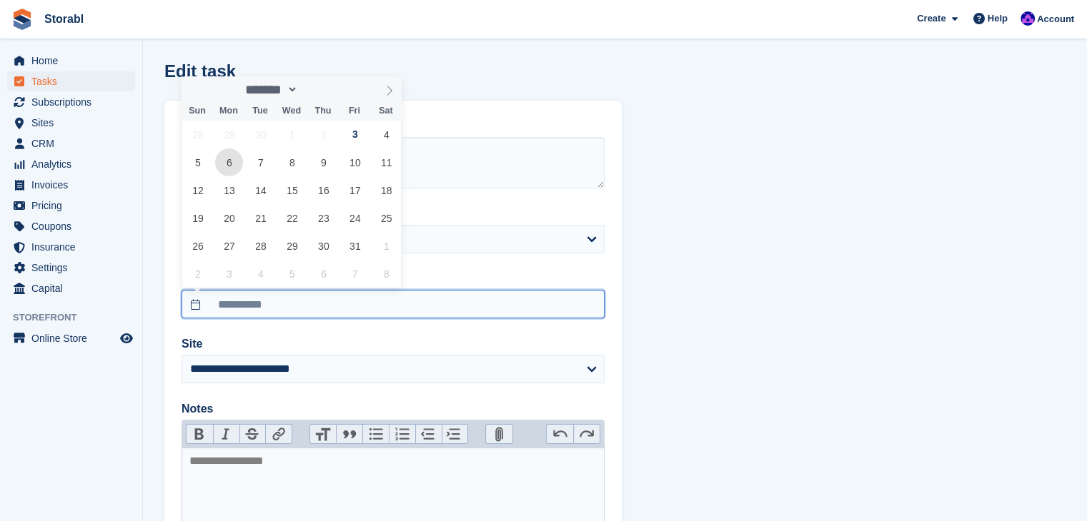
type input "**********"
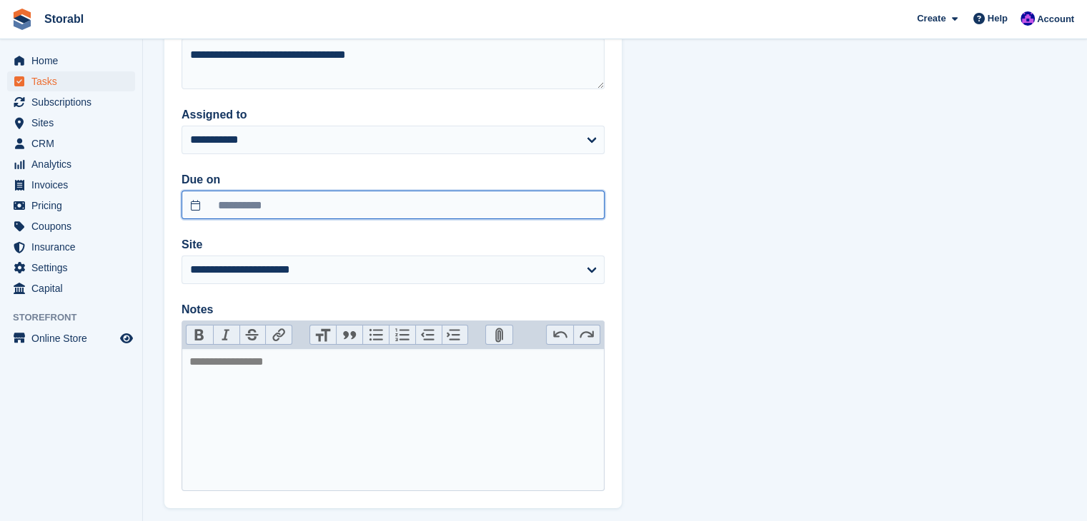
scroll to position [171, 0]
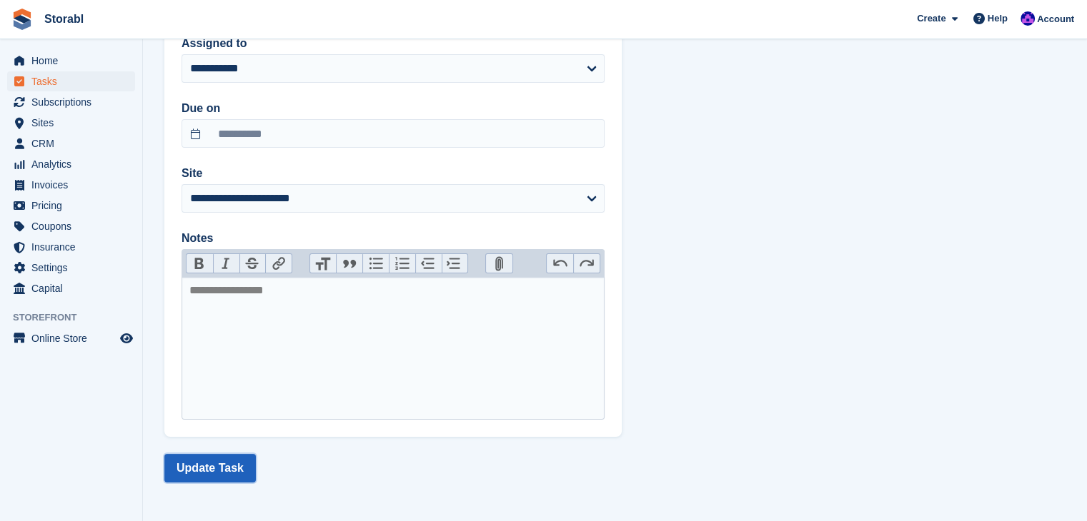
click at [206, 474] on button "Update Task" at bounding box center [209, 468] width 91 height 29
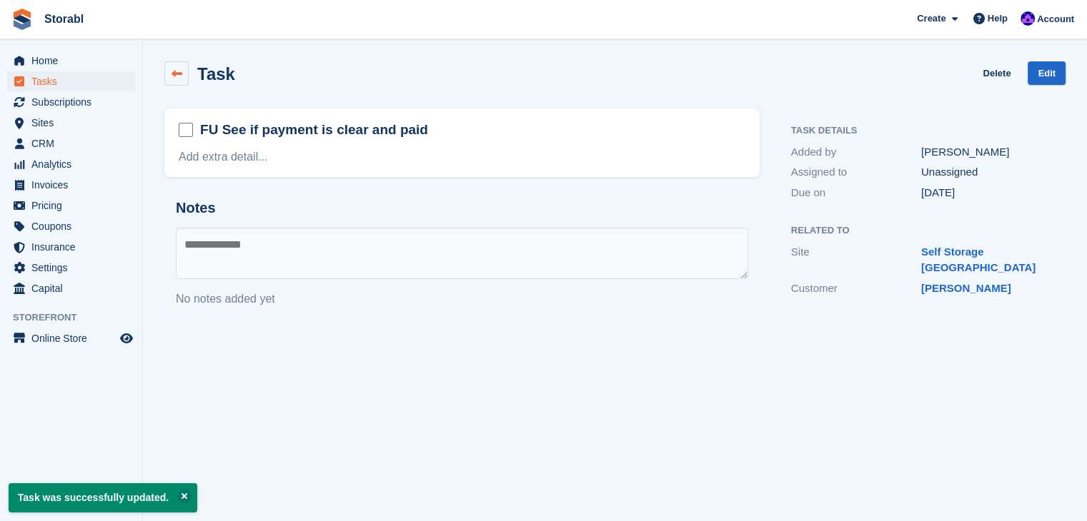
click at [167, 73] on link at bounding box center [176, 73] width 24 height 24
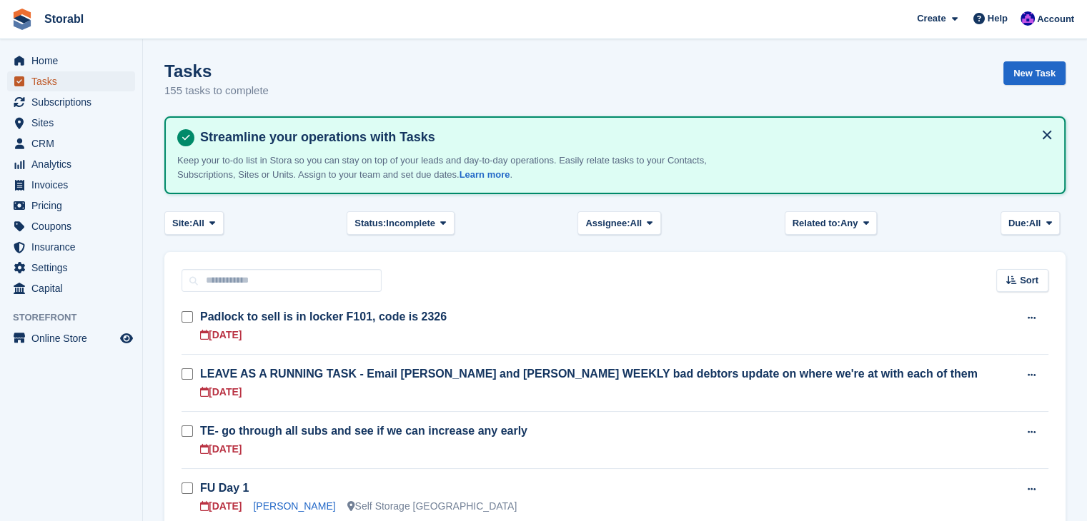
click at [54, 80] on span "Tasks" at bounding box center [74, 81] width 86 height 20
click at [954, 232] on div "Site: All All Self Storage Scunthorpe Office Space at Scunthorpe None Status: I…" at bounding box center [614, 223] width 901 height 24
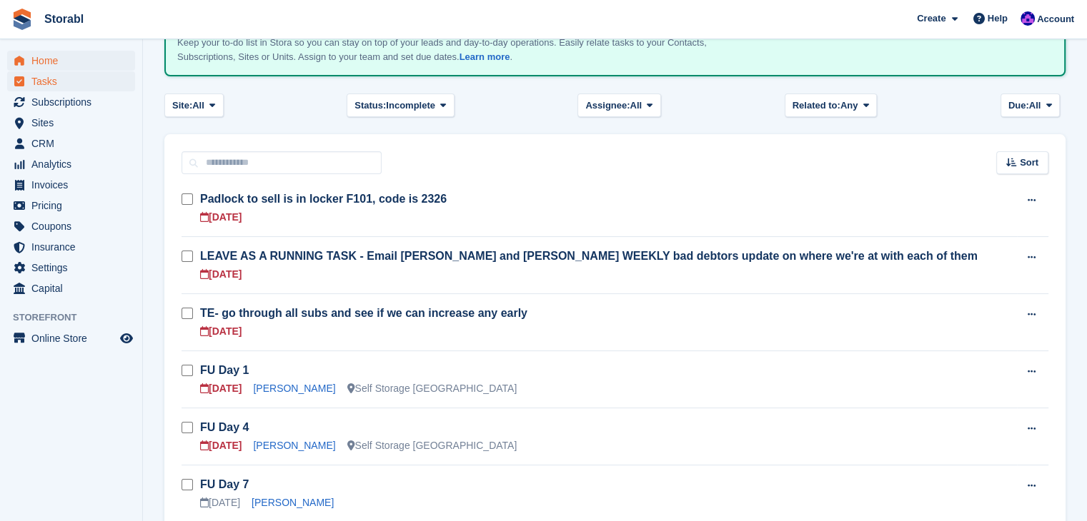
scroll to position [143, 0]
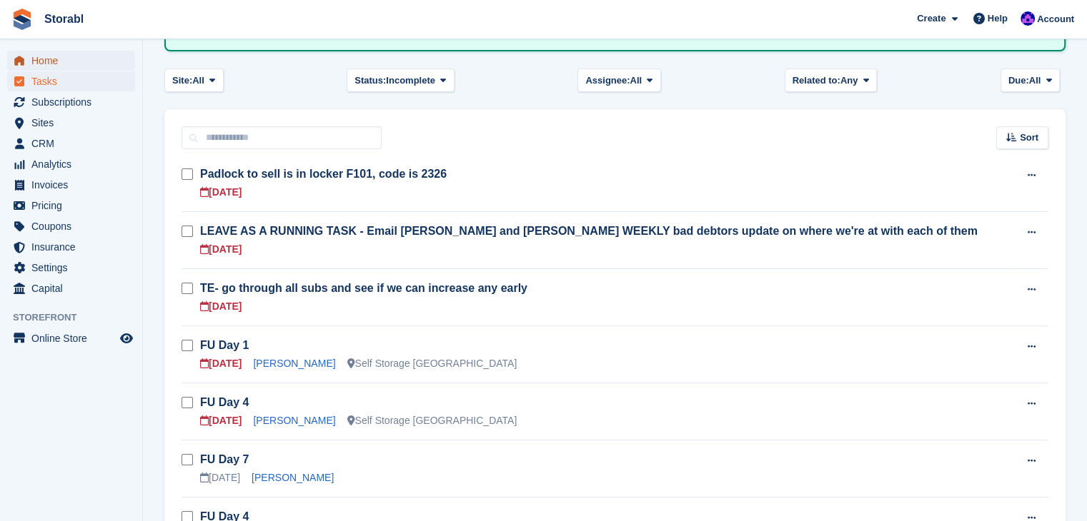
click at [69, 52] on span "Home" at bounding box center [74, 61] width 86 height 20
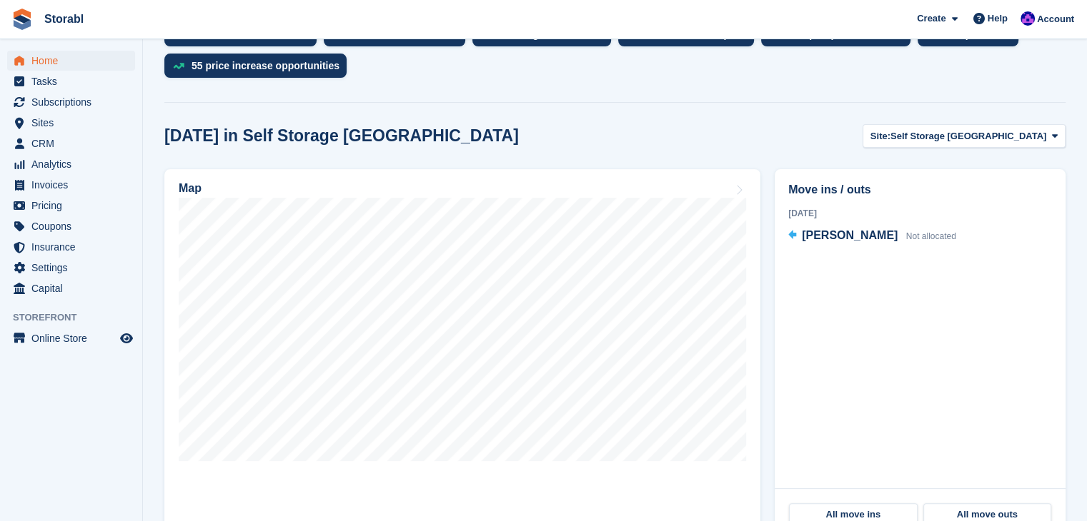
scroll to position [357, 0]
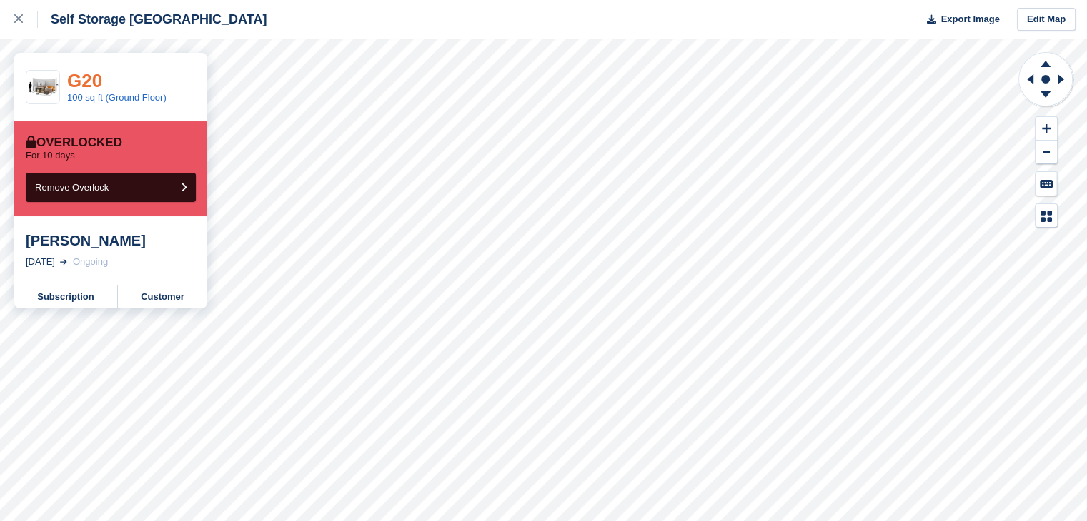
click at [86, 71] on link "G20" at bounding box center [84, 80] width 35 height 21
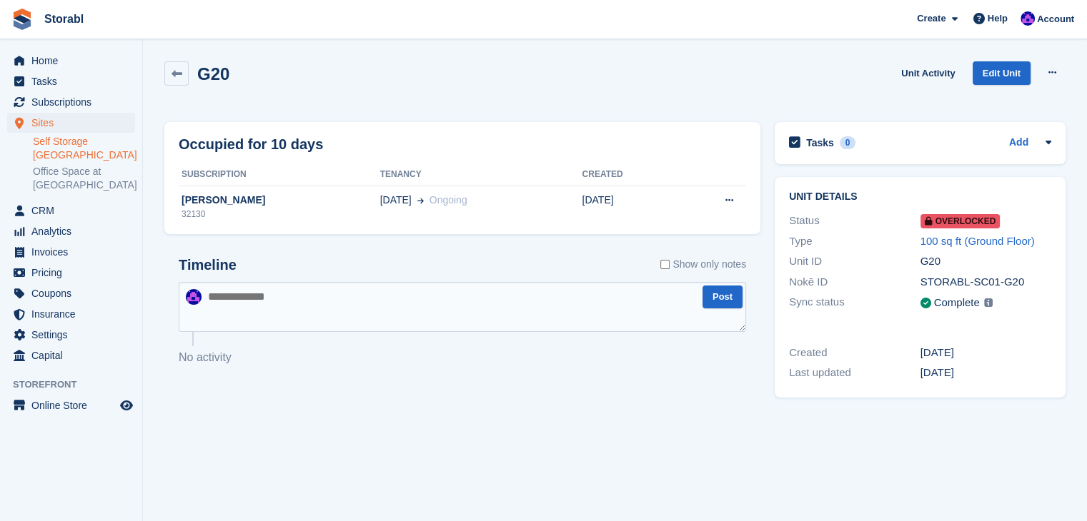
drag, startPoint x: 243, startPoint y: 201, endPoint x: 296, endPoint y: 233, distance: 61.9
click at [243, 201] on div "[PERSON_NAME]" at bounding box center [279, 200] width 201 height 15
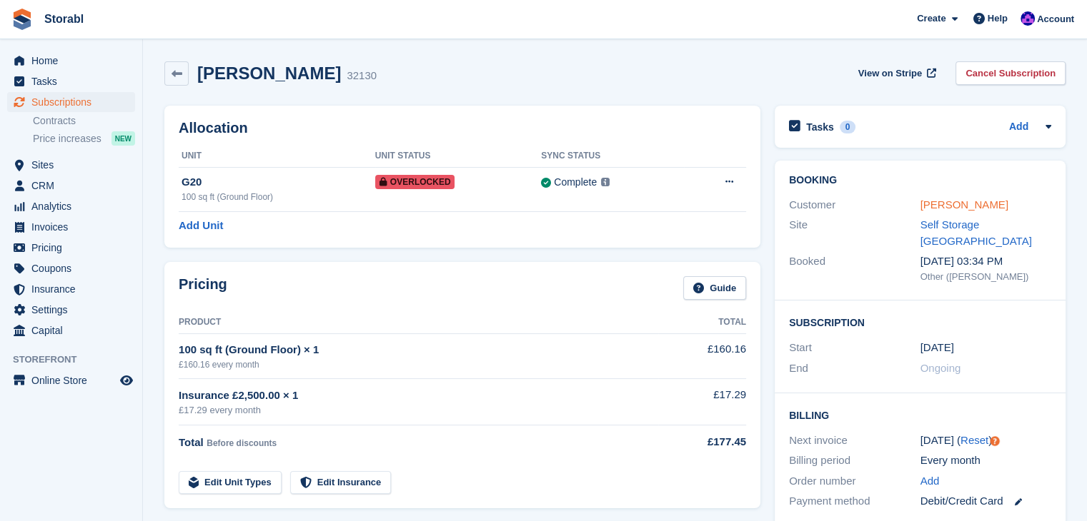
click at [957, 206] on link "[PERSON_NAME]" at bounding box center [964, 205] width 88 height 12
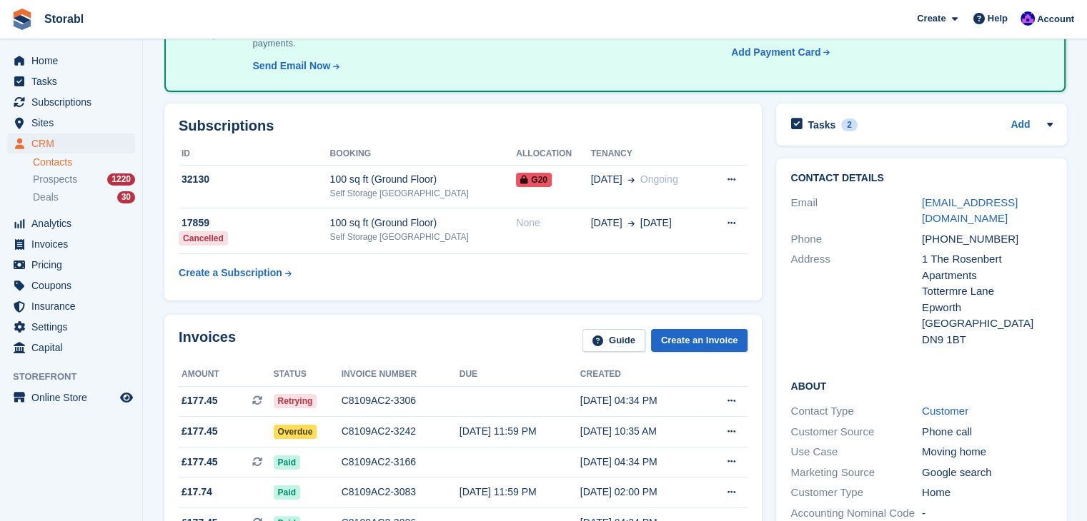
scroll to position [143, 0]
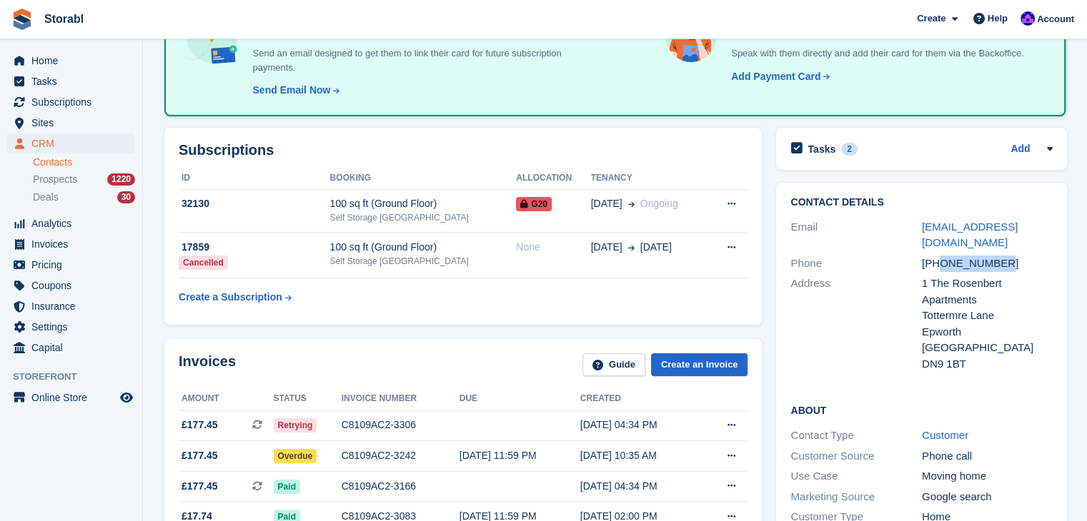
drag, startPoint x: 974, startPoint y: 249, endPoint x: 940, endPoint y: 254, distance: 34.1
click at [940, 256] on div "[PHONE_NUMBER]" at bounding box center [987, 264] width 131 height 16
copy div "7538017294"
drag, startPoint x: 315, startPoint y: 214, endPoint x: 394, endPoint y: 278, distance: 101.1
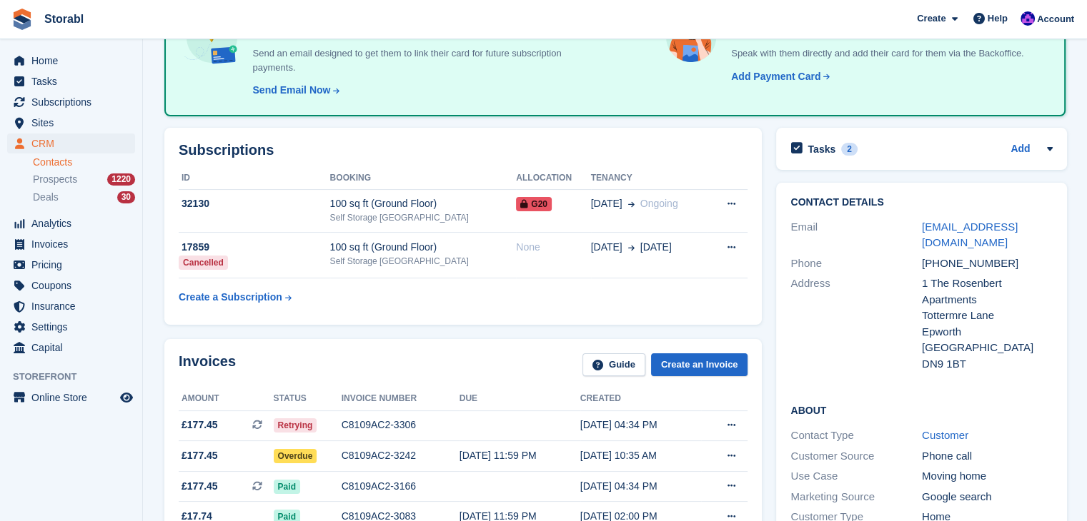
click at [315, 214] on td "32130" at bounding box center [254, 211] width 151 height 44
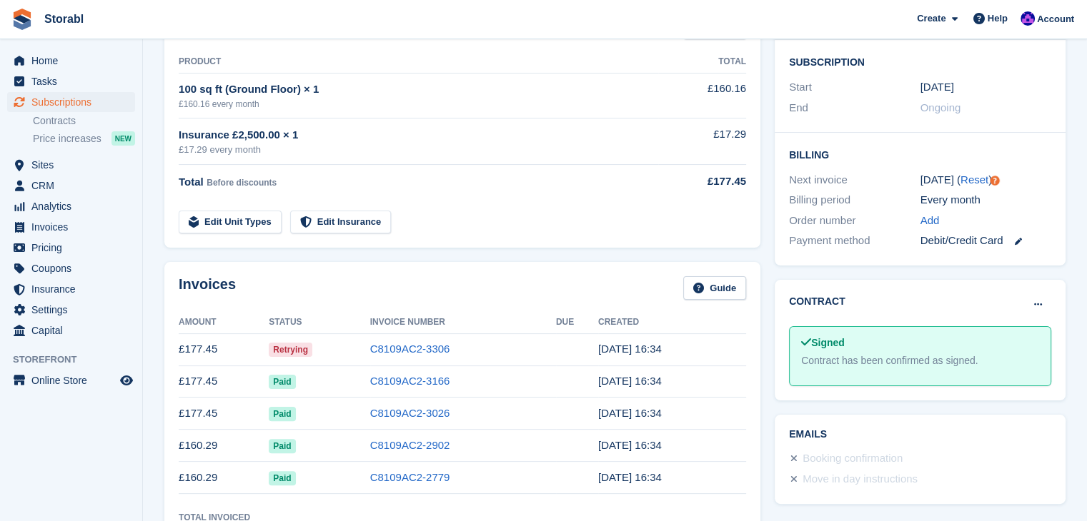
scroll to position [286, 0]
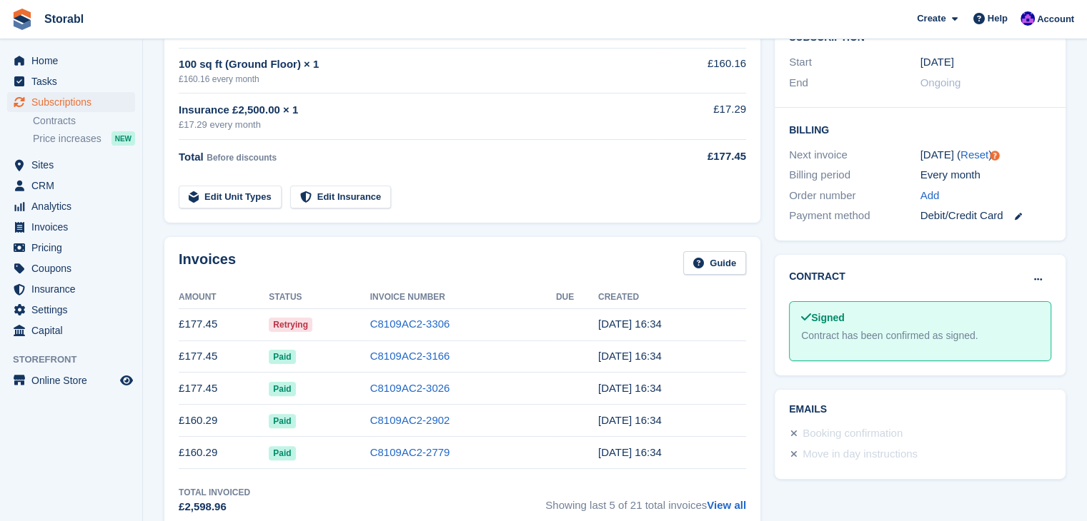
drag, startPoint x: 409, startPoint y: 360, endPoint x: 445, endPoint y: 364, distance: 35.9
click at [409, 360] on link "C8109AC2-3166" at bounding box center [410, 356] width 80 height 12
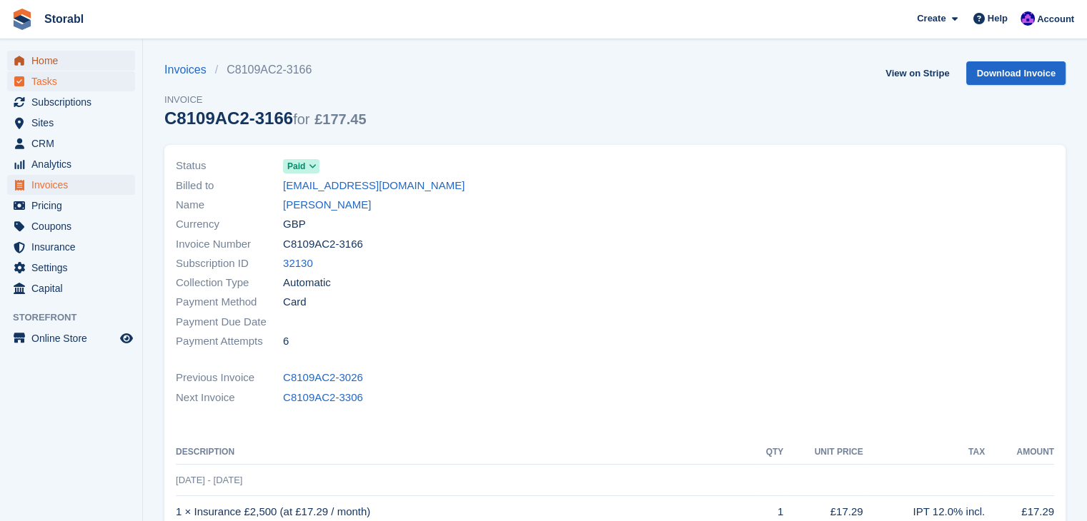
drag, startPoint x: 51, startPoint y: 58, endPoint x: 89, endPoint y: 78, distance: 42.2
click at [51, 58] on span "Home" at bounding box center [74, 61] width 86 height 20
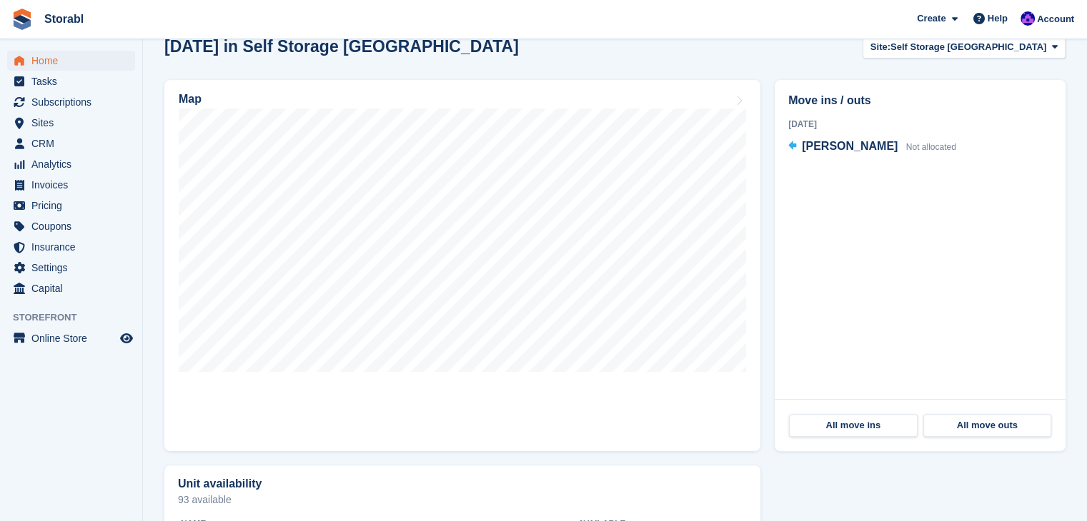
scroll to position [429, 0]
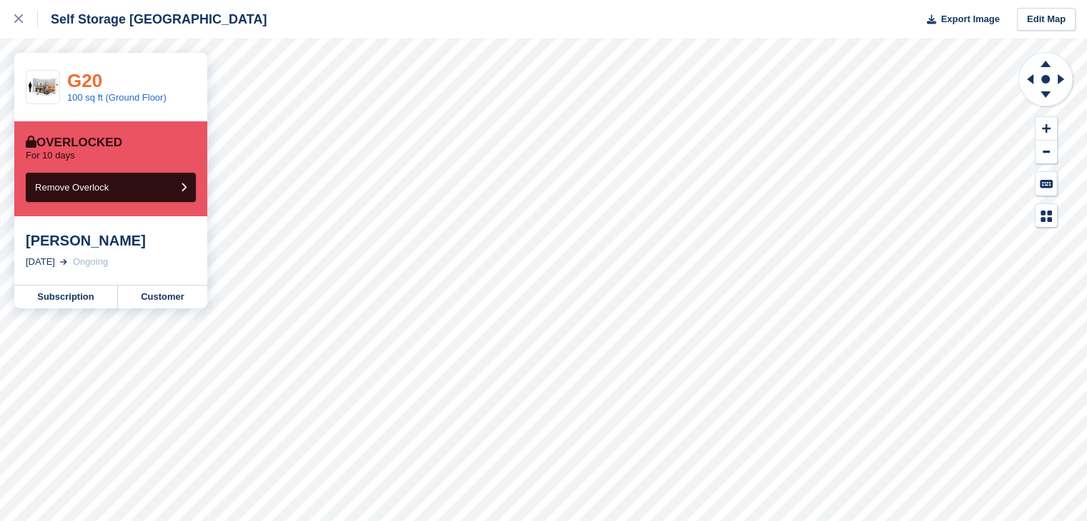
click at [96, 78] on link "G20" at bounding box center [84, 80] width 35 height 21
click at [67, 75] on link "G20" at bounding box center [84, 80] width 35 height 21
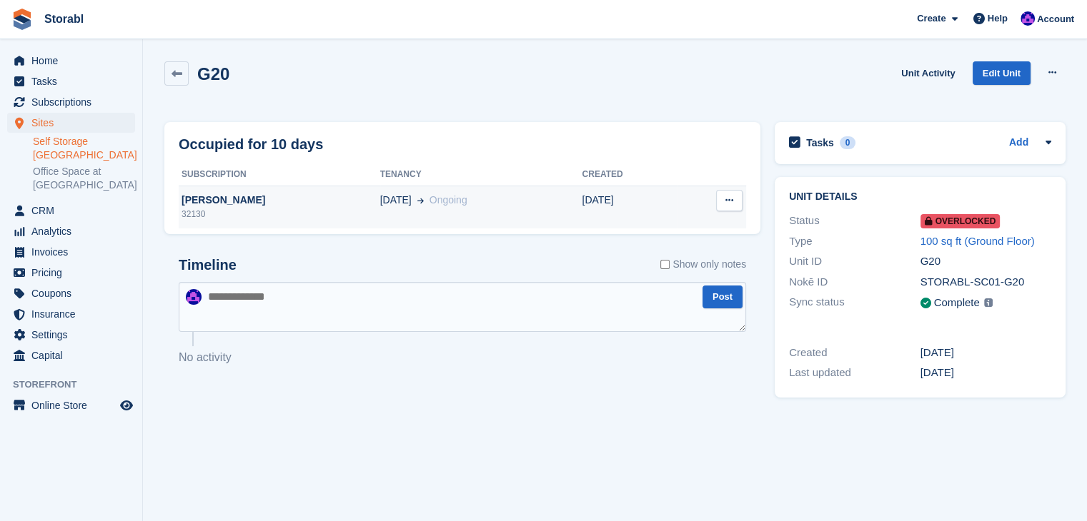
click at [420, 211] on td "29 Jan Ongoing" at bounding box center [481, 207] width 202 height 43
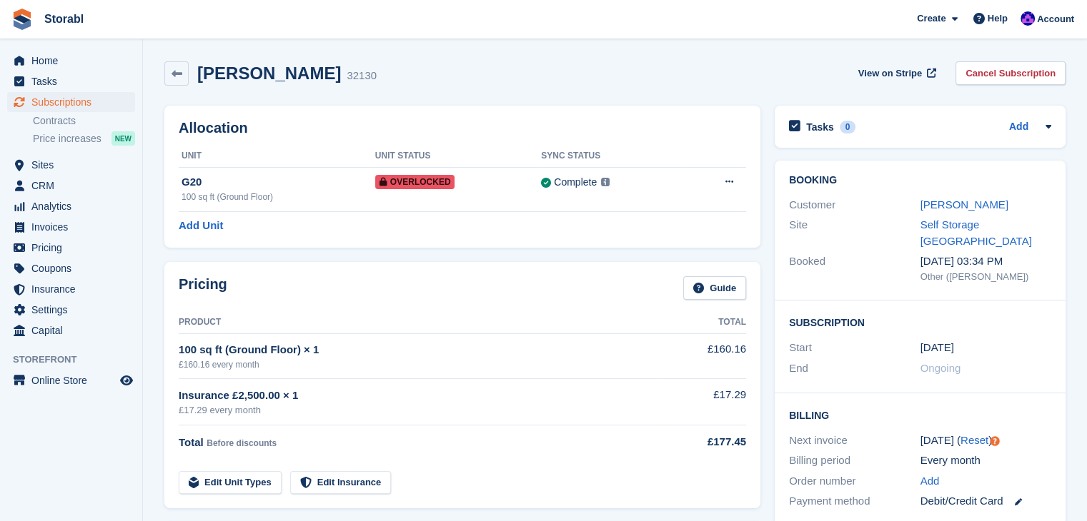
drag, startPoint x: 650, startPoint y: 55, endPoint x: 619, endPoint y: 66, distance: 32.8
click at [650, 55] on div "[PERSON_NAME] 32130 View on Stripe Cancel Subscription" at bounding box center [614, 76] width 915 height 44
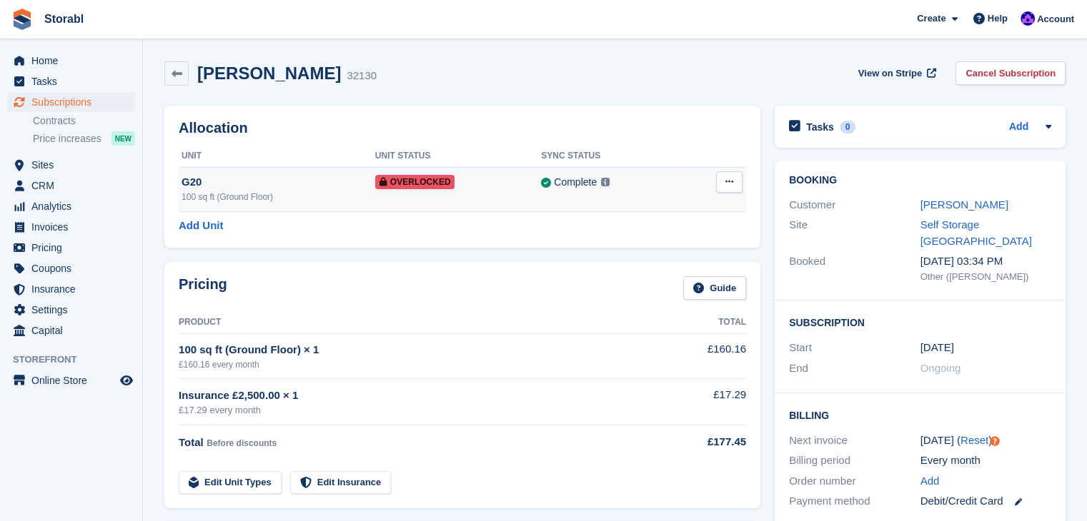
click at [281, 186] on div "G20" at bounding box center [278, 182] width 194 height 16
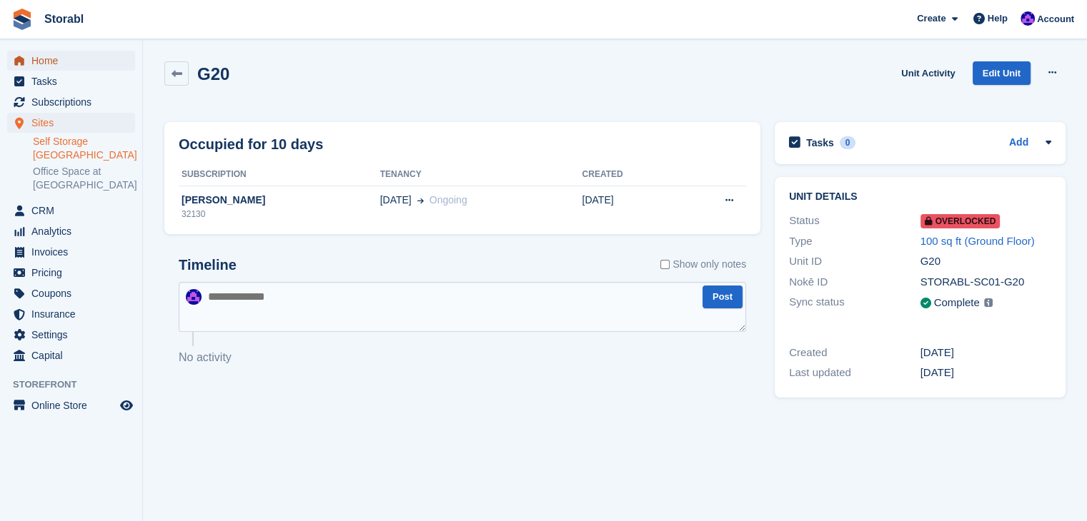
click at [71, 66] on span "Home" at bounding box center [74, 61] width 86 height 20
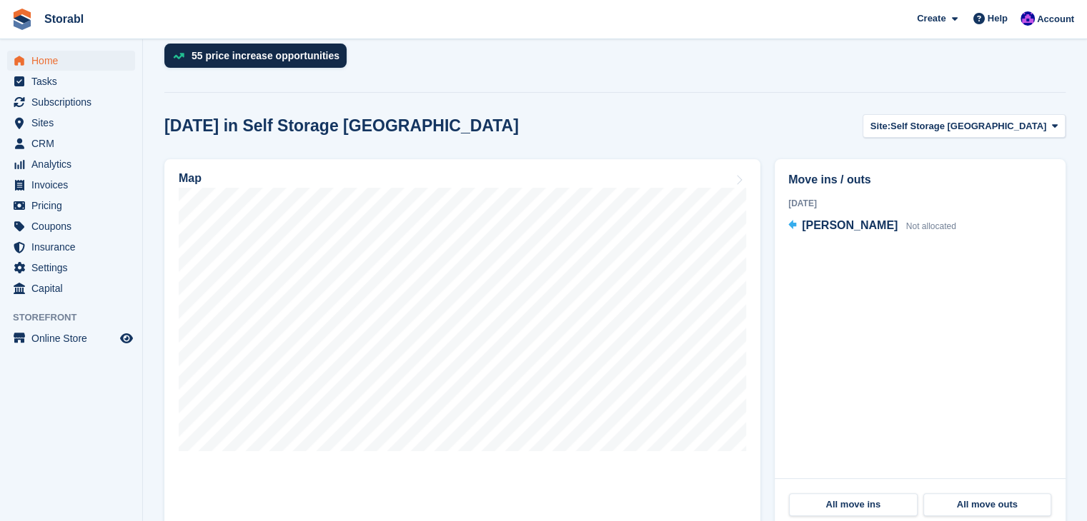
scroll to position [357, 0]
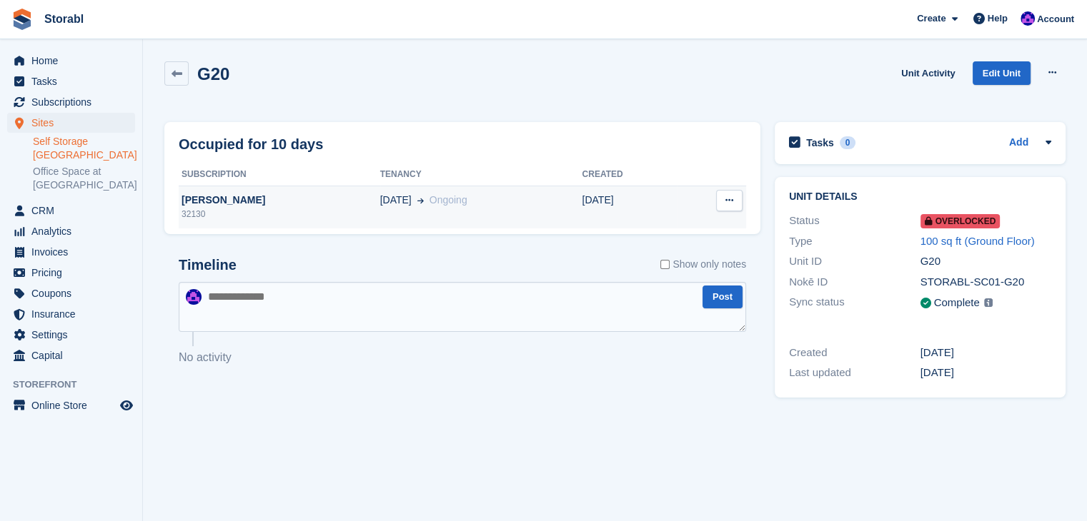
click at [222, 204] on div "[PERSON_NAME]" at bounding box center [279, 200] width 201 height 15
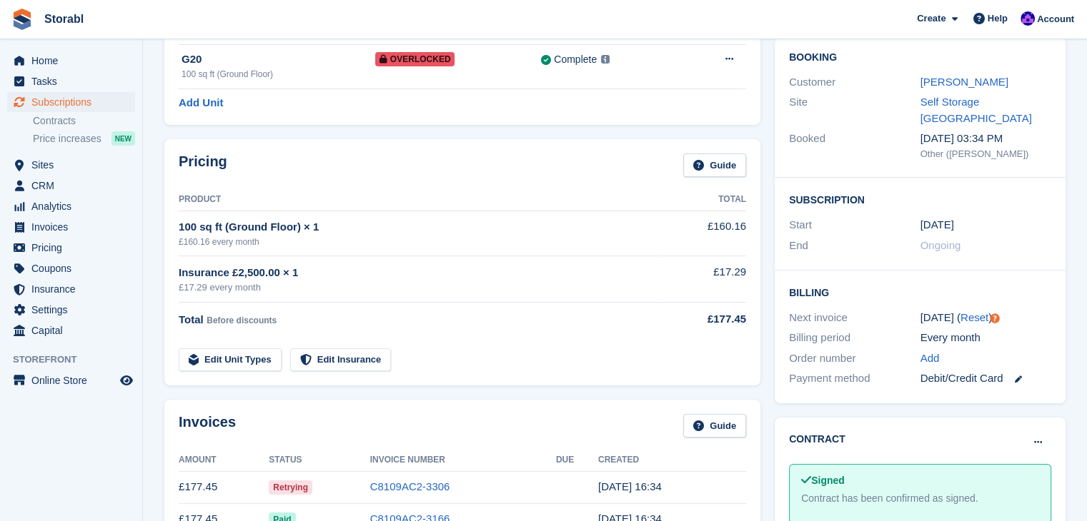
scroll to position [214, 0]
